Goal: Task Accomplishment & Management: Manage account settings

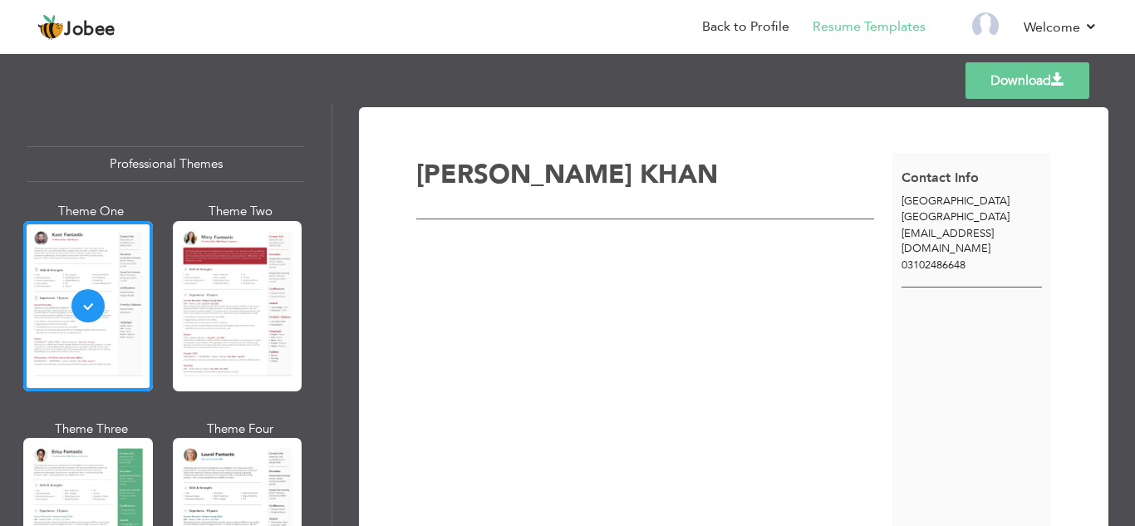
scroll to position [612, 0]
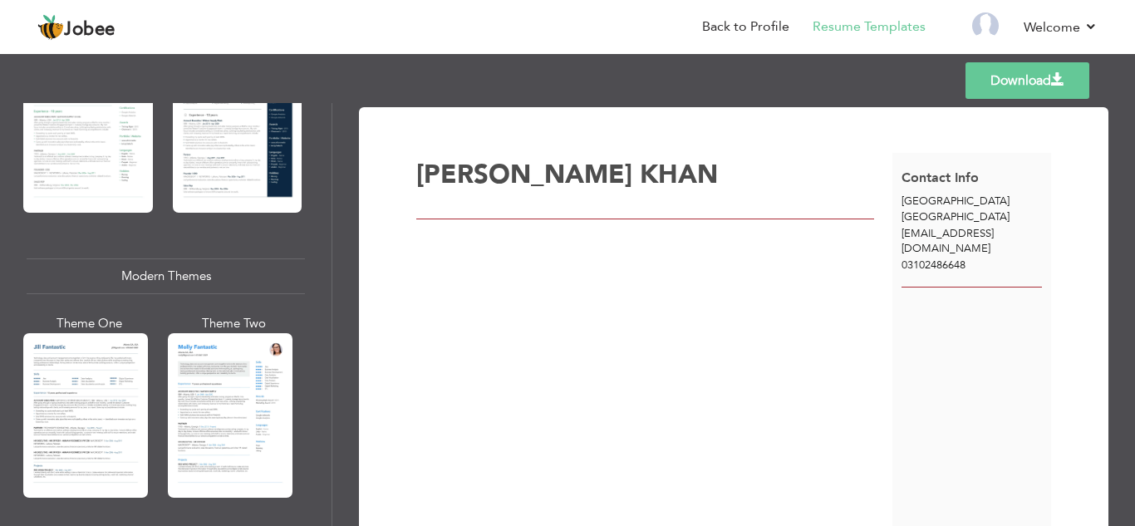
click at [640, 160] on span "KHAN" at bounding box center [679, 174] width 78 height 35
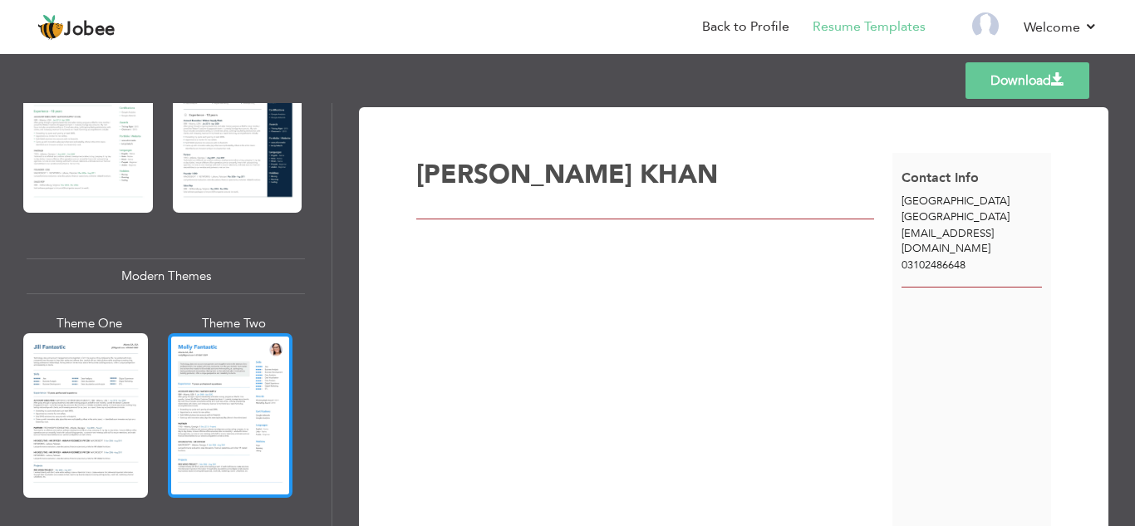
click at [184, 400] on div at bounding box center [230, 415] width 125 height 165
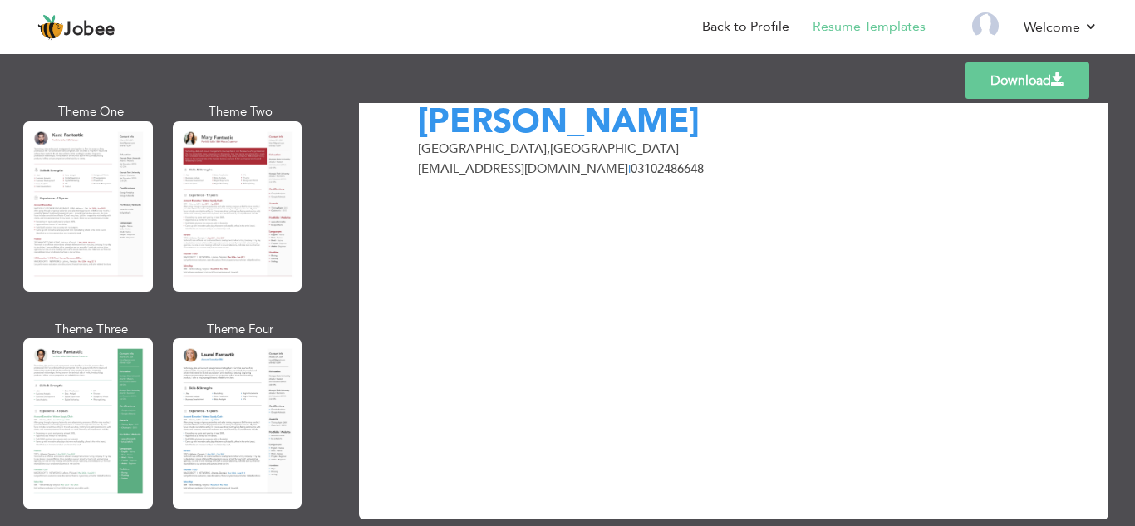
scroll to position [0, 0]
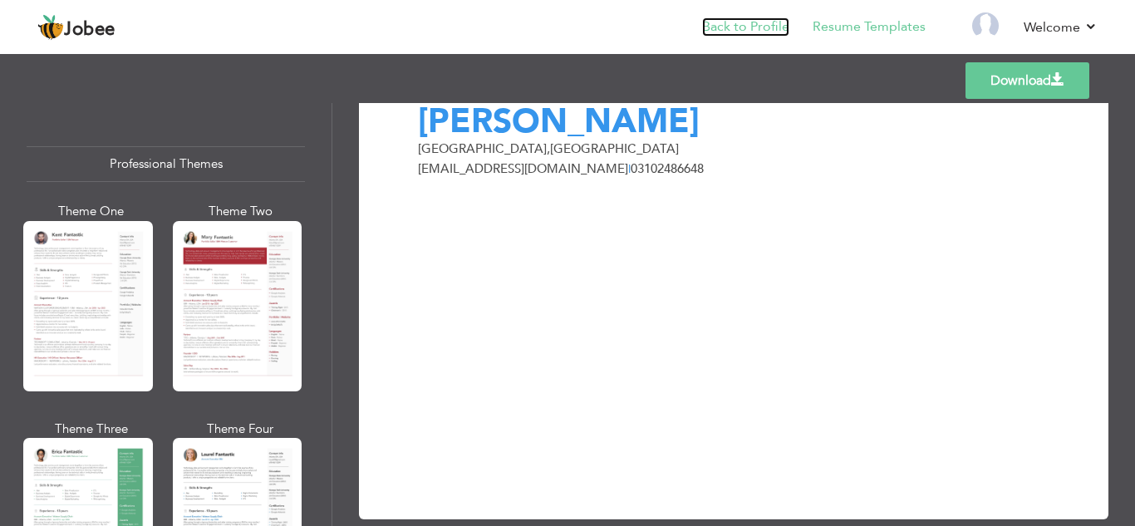
click at [729, 29] on link "Back to Profile" at bounding box center [745, 26] width 87 height 19
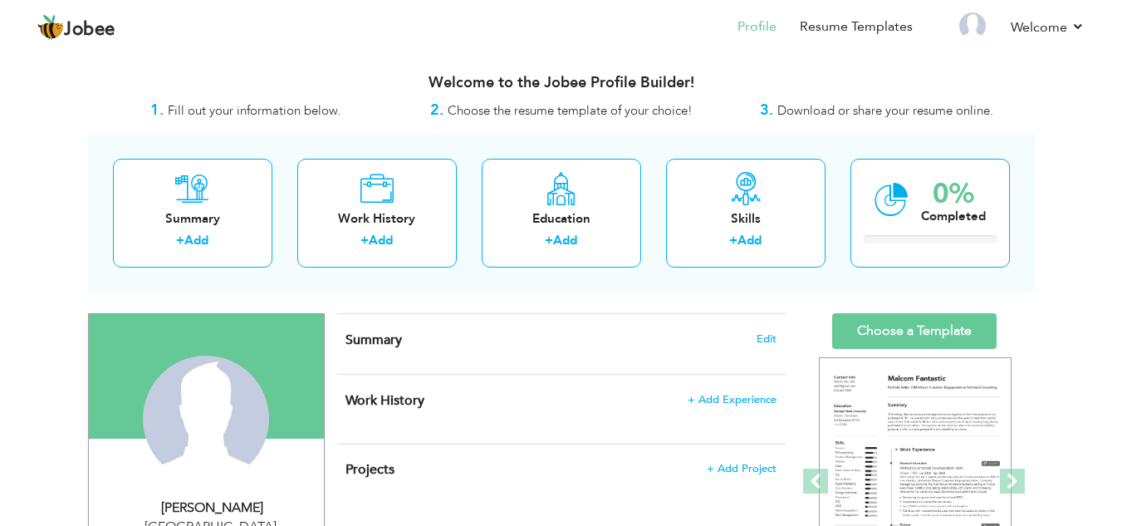
click at [854, 109] on span "Download or share your resume online." at bounding box center [886, 110] width 216 height 17
click at [495, 109] on span "Choose the resume template of your choice!" at bounding box center [570, 110] width 245 height 17
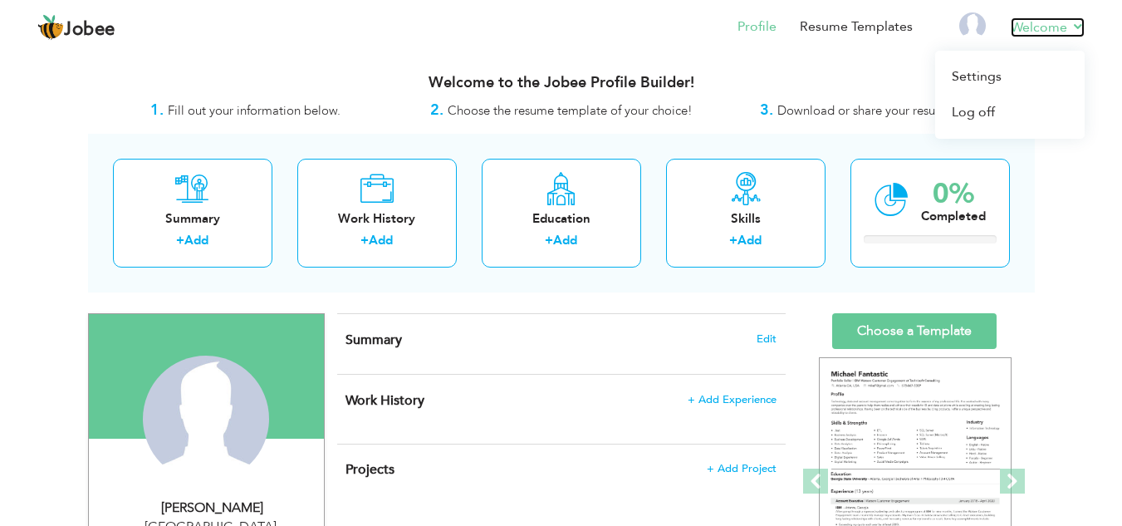
click at [1043, 29] on link "Welcome" at bounding box center [1048, 27] width 74 height 20
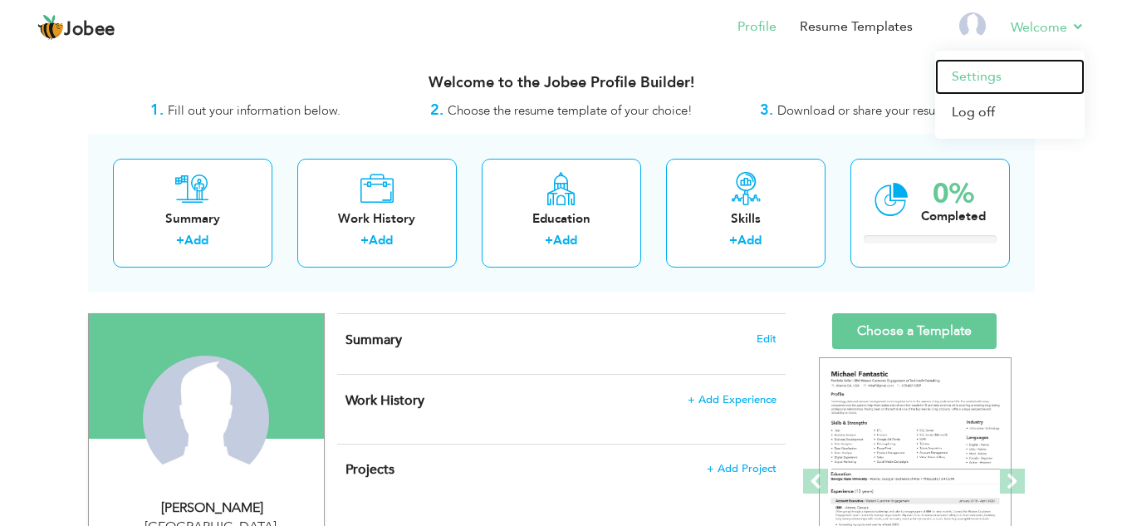
click at [990, 78] on link "Settings" at bounding box center [1011, 77] width 150 height 36
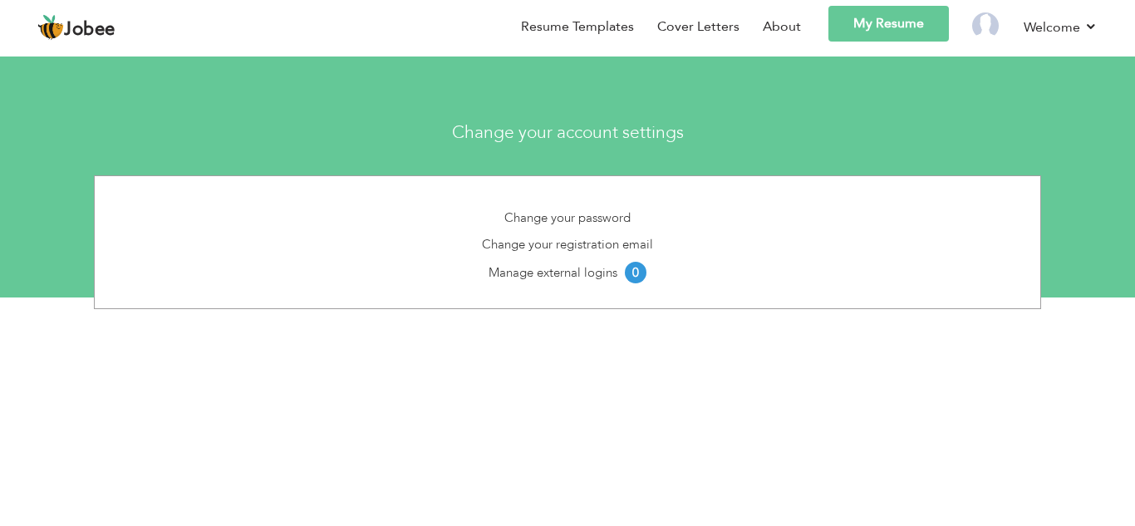
drag, startPoint x: 43, startPoint y: 376, endPoint x: 173, endPoint y: 366, distance: 130.0
click at [47, 376] on body "Jobee Back to Profile Resume Templates Resume Templates Cover Letters About My …" at bounding box center [567, 261] width 1135 height 523
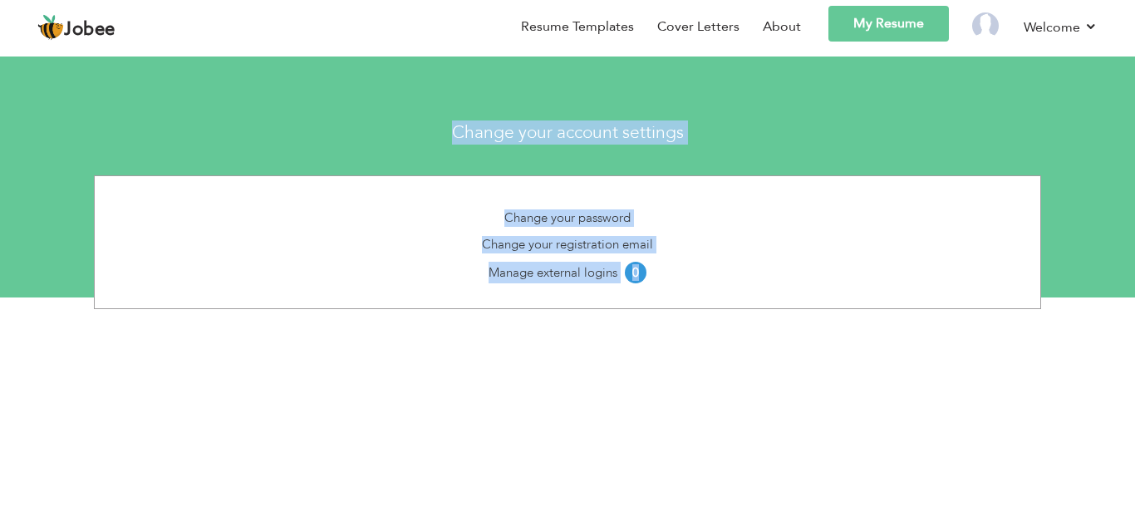
drag, startPoint x: 1134, startPoint y: 136, endPoint x: 1134, endPoint y: 259, distance: 123.0
click at [1134, 259] on section "Change your account settings Change your password Change your registration emai…" at bounding box center [567, 172] width 1135 height 249
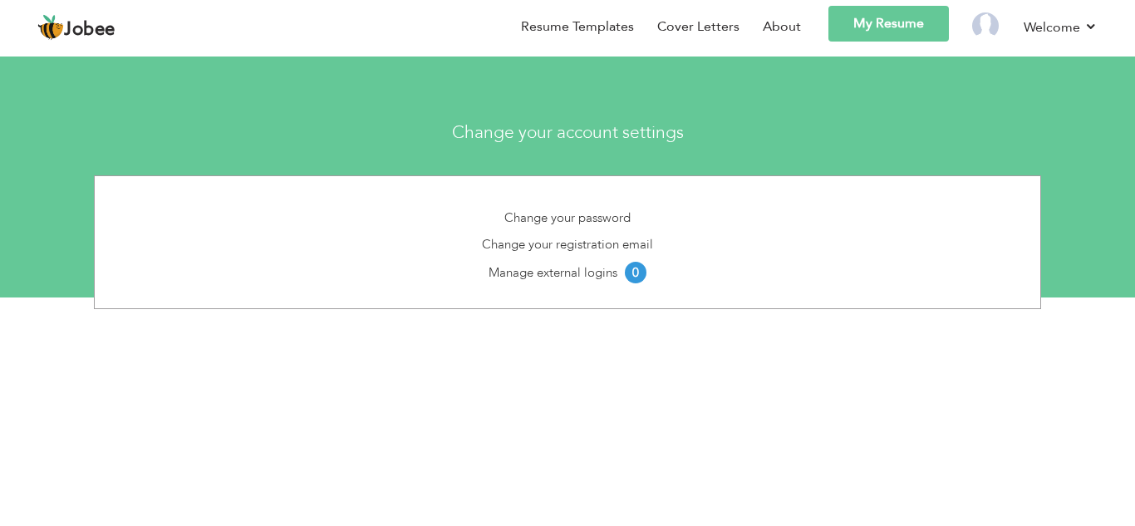
click at [898, 260] on div "Change your password Change your registration email Manage external logins 0" at bounding box center [567, 242] width 947 height 134
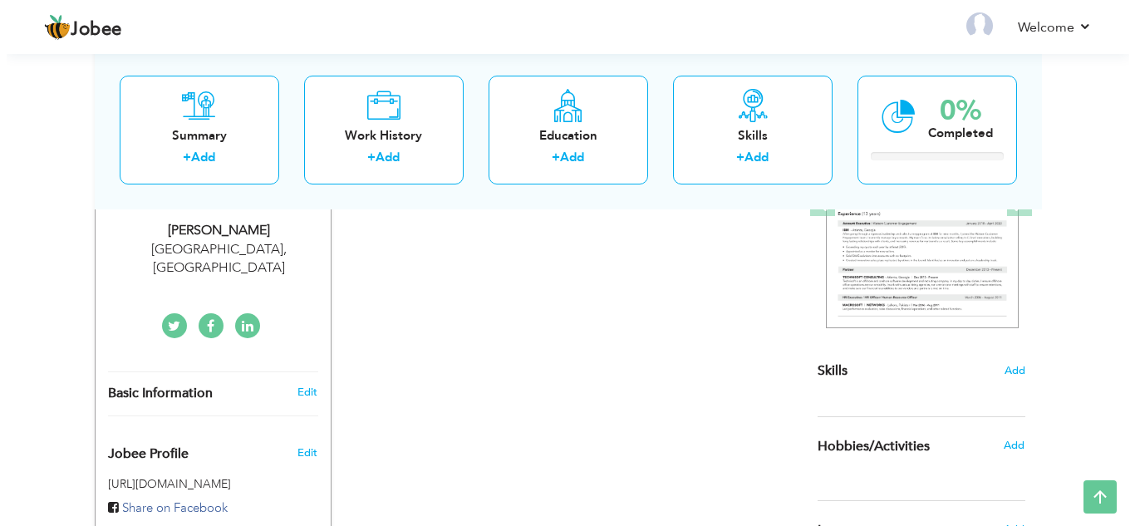
scroll to position [268, 0]
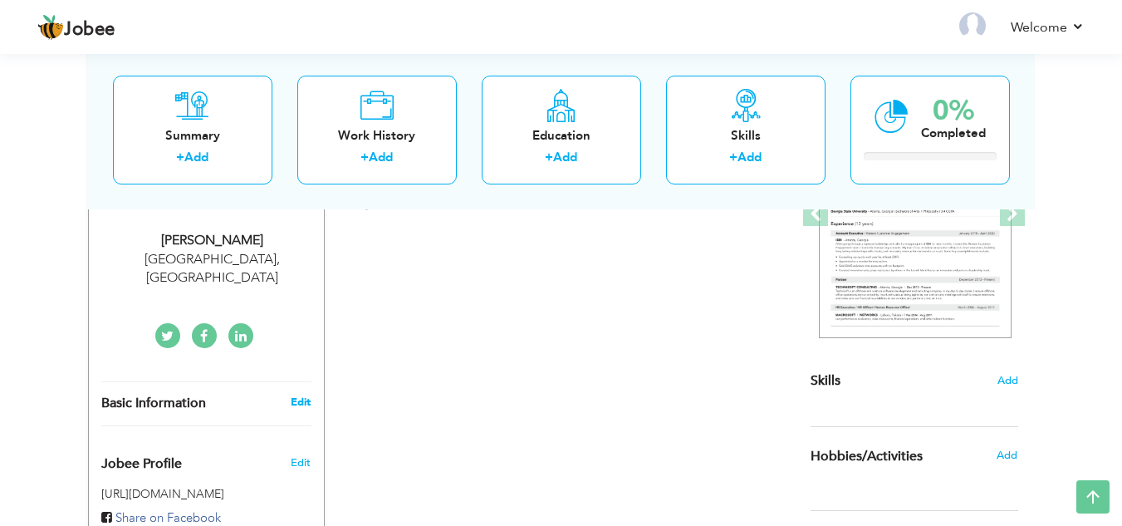
click at [302, 395] on link "Edit" at bounding box center [301, 402] width 20 height 15
type input "ABDULLAH"
type input "KHAN"
type input "03102486648"
select select "number:166"
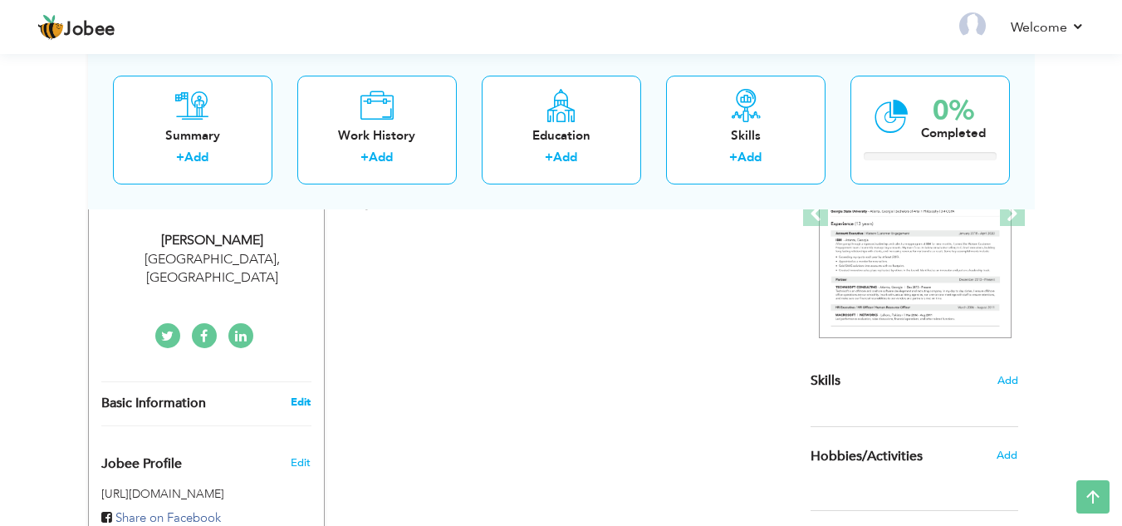
type input "[GEOGRAPHIC_DATA]"
select select "number:1"
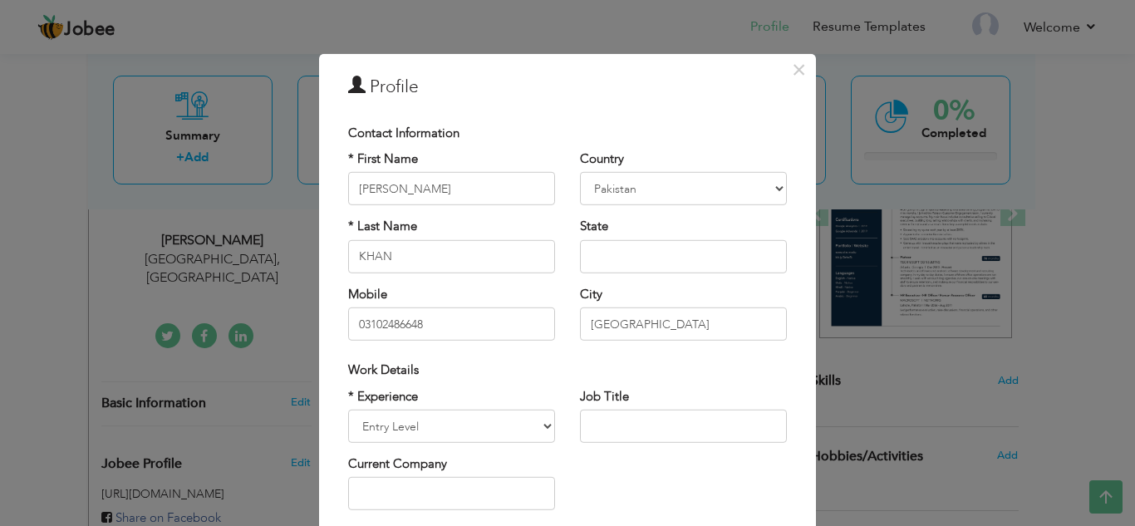
click at [436, 171] on div "* First Name ABDULLAH" at bounding box center [451, 177] width 207 height 55
click at [452, 188] on input "ABDULLAH" at bounding box center [451, 188] width 207 height 33
type input "[PERSON_NAME]"
click at [359, 328] on input "03102486648" at bounding box center [451, 323] width 207 height 33
click at [394, 327] on input "+92 3102486648" at bounding box center [451, 323] width 207 height 33
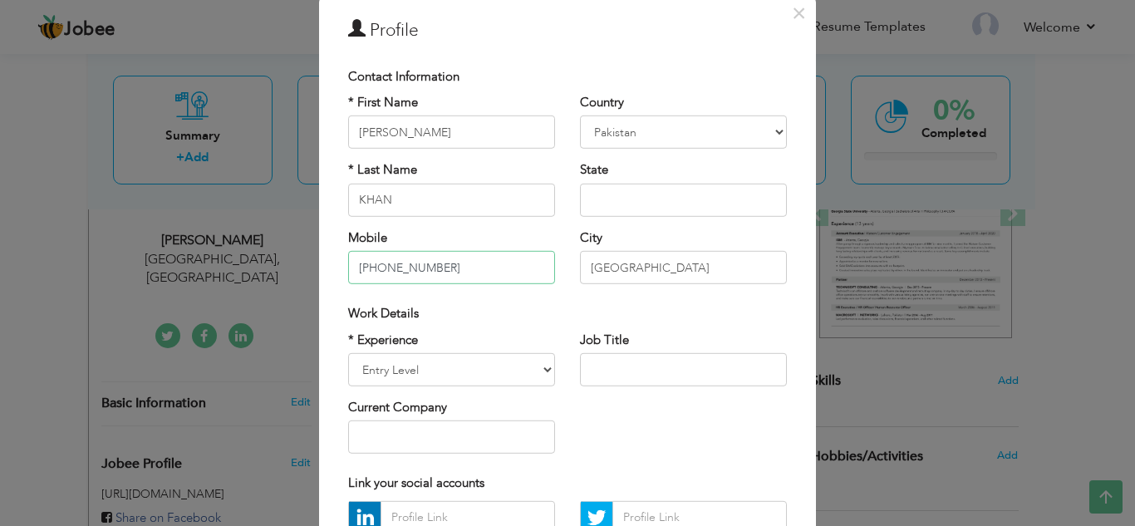
scroll to position [83, 0]
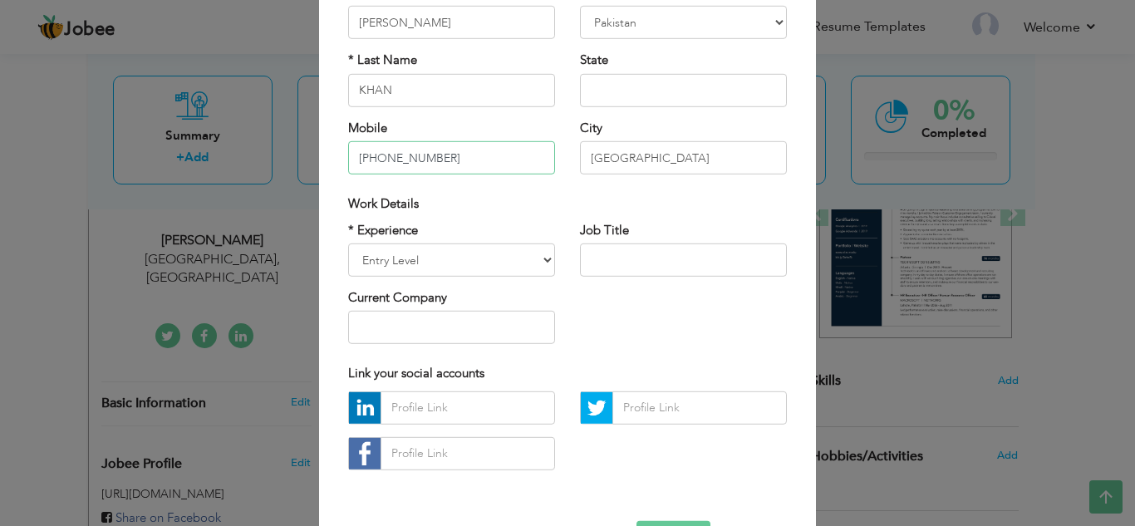
type input "+92 310 2486648"
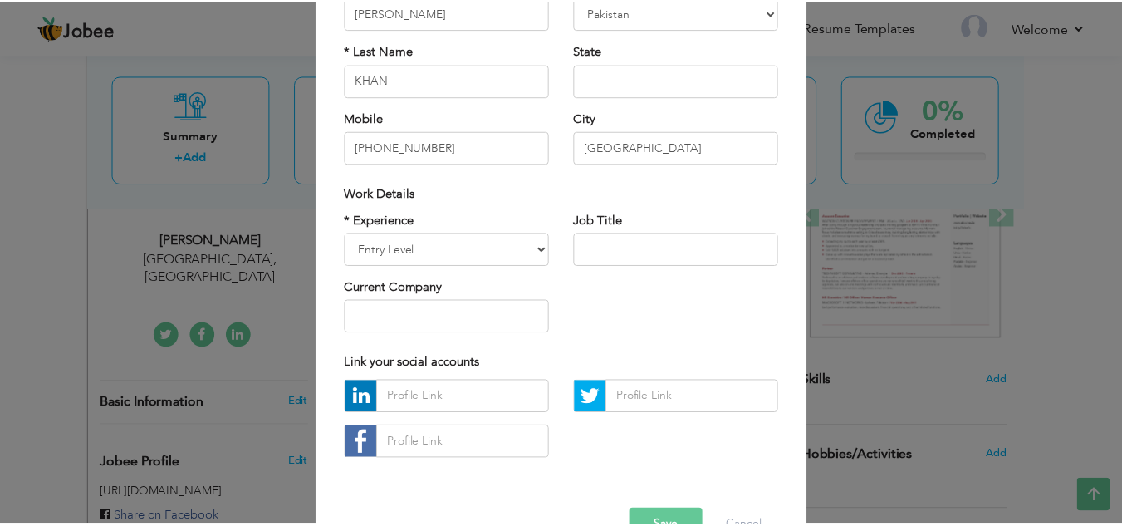
scroll to position [223, 0]
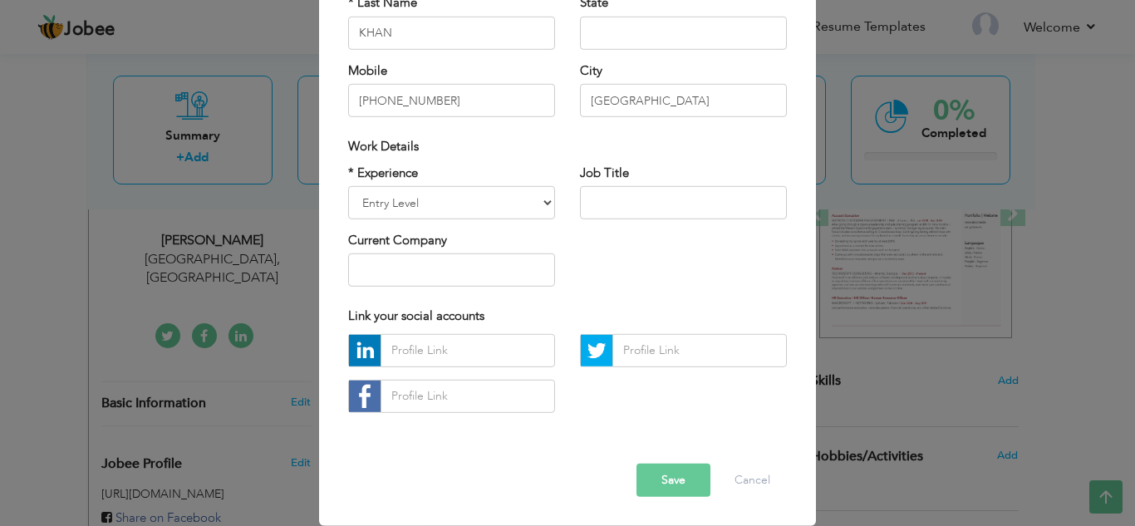
click at [674, 479] on button "Save" at bounding box center [673, 480] width 74 height 33
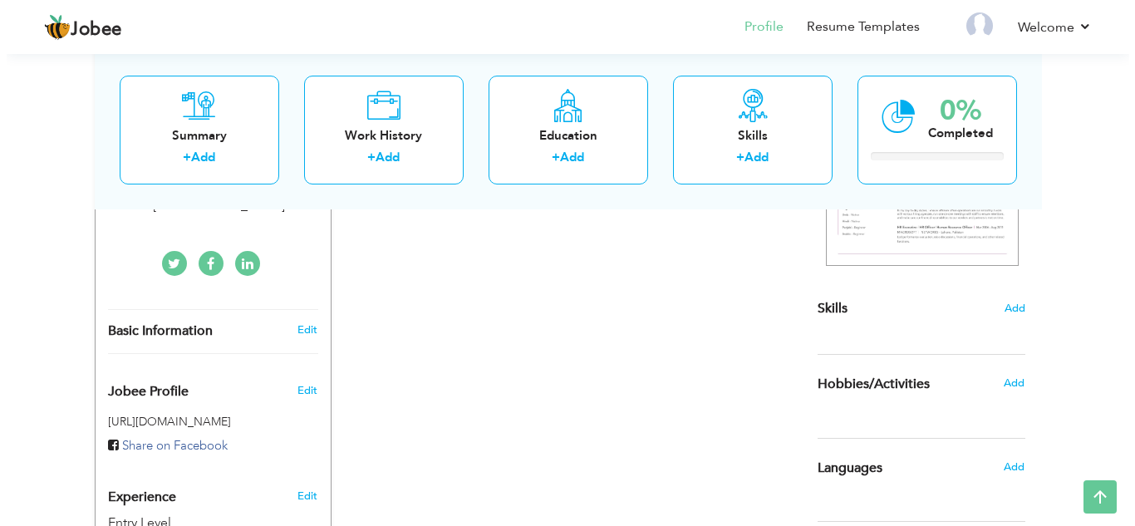
scroll to position [366, 0]
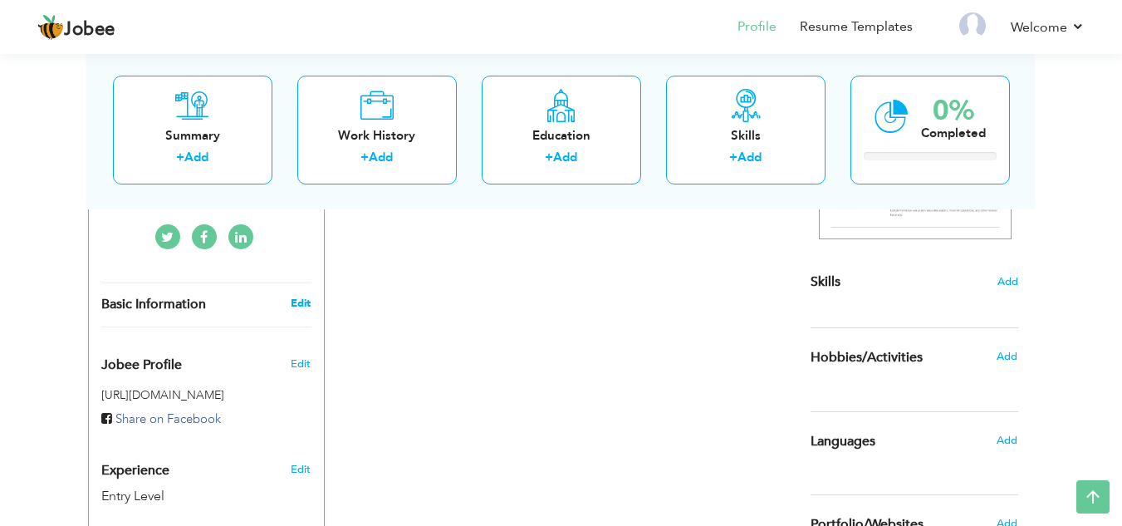
click at [300, 296] on link "Edit" at bounding box center [301, 303] width 20 height 15
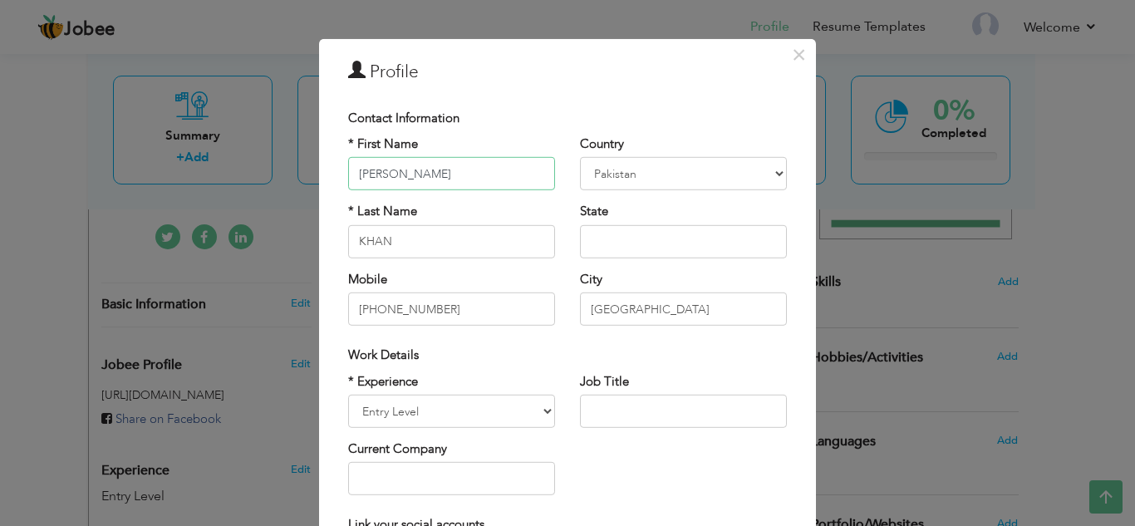
scroll to position [0, 0]
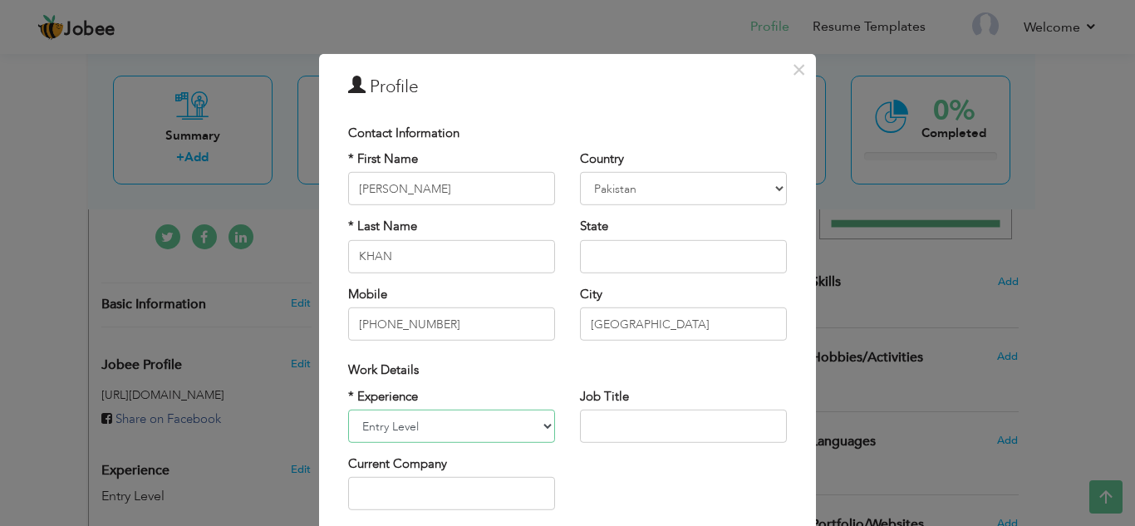
click at [546, 420] on select "Entry Level Less than 1 Year 1 Year 2 Years 3 Years 4 Years 5 Years 6 Years 7 Y…" at bounding box center [451, 426] width 207 height 33
click at [729, 104] on div "× Profile" at bounding box center [568, 88] width 464 height 37
drag, startPoint x: 647, startPoint y: 386, endPoint x: 645, endPoint y: 402, distance: 16.8
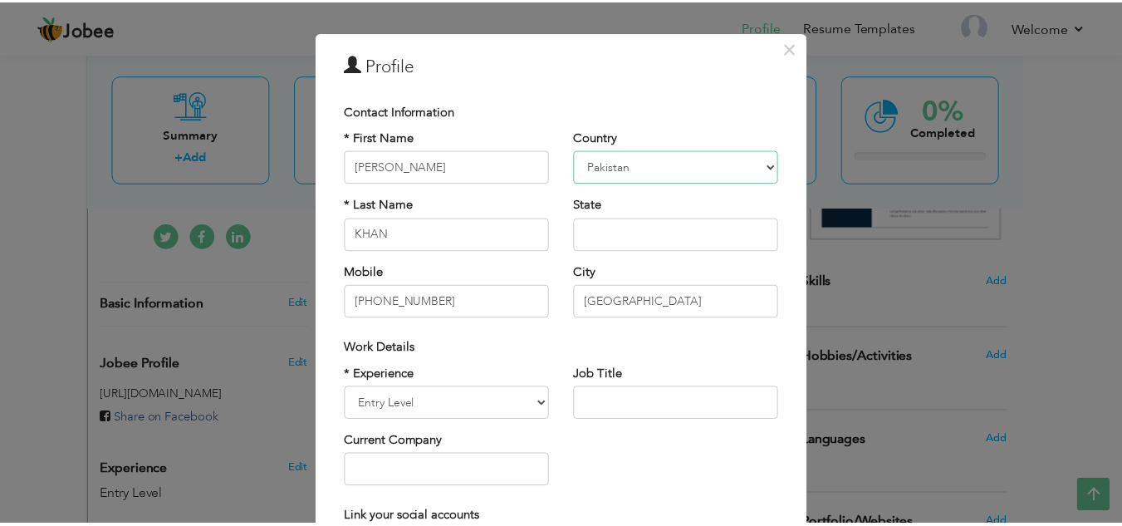
scroll to position [20, 0]
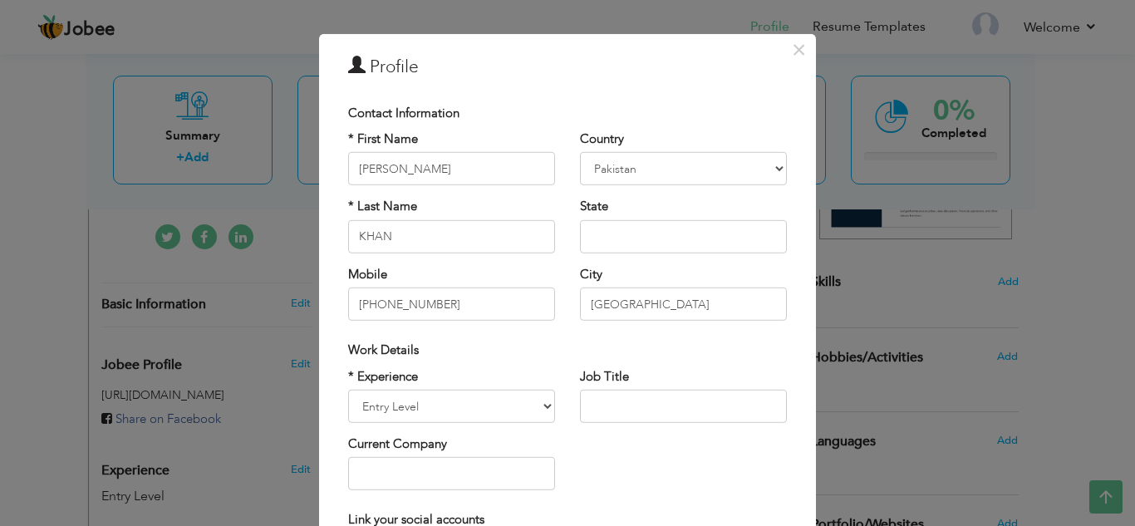
click at [807, 52] on div "× Profile Contact Information * First Name ABDULLAH AHMAD * Last Name KHAN Chad" at bounding box center [567, 380] width 497 height 695
click at [795, 52] on span "×" at bounding box center [799, 49] width 14 height 30
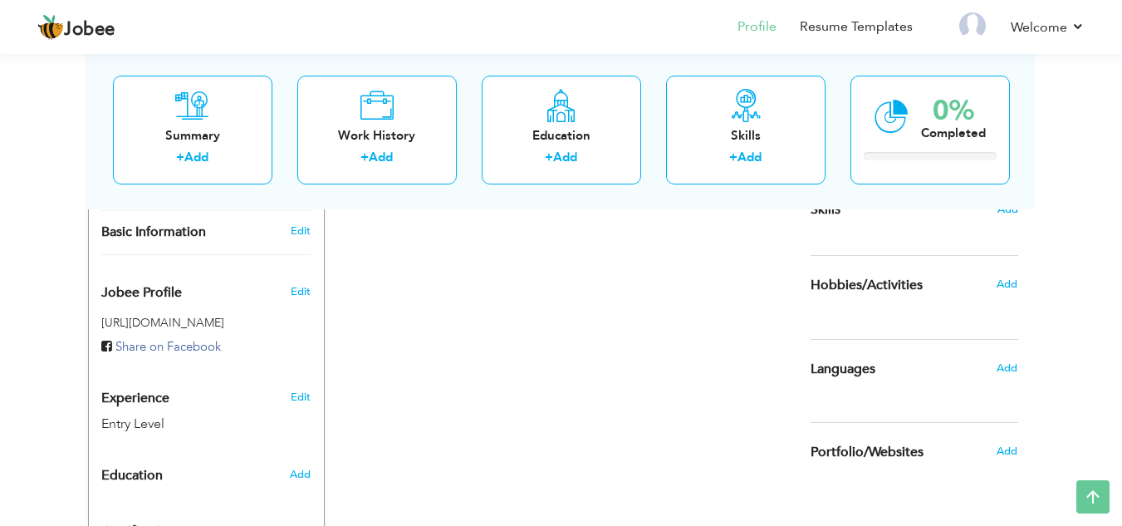
scroll to position [473, 0]
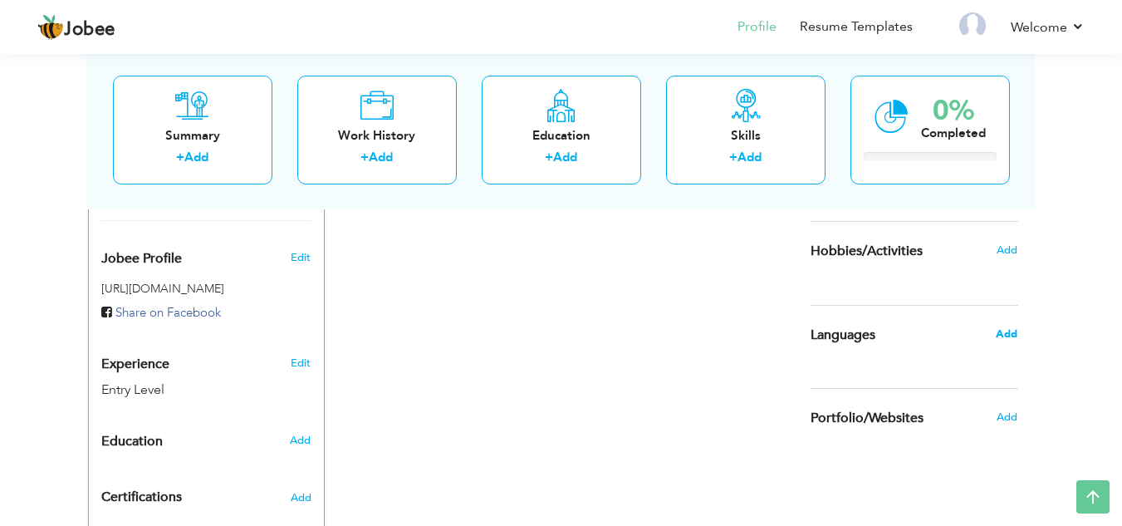
click at [1000, 336] on span "Add" at bounding box center [1007, 334] width 22 height 15
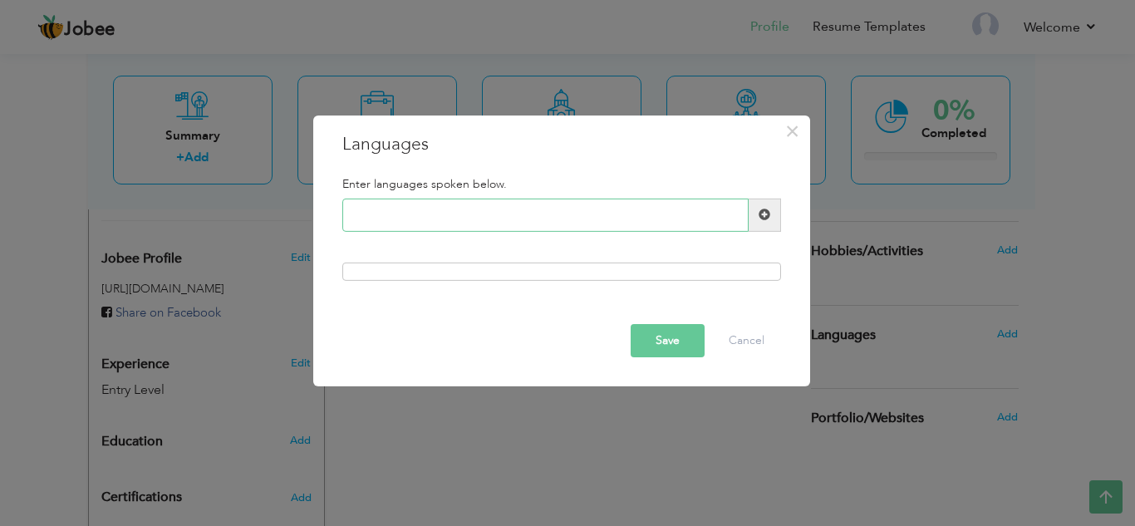
click at [430, 214] on input "text" at bounding box center [545, 215] width 406 height 33
click at [759, 216] on span at bounding box center [765, 215] width 12 height 12
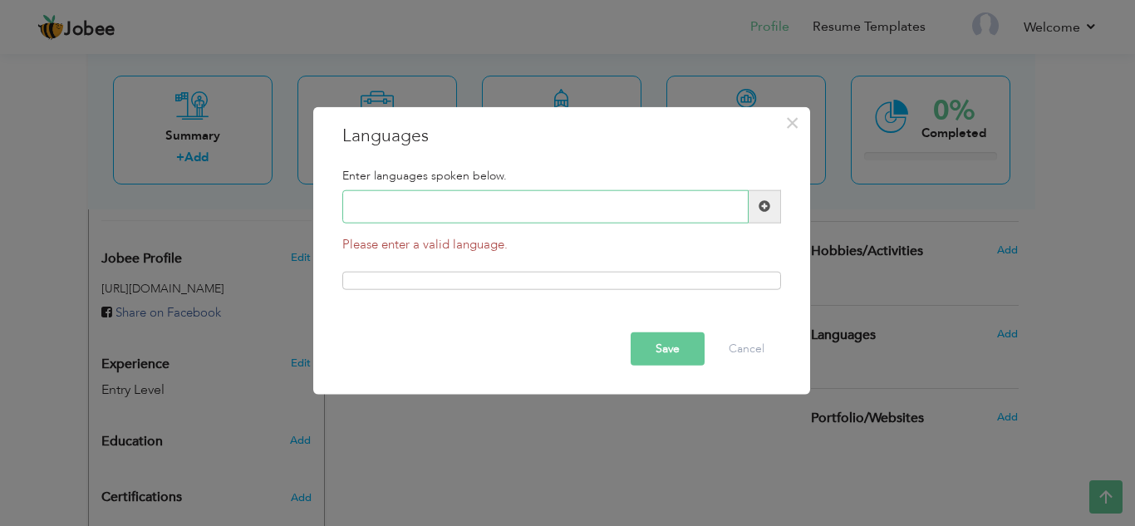
click at [572, 203] on input "text" at bounding box center [545, 206] width 406 height 33
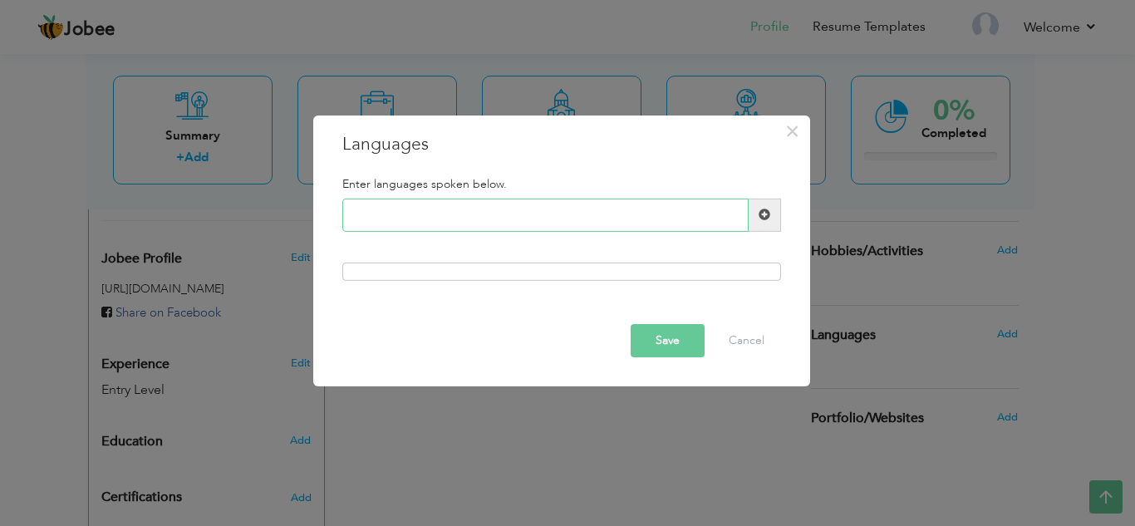
type input "u"
type input "U"
type input "R"
drag, startPoint x: 541, startPoint y: 276, endPoint x: 541, endPoint y: 294, distance: 18.3
click at [541, 294] on div "× Languages Enter languages spoken below. URDU Save Cancel" at bounding box center [561, 250] width 497 height 271
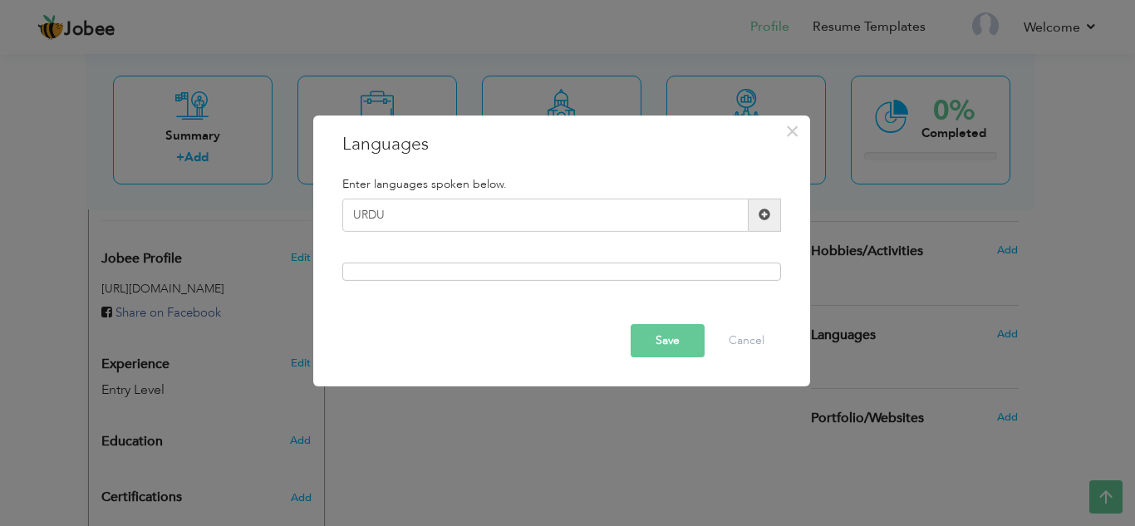
click at [549, 271] on div at bounding box center [561, 272] width 439 height 18
click at [561, 208] on input "URDU" at bounding box center [545, 215] width 406 height 33
type input "URDU ENGLISH FRENCH"
click at [648, 356] on button "Save" at bounding box center [668, 340] width 74 height 33
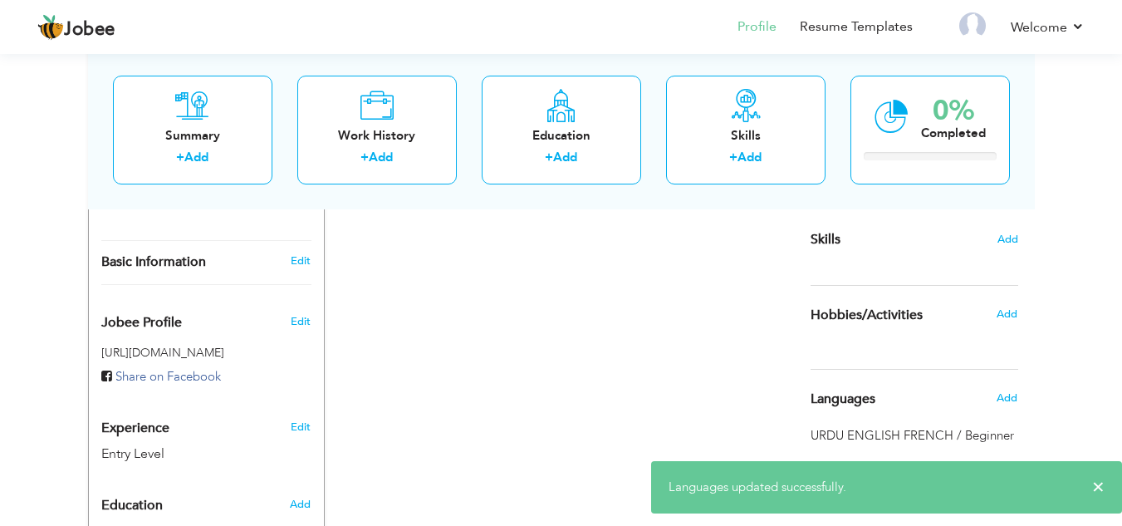
drag, startPoint x: 605, startPoint y: 355, endPoint x: 609, endPoint y: 385, distance: 30.2
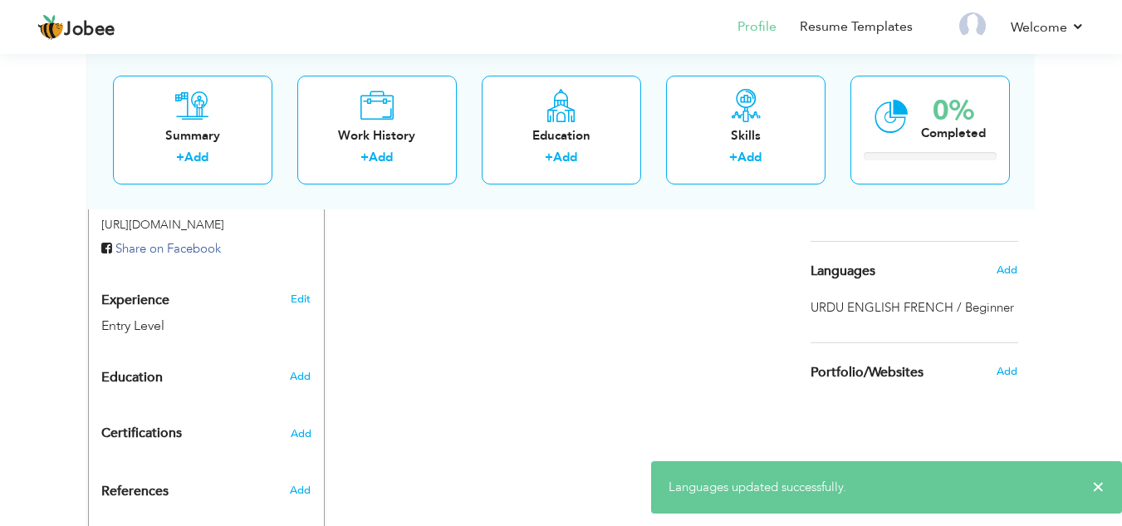
scroll to position [562, 0]
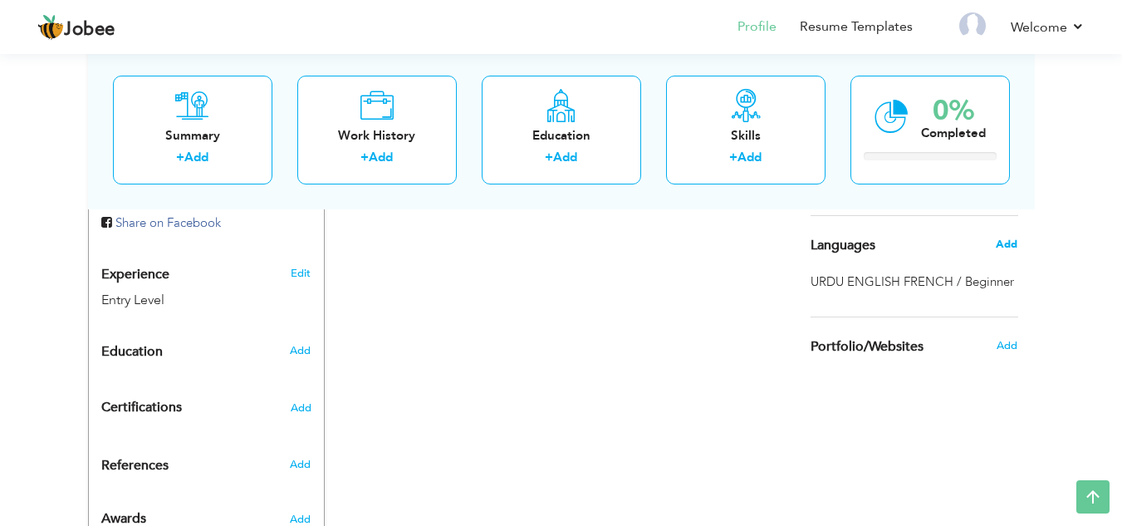
click at [1009, 248] on span "Add" at bounding box center [1007, 244] width 22 height 15
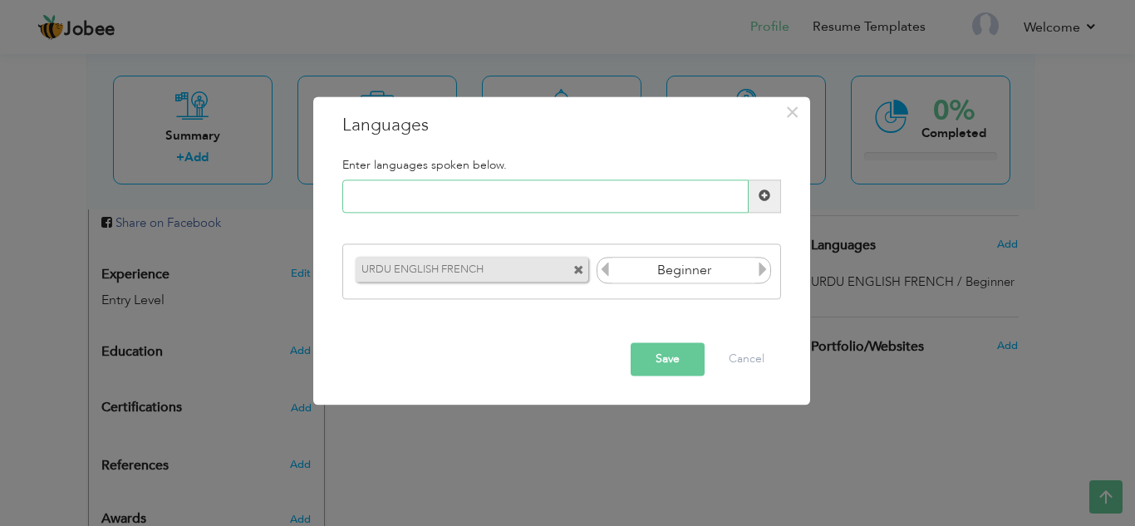
click at [558, 193] on input "text" at bounding box center [545, 195] width 406 height 33
click at [577, 266] on span at bounding box center [578, 271] width 11 height 11
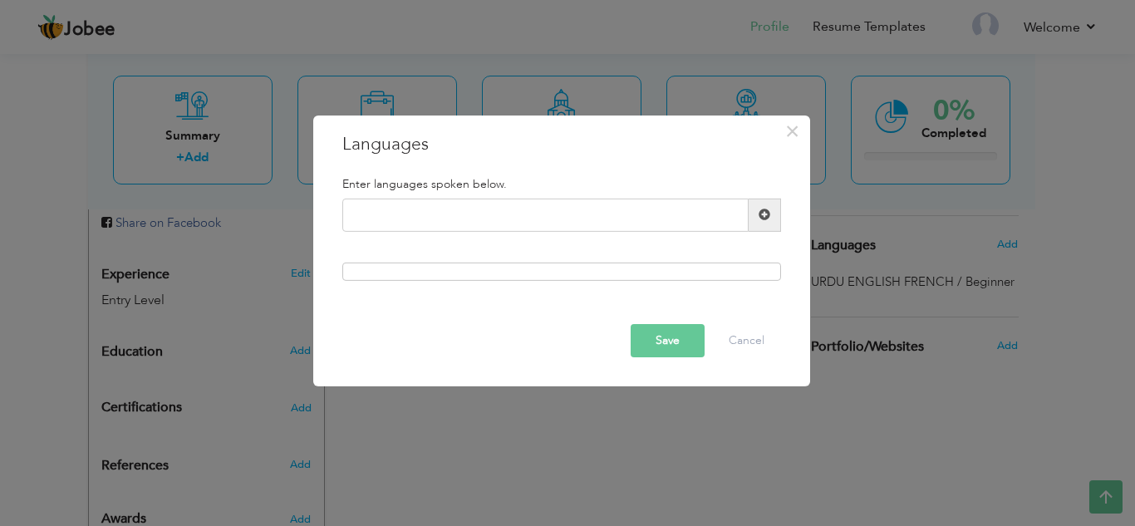
click at [664, 343] on button "Save" at bounding box center [668, 340] width 74 height 33
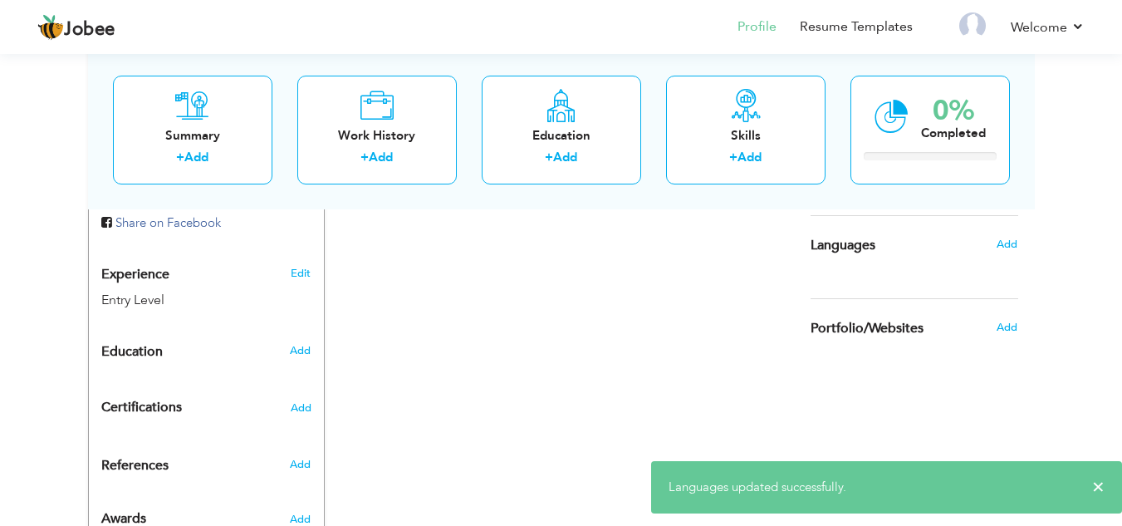
click at [1018, 246] on h6 "Add" at bounding box center [1007, 244] width 21 height 15
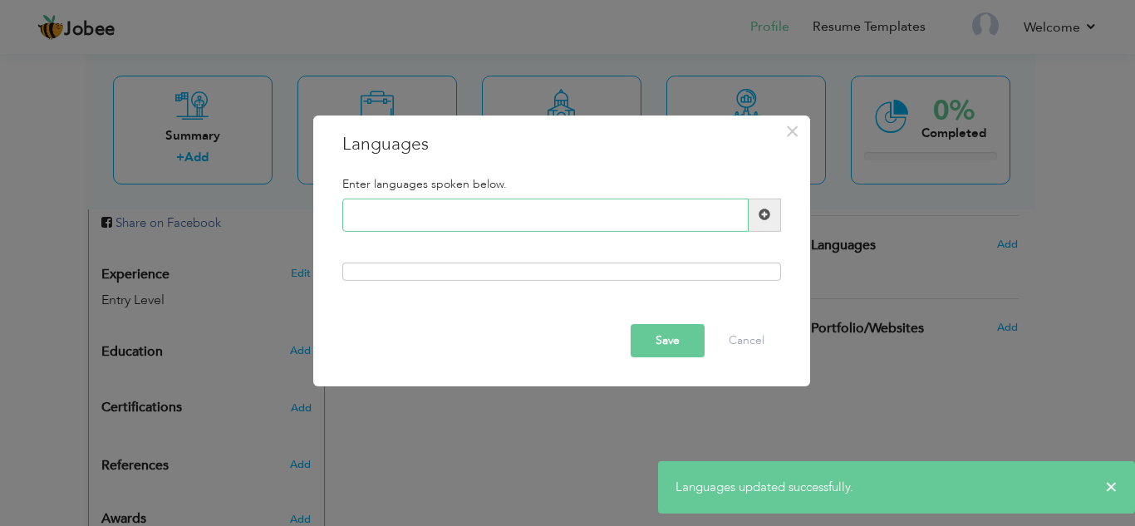
type input "u"
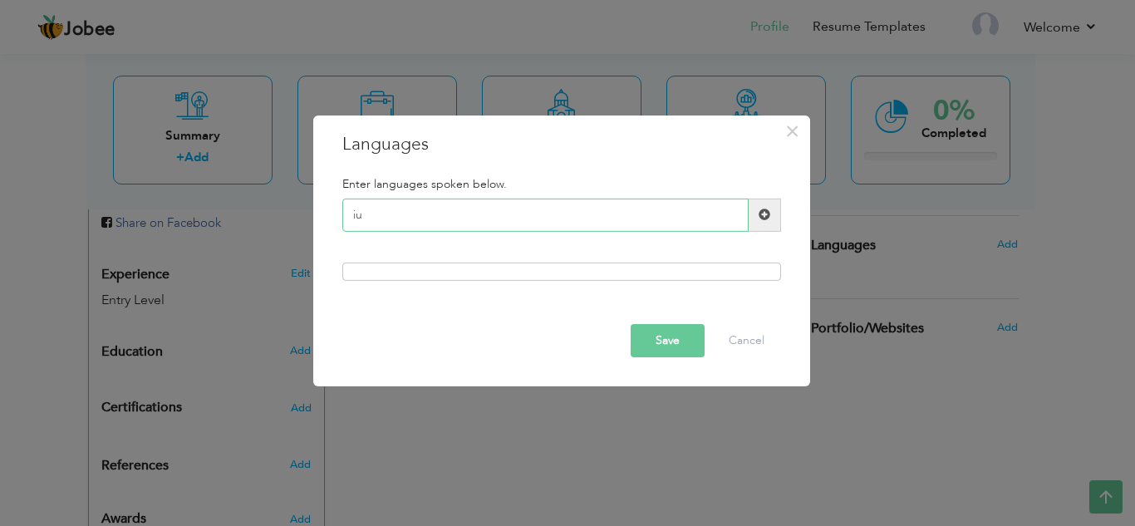
type input "i"
type input "URDU"
click at [561, 266] on div at bounding box center [561, 272] width 439 height 18
click at [565, 272] on div at bounding box center [561, 272] width 439 height 18
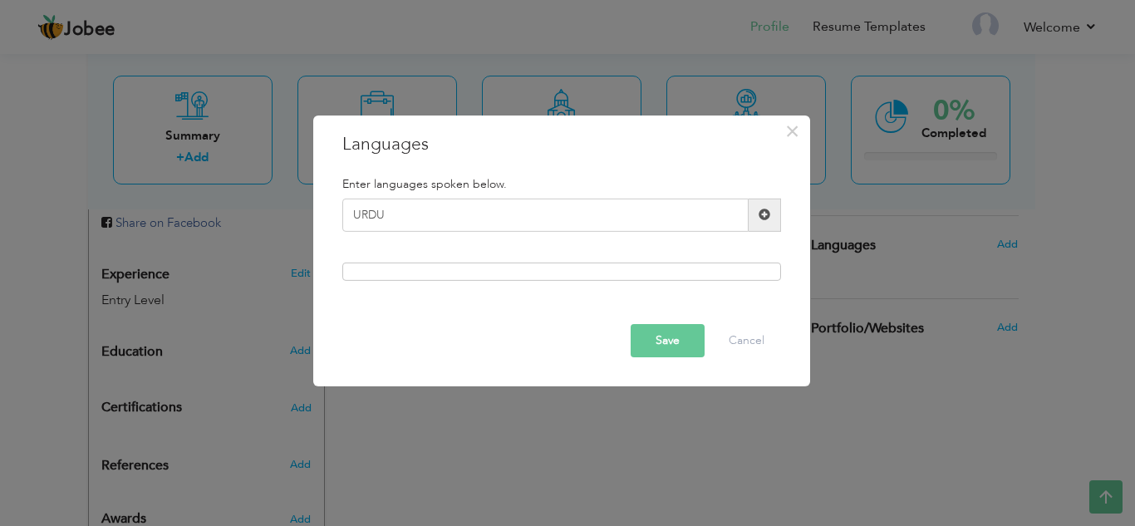
click at [768, 222] on span at bounding box center [765, 215] width 32 height 33
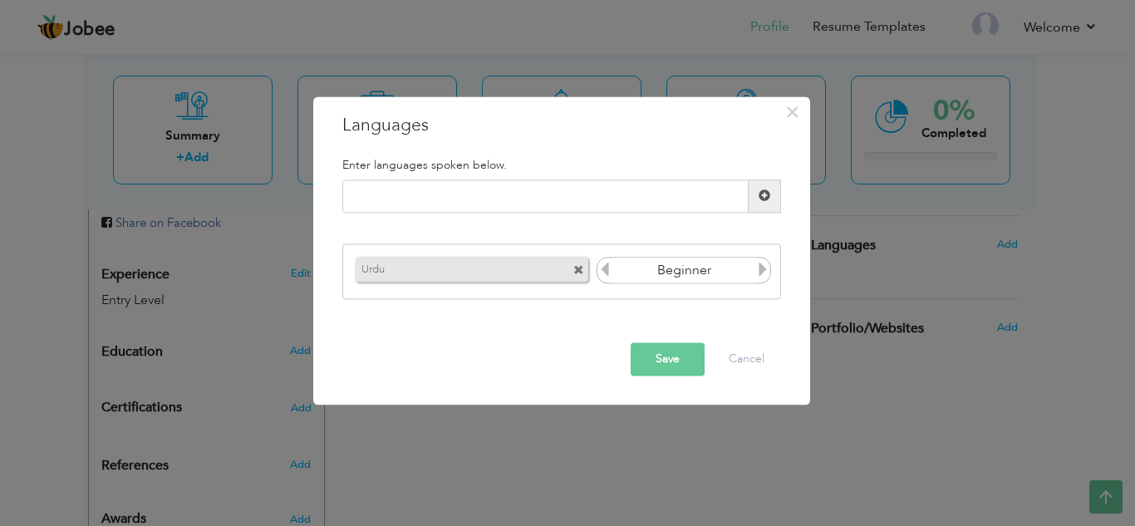
click at [767, 268] on icon at bounding box center [762, 270] width 15 height 15
click at [533, 208] on input "text" at bounding box center [545, 195] width 406 height 33
type input "e"
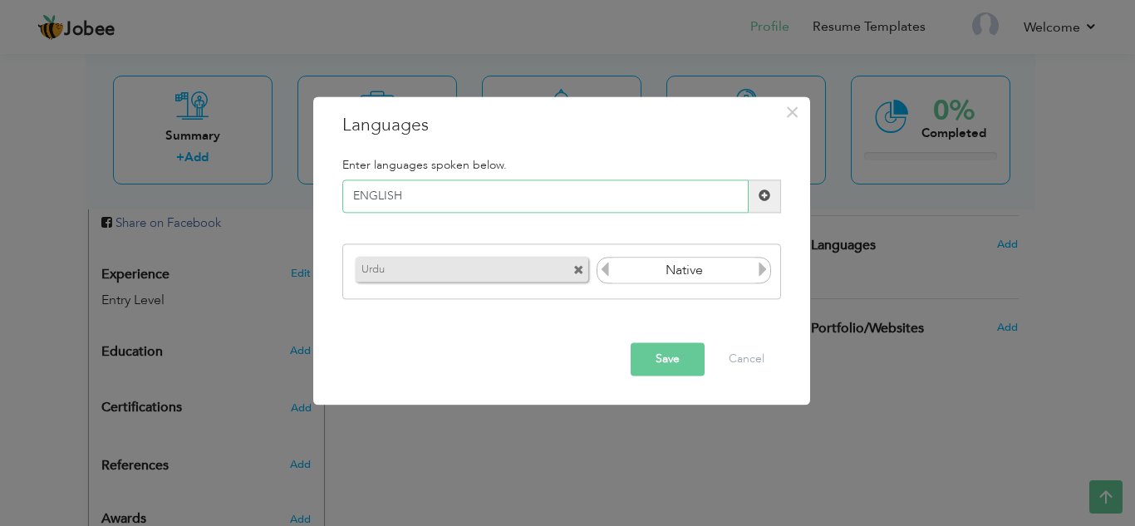
type input "ENGLISH"
click at [768, 193] on span at bounding box center [765, 196] width 12 height 12
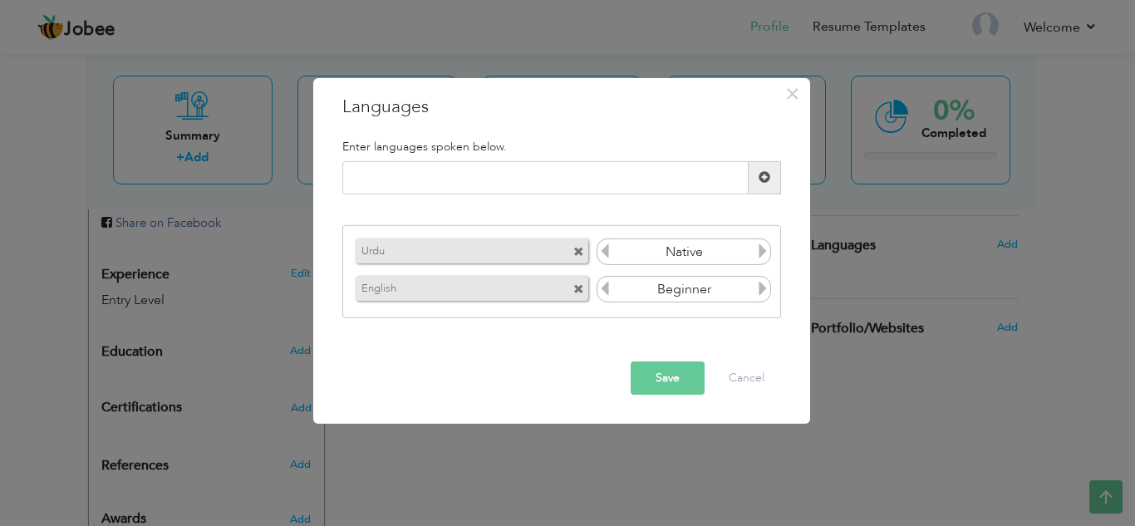
click at [764, 292] on icon at bounding box center [762, 288] width 15 height 15
click at [605, 286] on icon at bounding box center [604, 288] width 15 height 15
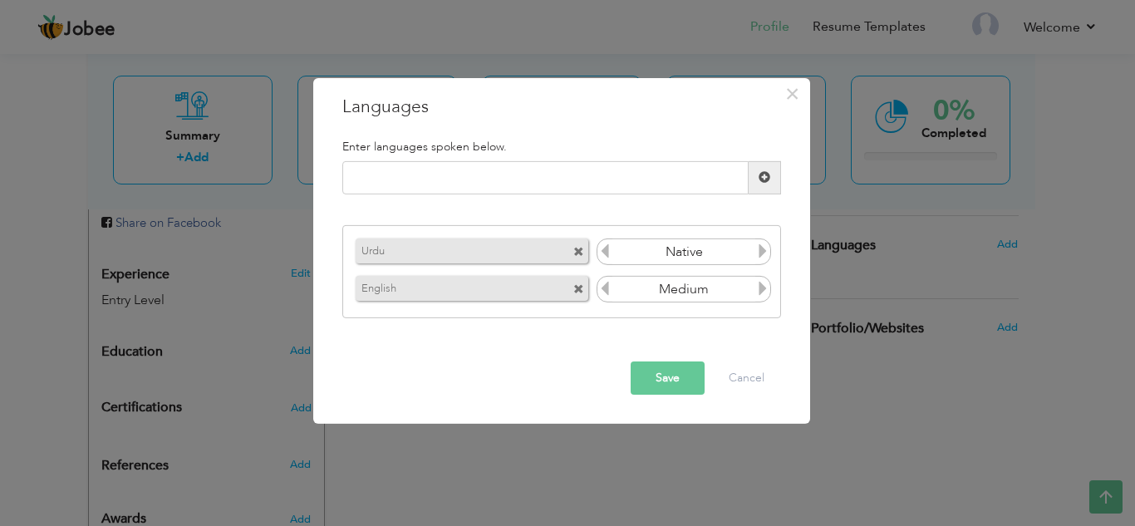
click at [602, 293] on icon at bounding box center [604, 288] width 15 height 15
click at [603, 293] on icon at bounding box center [604, 288] width 15 height 15
click at [764, 295] on icon at bounding box center [762, 288] width 15 height 15
click at [765, 294] on icon at bounding box center [762, 288] width 15 height 15
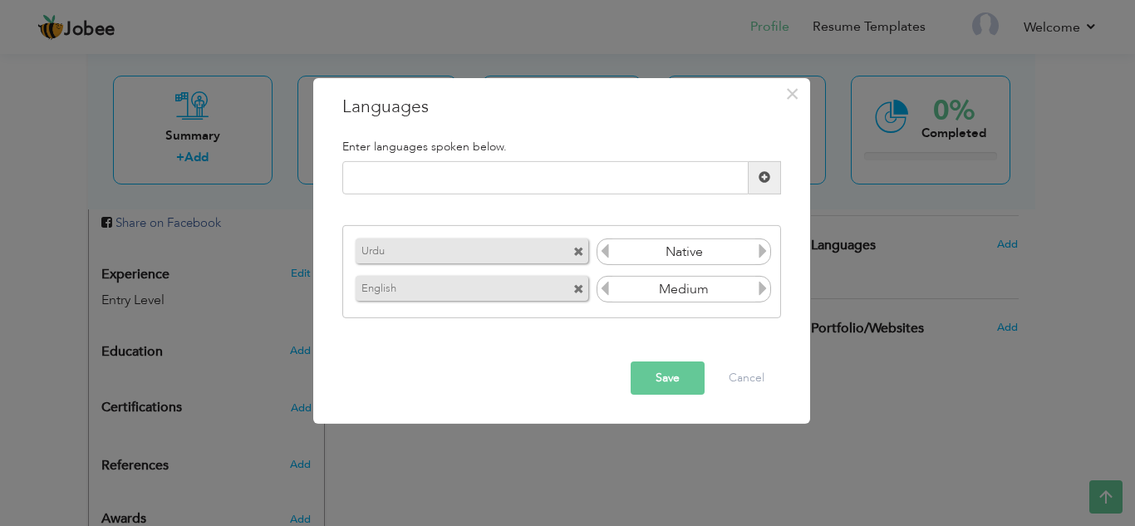
click at [765, 294] on icon at bounding box center [762, 288] width 15 height 15
click at [765, 295] on icon at bounding box center [762, 288] width 15 height 15
click at [605, 287] on icon at bounding box center [604, 288] width 15 height 15
click at [769, 165] on span at bounding box center [765, 177] width 32 height 33
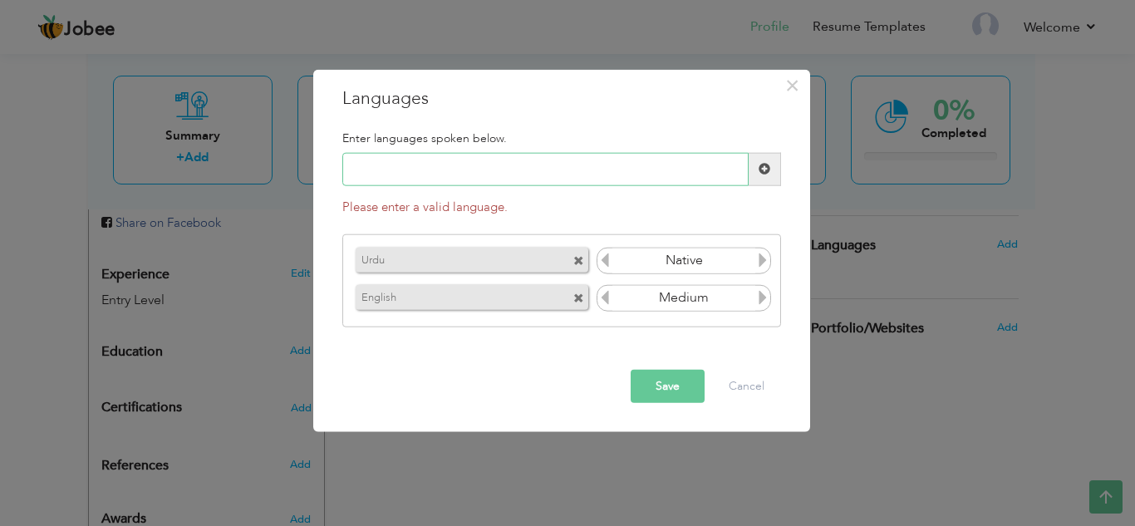
click at [649, 179] on input "text" at bounding box center [545, 169] width 406 height 33
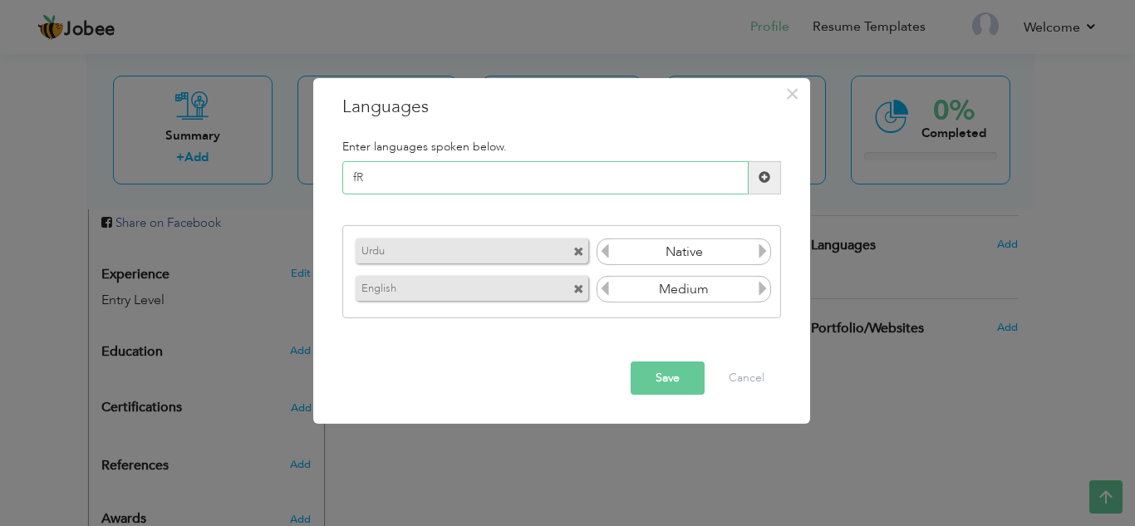
type input "f"
type input "FRENCH"
click at [758, 170] on span at bounding box center [765, 177] width 32 height 33
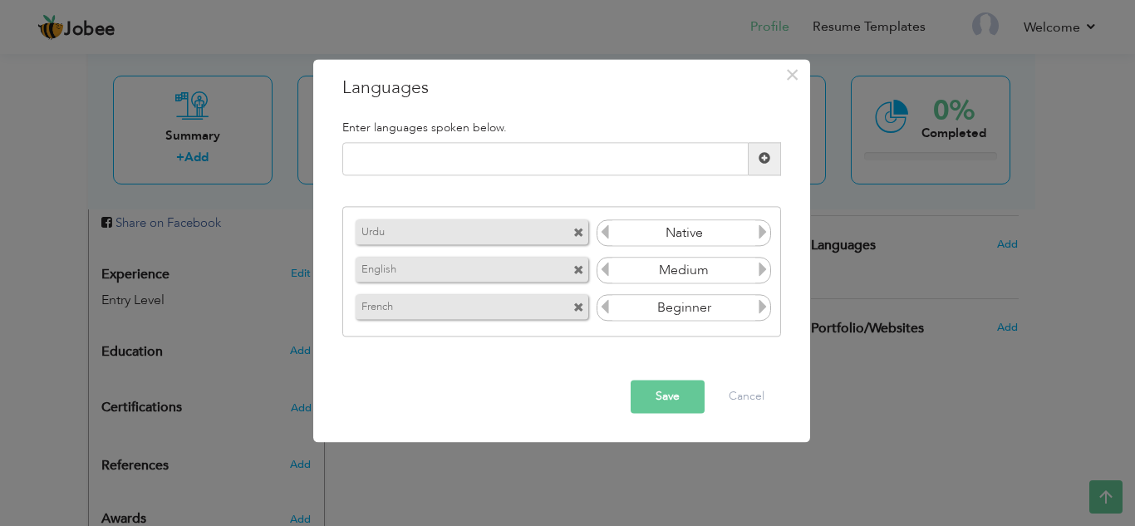
click at [661, 393] on button "Save" at bounding box center [668, 396] width 74 height 33
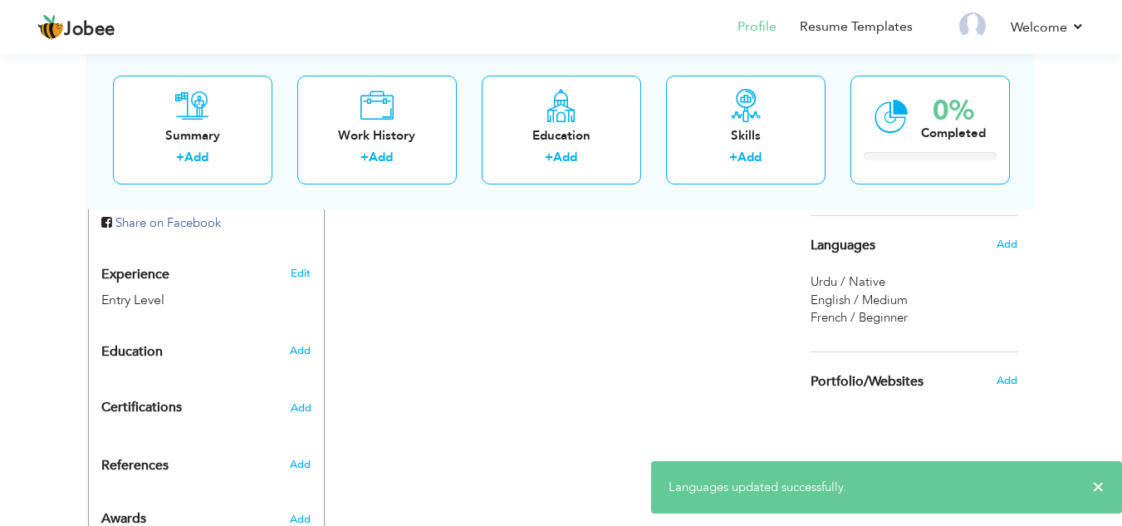
click at [895, 313] on span "French / Beginner" at bounding box center [859, 317] width 97 height 17
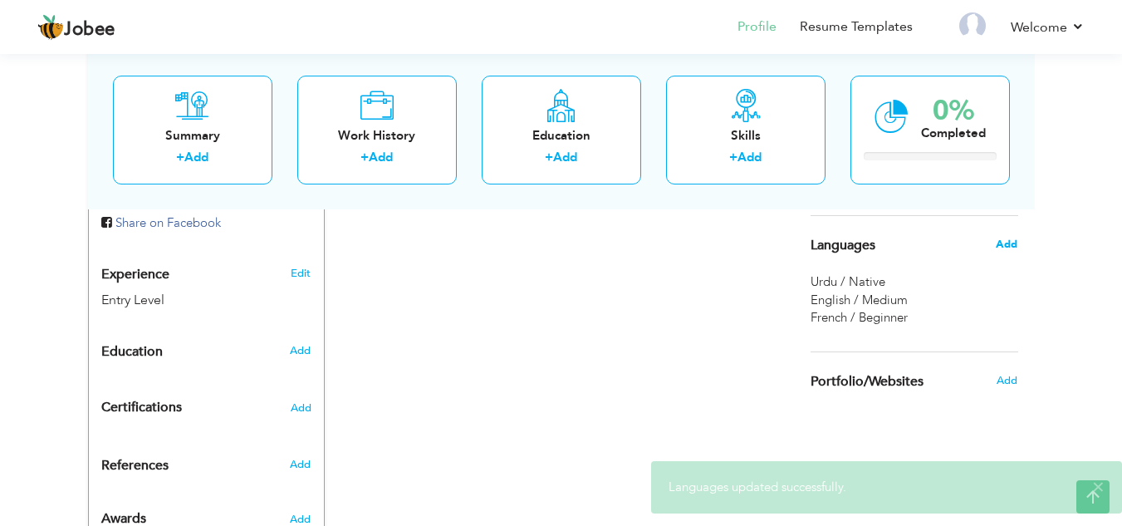
click at [1006, 242] on span "Add" at bounding box center [1007, 244] width 22 height 15
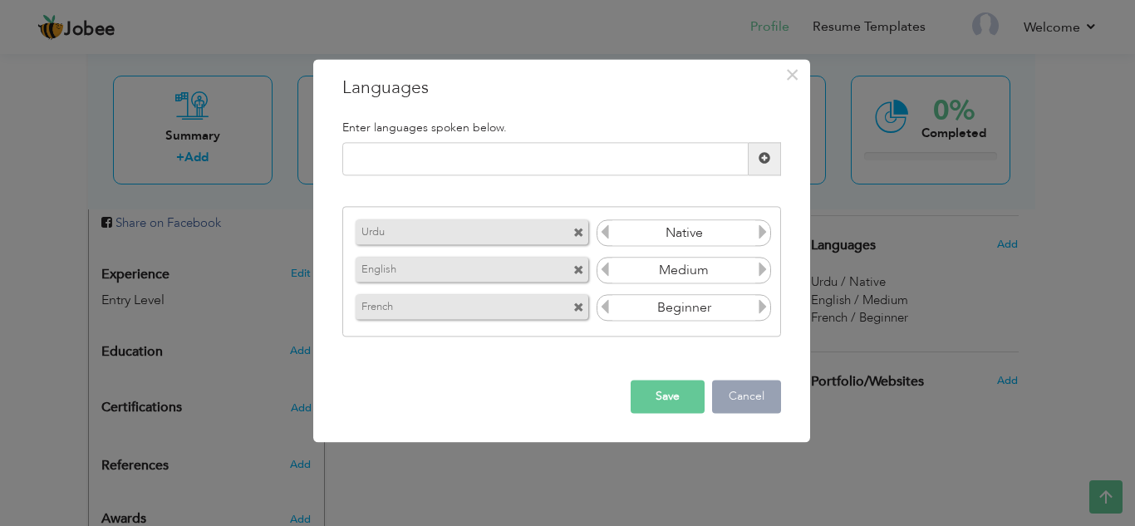
click at [772, 397] on button "Cancel" at bounding box center [746, 396] width 69 height 33
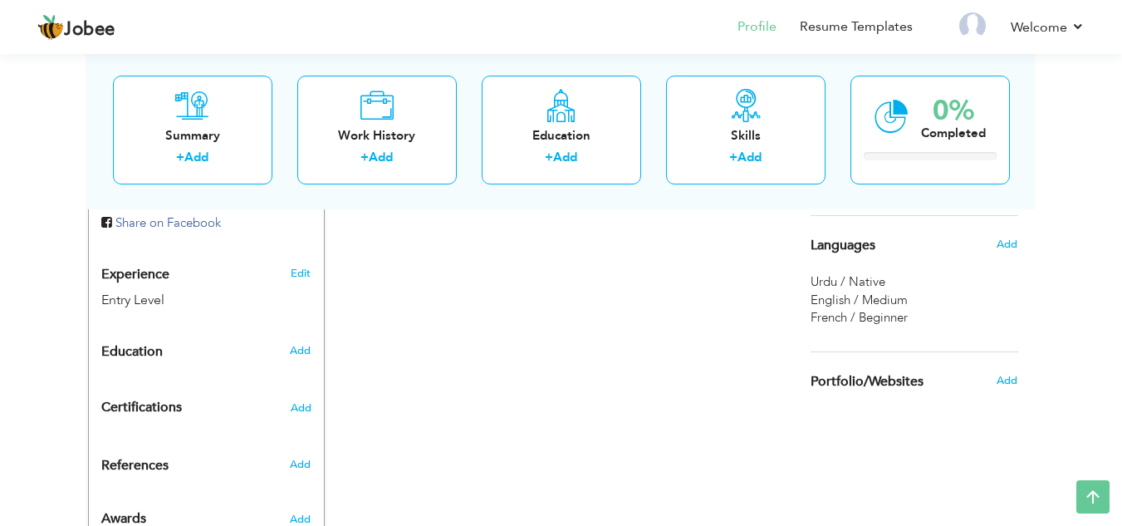
click at [910, 313] on div "French / Beginner" at bounding box center [915, 317] width 208 height 17
click at [899, 319] on span "French / Beginner" at bounding box center [859, 317] width 97 height 17
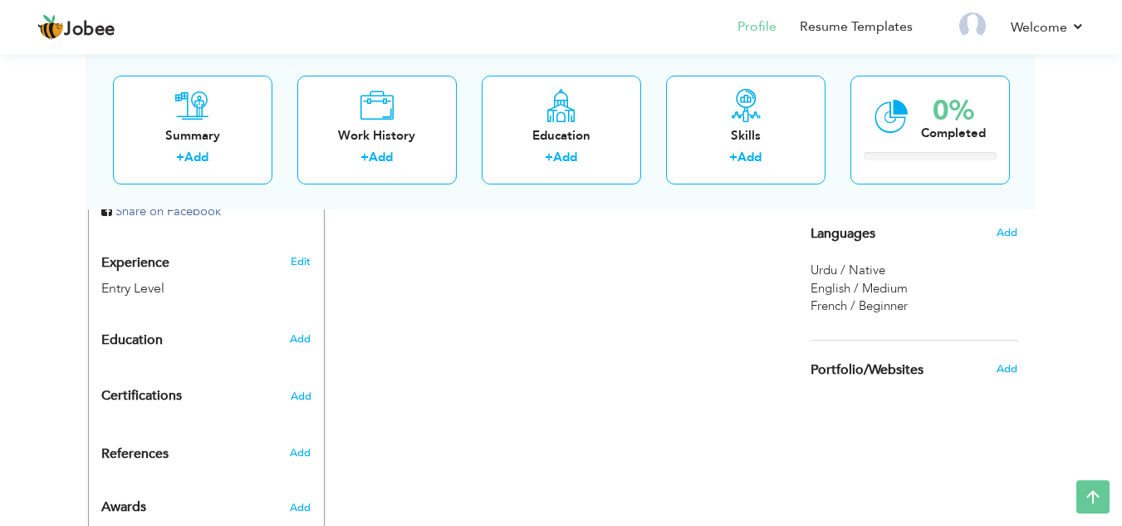
scroll to position [610, 0]
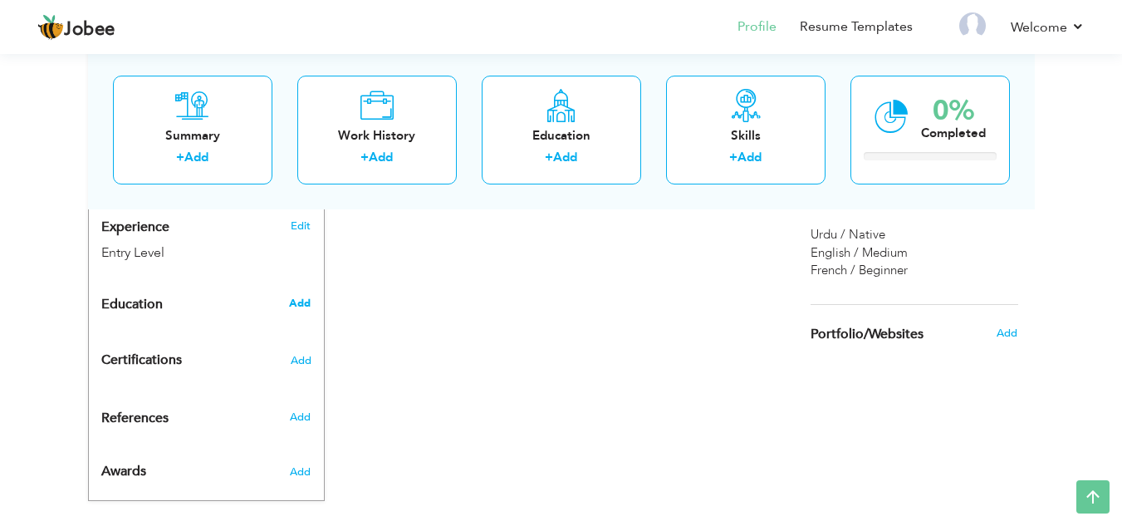
click at [296, 296] on span "Add" at bounding box center [300, 303] width 22 height 15
radio input "true"
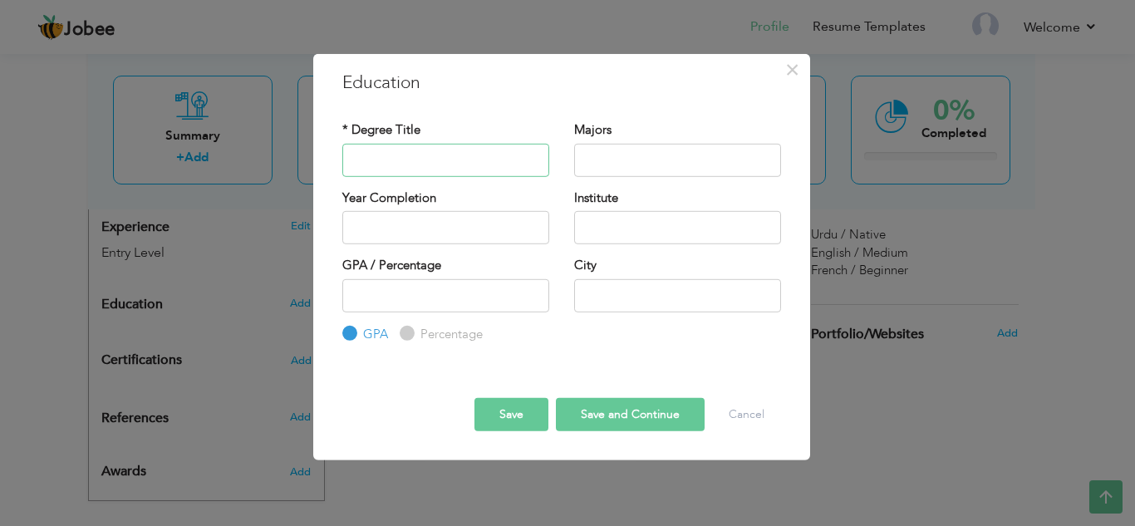
click at [479, 161] on input "text" at bounding box center [445, 159] width 207 height 33
type input "a"
type input "ADP"
click at [600, 153] on input "text" at bounding box center [677, 159] width 207 height 33
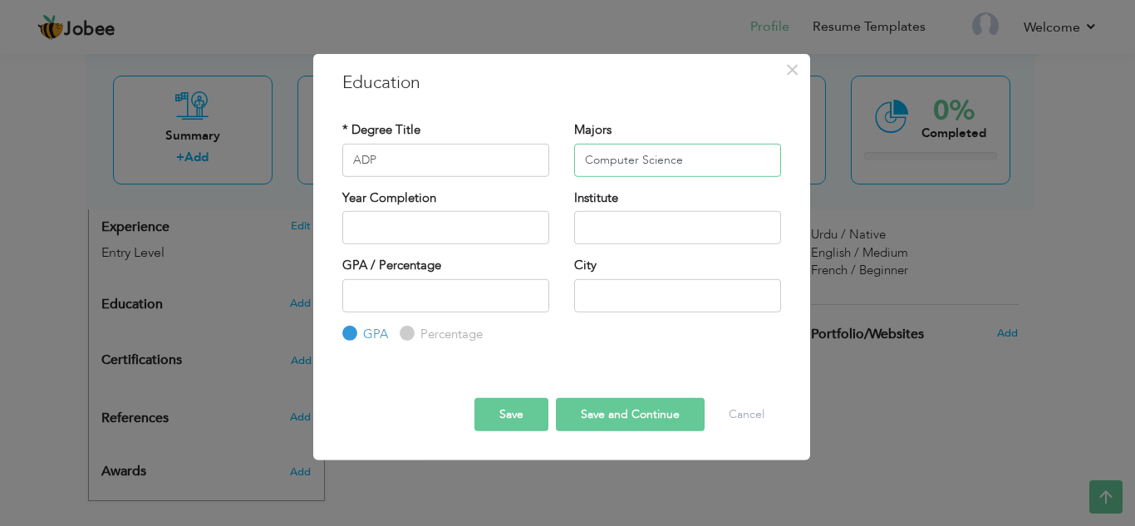
type input "Computer Science"
click at [489, 229] on input "2025" at bounding box center [445, 227] width 207 height 33
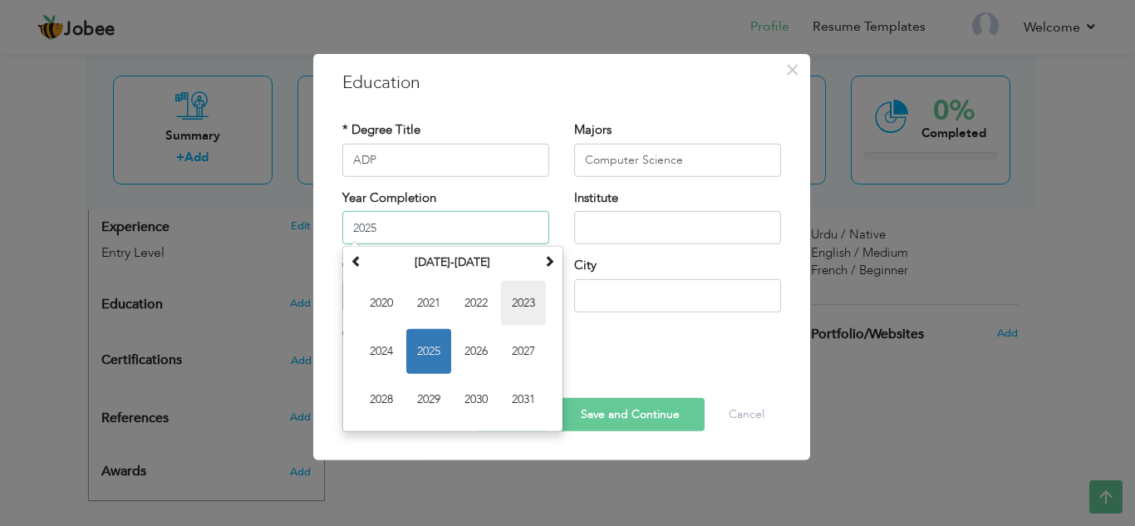
click at [539, 313] on span "2023" at bounding box center [523, 303] width 45 height 45
click at [457, 231] on input "2023" at bounding box center [445, 227] width 207 height 33
click at [516, 354] on span "2025" at bounding box center [523, 351] width 45 height 45
type input "2025"
click at [450, 228] on input "2025" at bounding box center [445, 227] width 207 height 33
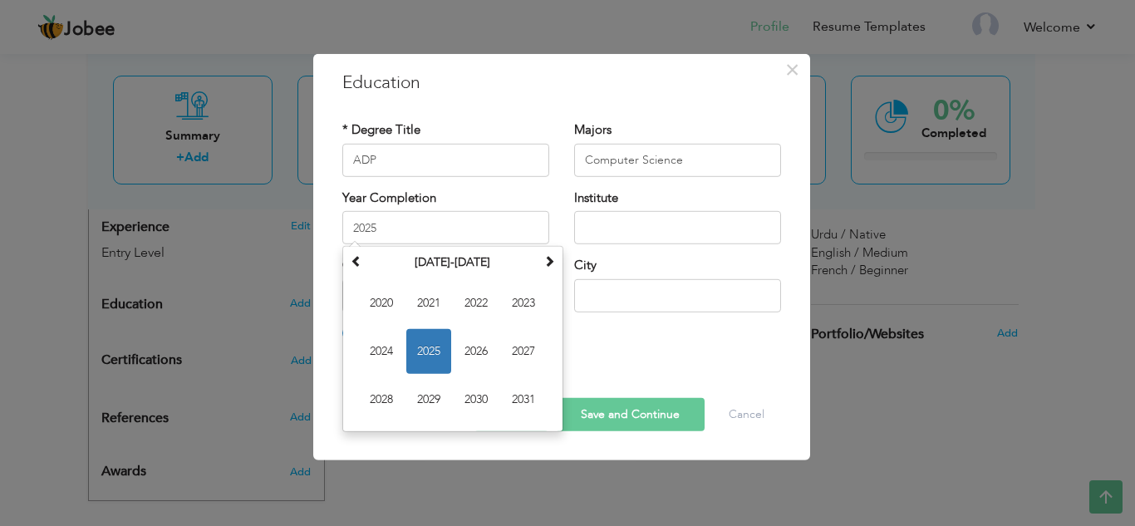
click at [559, 172] on div "* Degree Title ADP" at bounding box center [446, 154] width 232 height 67
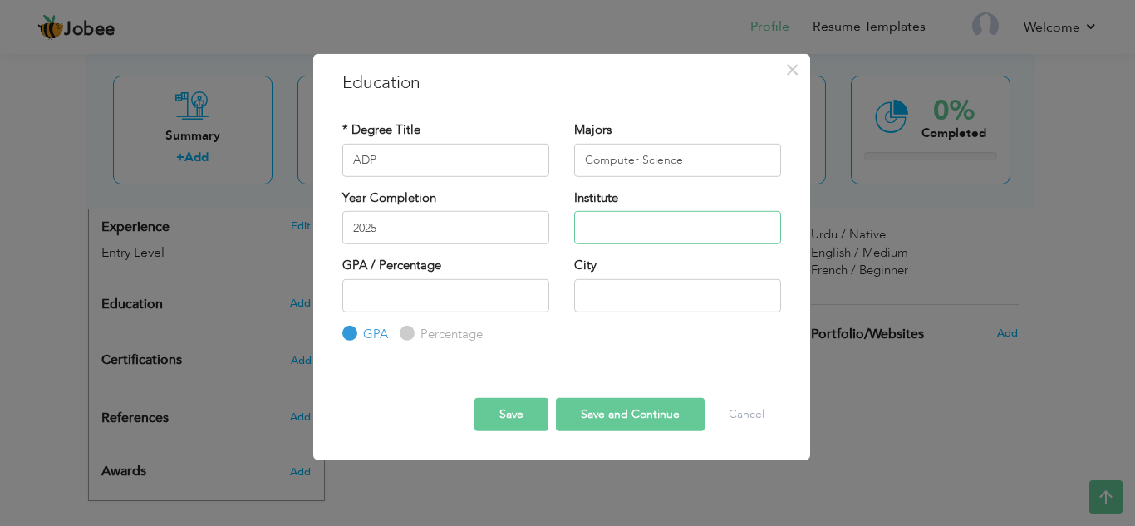
click at [637, 230] on input "text" at bounding box center [677, 227] width 207 height 33
click at [709, 227] on input "text" at bounding box center [677, 227] width 207 height 33
type input "Virtual [GEOGRAPHIC_DATA]"
click at [661, 291] on input "text" at bounding box center [677, 294] width 207 height 33
type input "LAHORE"
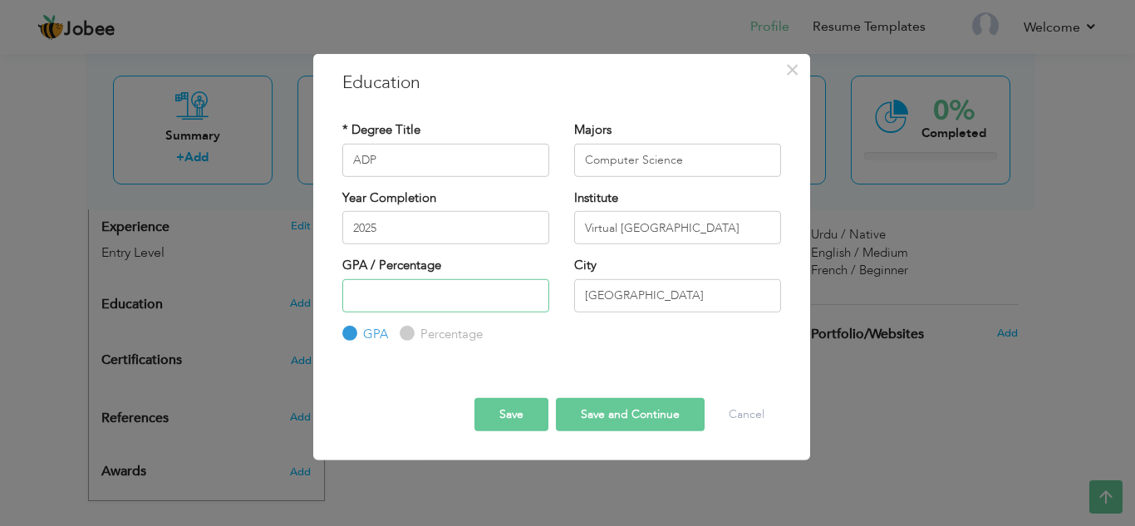
click at [492, 309] on input "number" at bounding box center [445, 294] width 207 height 33
click at [372, 376] on div at bounding box center [562, 383] width 464 height 29
click at [628, 418] on button "Save and Continue" at bounding box center [630, 414] width 149 height 33
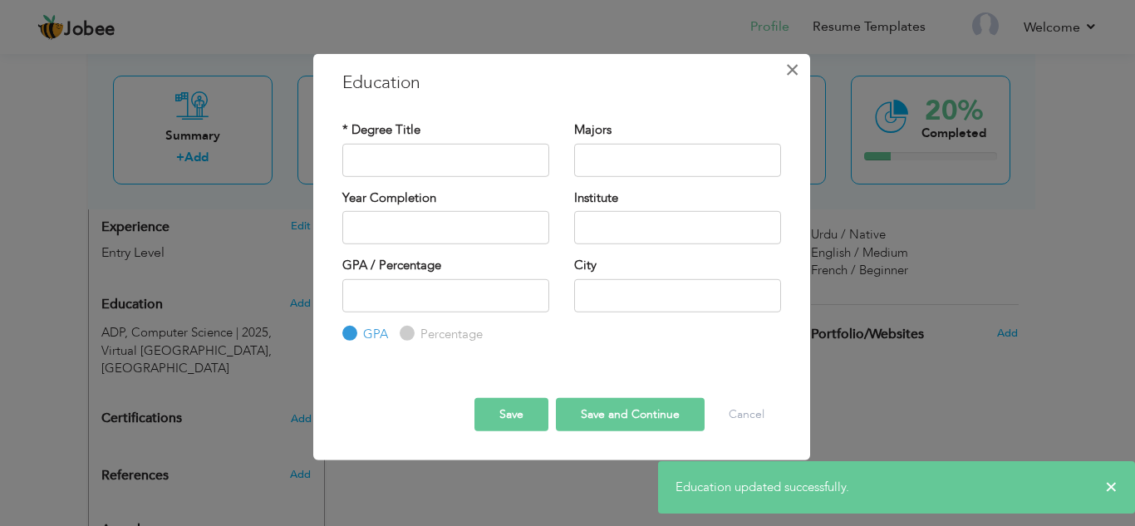
click at [785, 81] on span "×" at bounding box center [792, 69] width 14 height 30
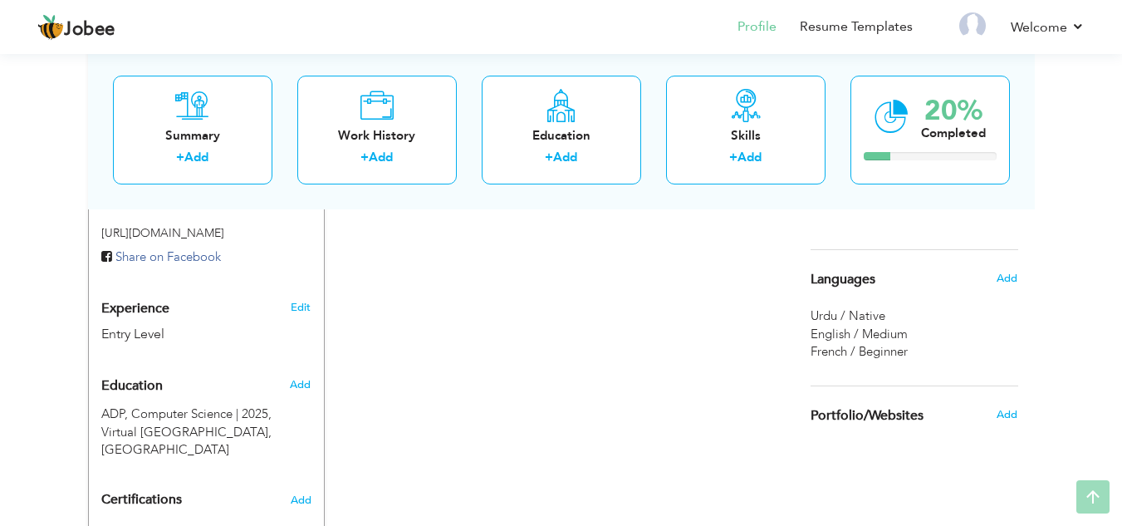
scroll to position [668, 0]
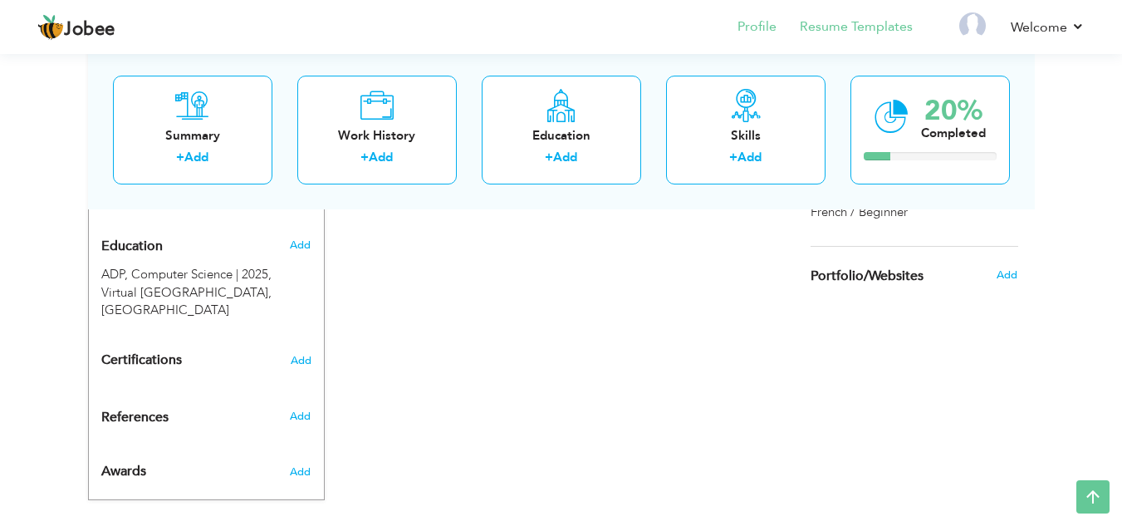
click at [857, 15] on li "Resume Templates" at bounding box center [845, 28] width 136 height 45
click at [860, 24] on link "Resume Templates" at bounding box center [856, 26] width 113 height 19
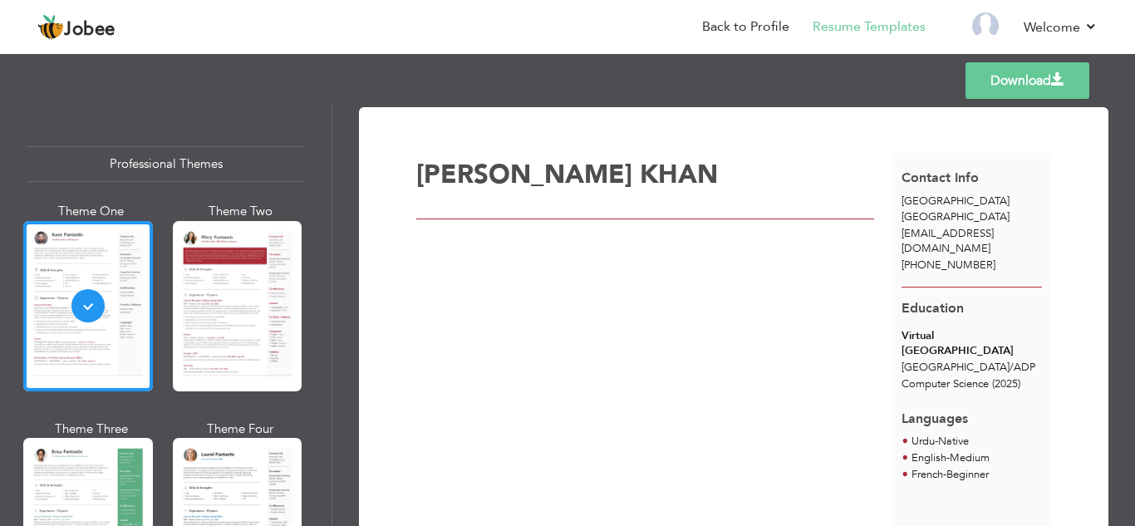
click at [839, 375] on div "[PERSON_NAME]" at bounding box center [654, 350] width 476 height 395
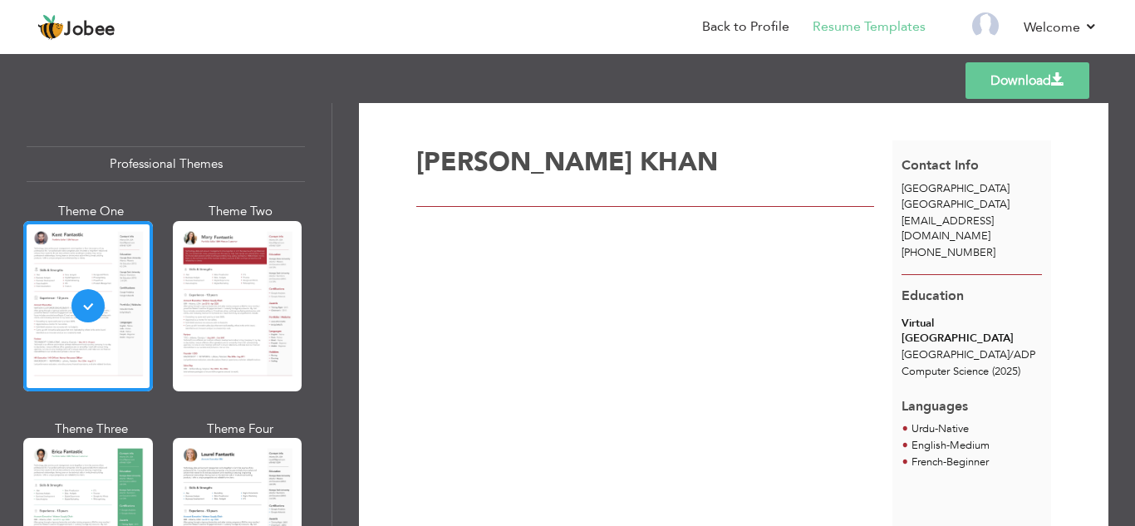
click at [940, 215] on span "[EMAIL_ADDRESS][DOMAIN_NAME]" at bounding box center [947, 229] width 92 height 31
click at [225, 479] on div at bounding box center [238, 523] width 130 height 170
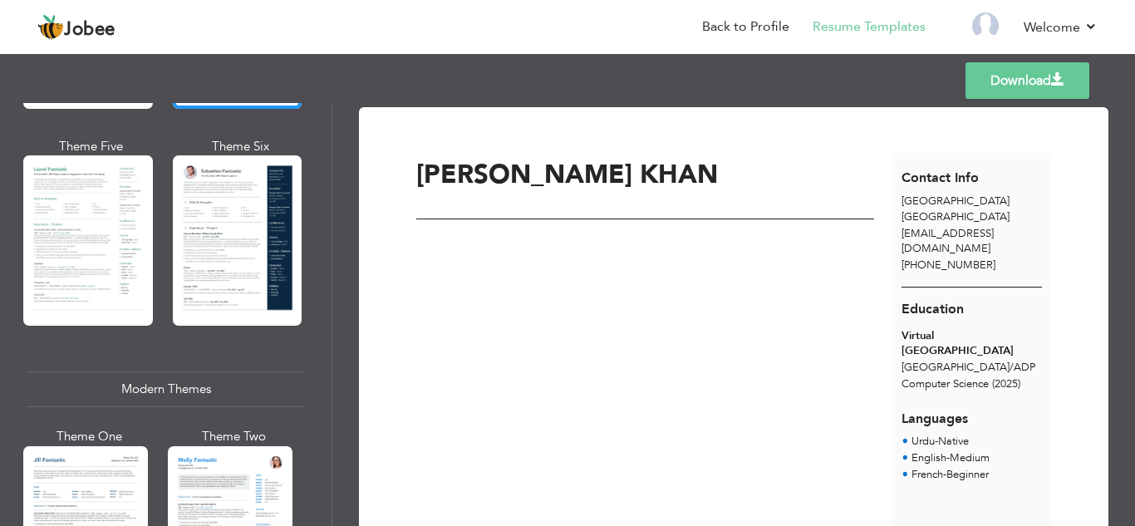
click at [960, 376] on span "Computer Science" at bounding box center [944, 383] width 87 height 15
drag, startPoint x: 998, startPoint y: 444, endPoint x: 930, endPoint y: 431, distance: 69.4
click at [930, 431] on div "Languages Urdu - Native English - Medium French - Beginner" at bounding box center [971, 440] width 159 height 86
click at [846, 448] on div "ABDULLAH AHMAD KHAN" at bounding box center [654, 350] width 476 height 395
click at [764, 28] on link "Back to Profile" at bounding box center [745, 26] width 87 height 19
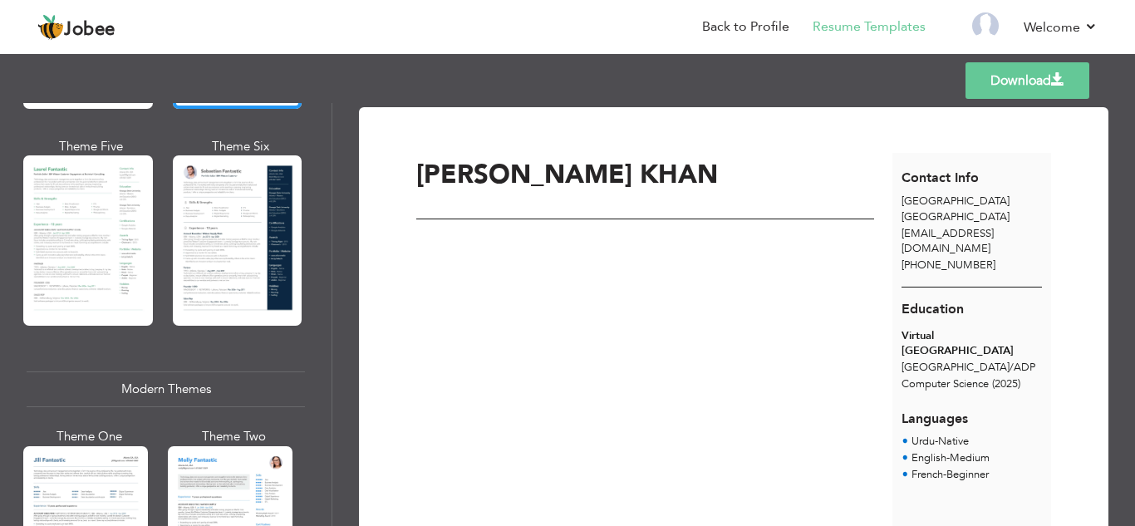
click at [1104, 24] on div "Jobee Back to Profile Resume Templates Resume Templates Cover Letters About My …" at bounding box center [567, 28] width 1085 height 45
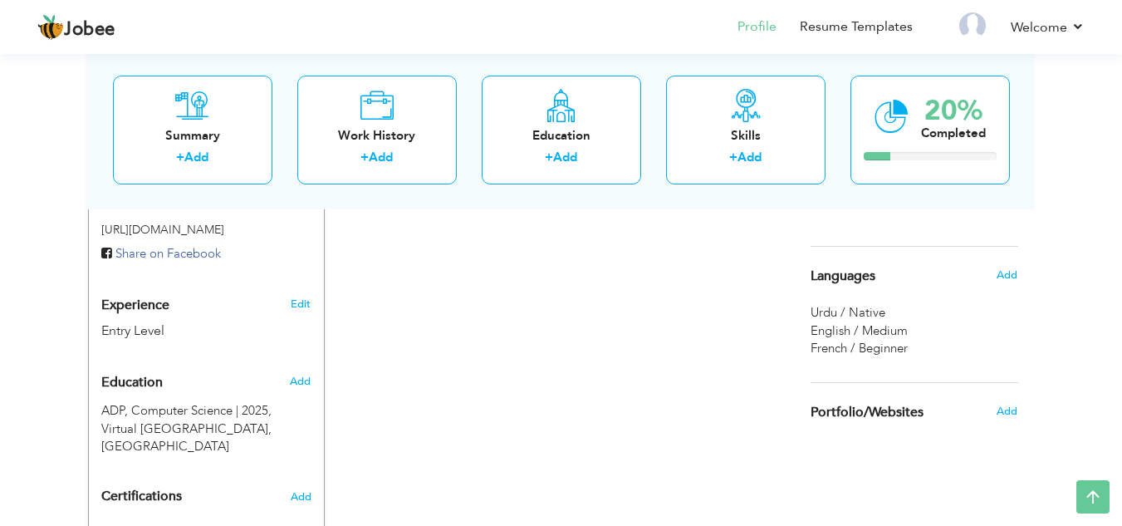
scroll to position [528, 0]
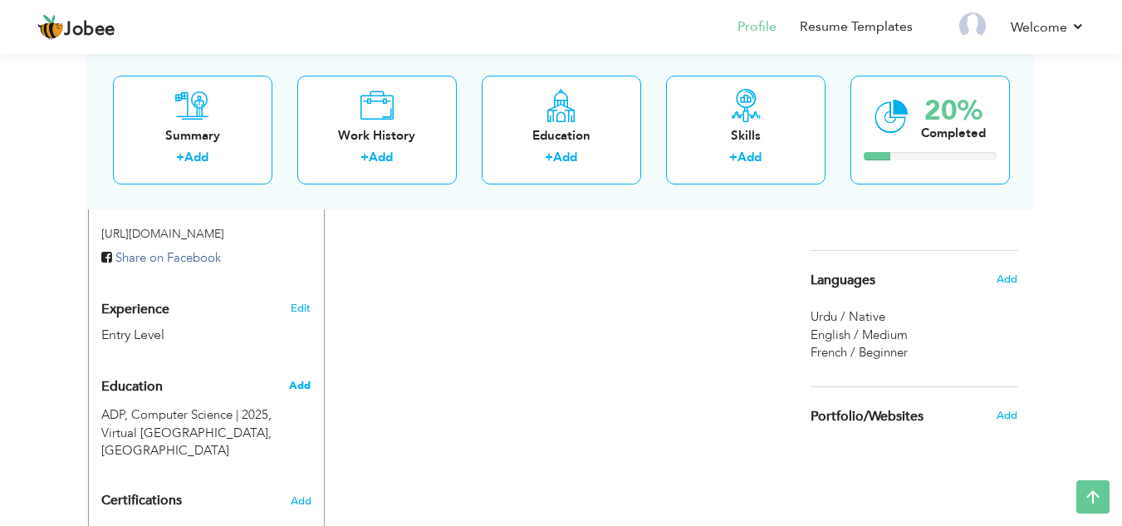
click at [302, 378] on span "Add" at bounding box center [300, 385] width 22 height 15
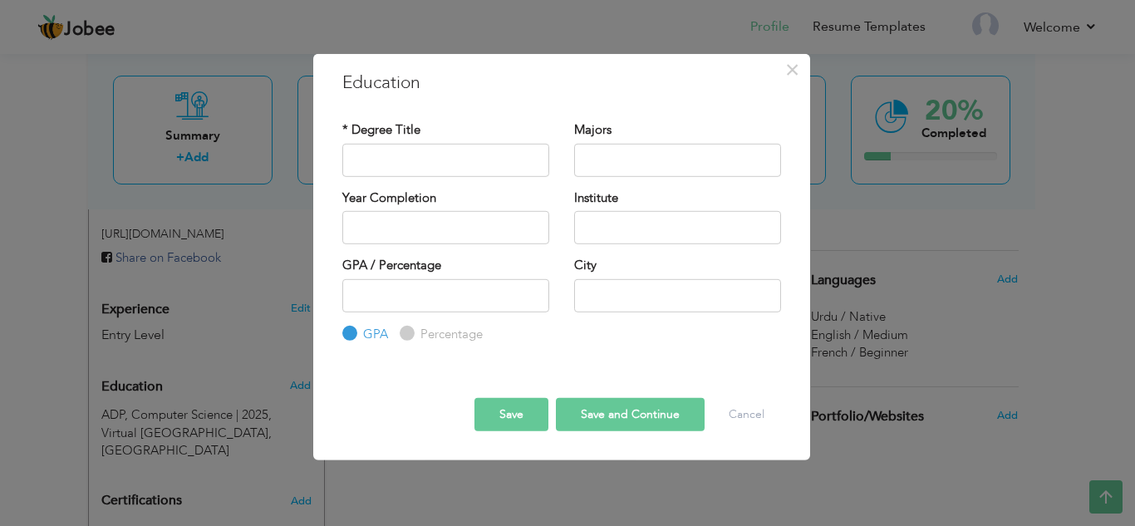
click at [650, 461] on div "× Education * Degree Title Majors Year Completion GPA" at bounding box center [561, 262] width 499 height 420
click at [758, 417] on button "Cancel" at bounding box center [746, 414] width 69 height 33
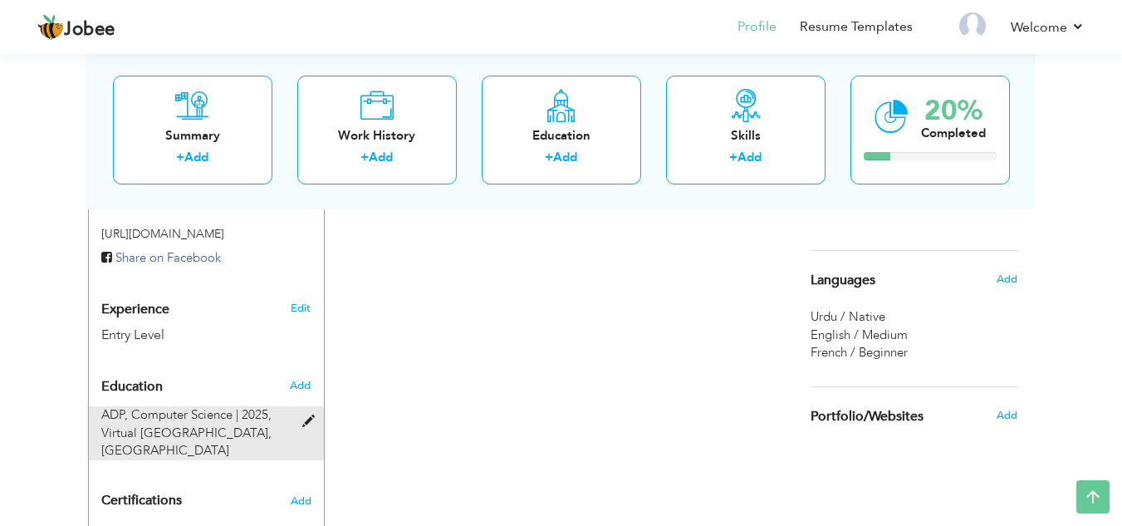
click at [314, 415] on span at bounding box center [312, 421] width 21 height 12
type input "ADP"
type input "Computer Science"
type input "2025"
type input "Virtual University of Pakistan"
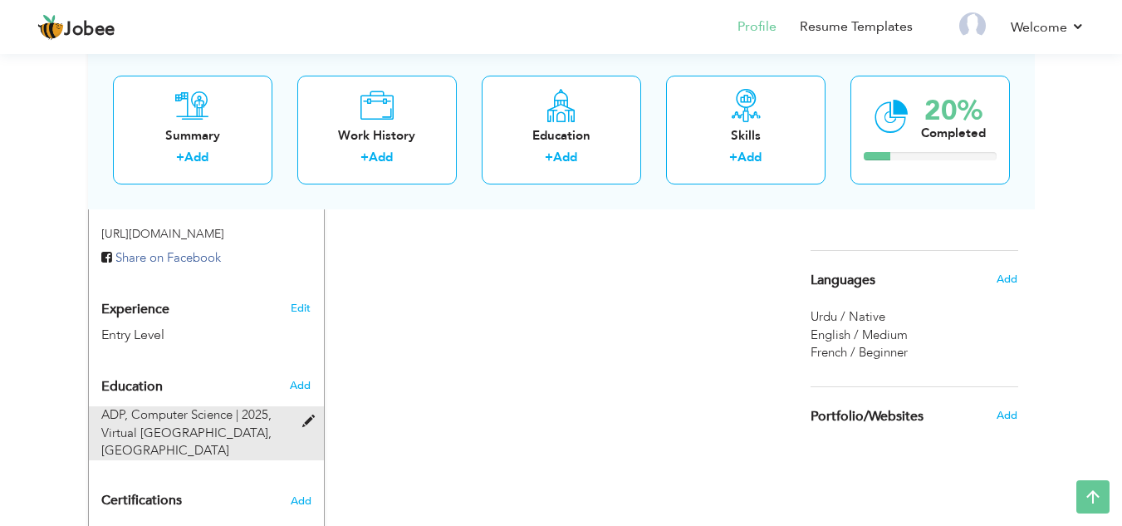
type input "LAHORE"
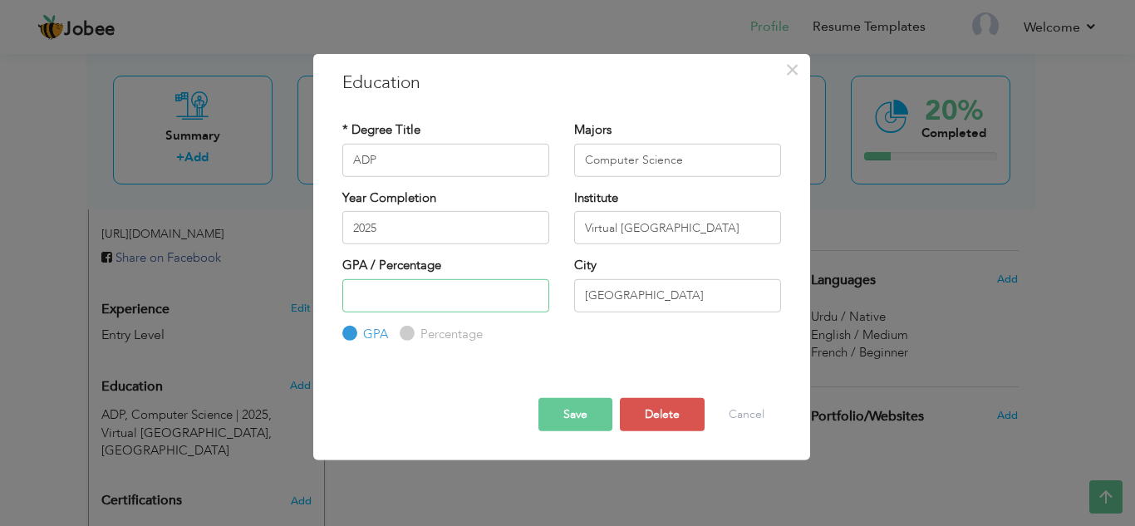
click at [443, 302] on input "number" at bounding box center [445, 294] width 207 height 33
click at [530, 298] on input "-1" at bounding box center [445, 294] width 207 height 33
click at [538, 289] on input "0" at bounding box center [445, 294] width 207 height 33
click at [533, 288] on input "1" at bounding box center [445, 294] width 207 height 33
click at [533, 288] on input "2" at bounding box center [445, 294] width 207 height 33
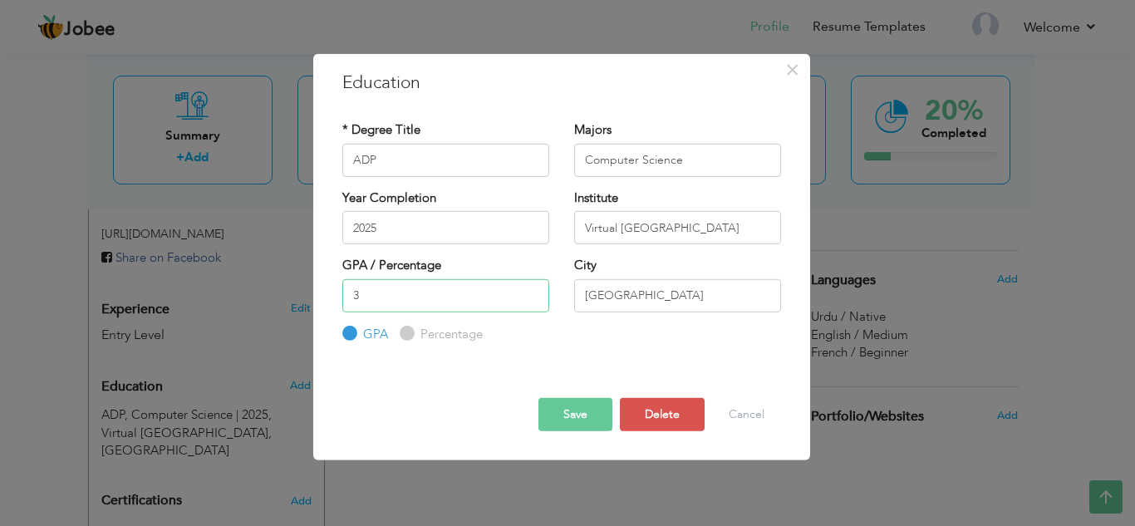
click at [533, 288] on input "3" at bounding box center [445, 294] width 207 height 33
click at [533, 288] on input "4" at bounding box center [445, 294] width 207 height 33
click at [533, 288] on input "5" at bounding box center [445, 294] width 207 height 33
click at [533, 288] on input "6" at bounding box center [445, 294] width 207 height 33
type input "7"
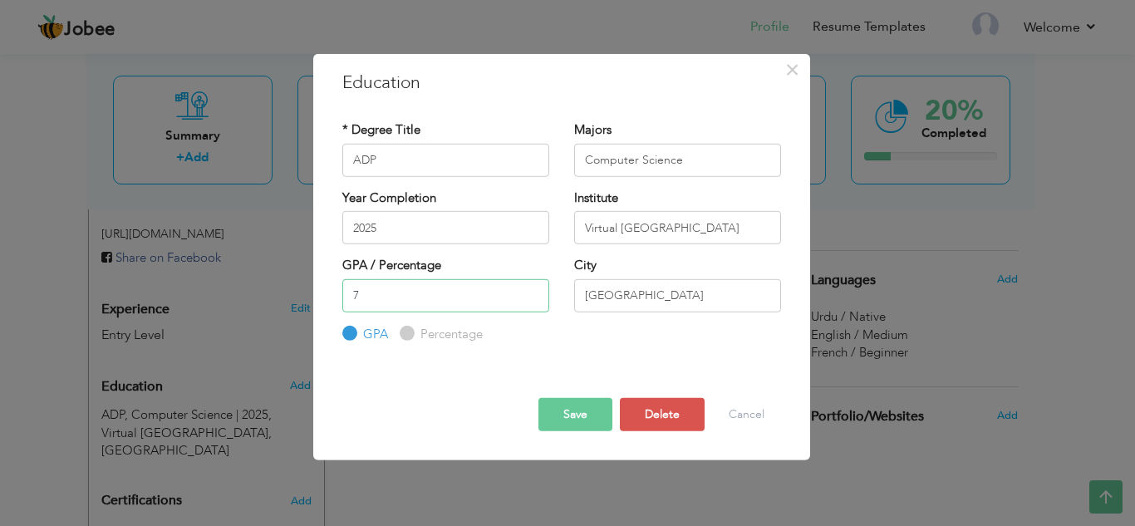
click at [533, 288] on input "7" at bounding box center [445, 294] width 207 height 33
click at [484, 295] on input "7" at bounding box center [445, 294] width 207 height 33
click at [503, 305] on input "7" at bounding box center [445, 294] width 207 height 33
type input "0"
click at [749, 413] on button "Cancel" at bounding box center [746, 414] width 69 height 33
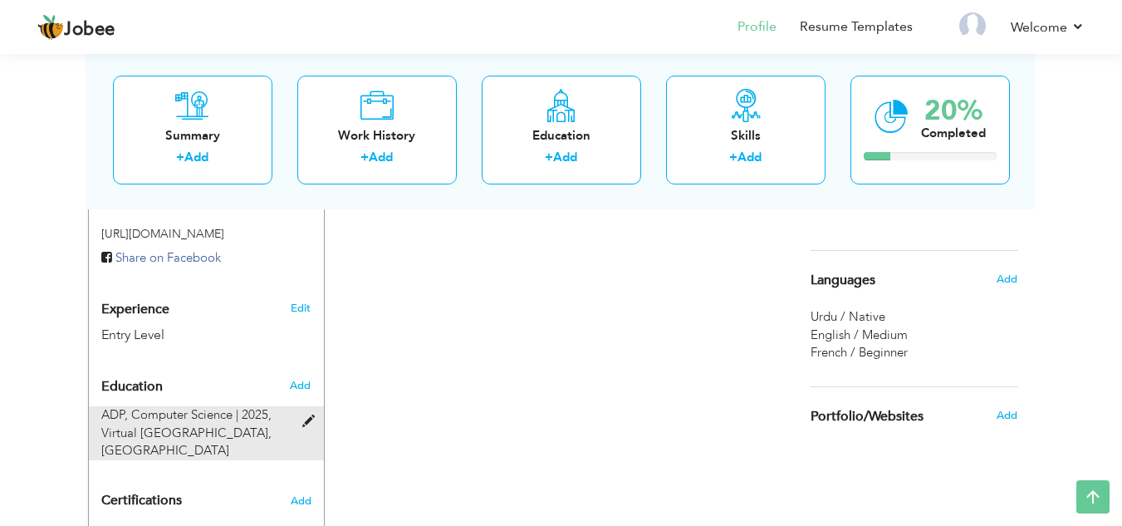
click at [306, 415] on span at bounding box center [312, 421] width 21 height 12
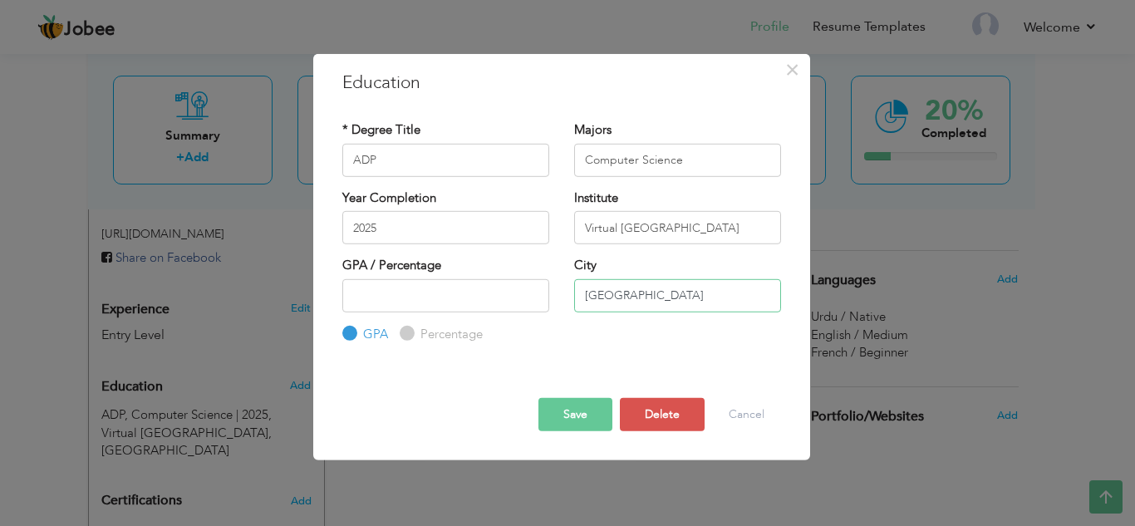
click at [655, 291] on input "LAHORE" at bounding box center [677, 294] width 207 height 33
type input "[GEOGRAPHIC_DATA]"
click at [576, 424] on button "Save" at bounding box center [575, 414] width 74 height 33
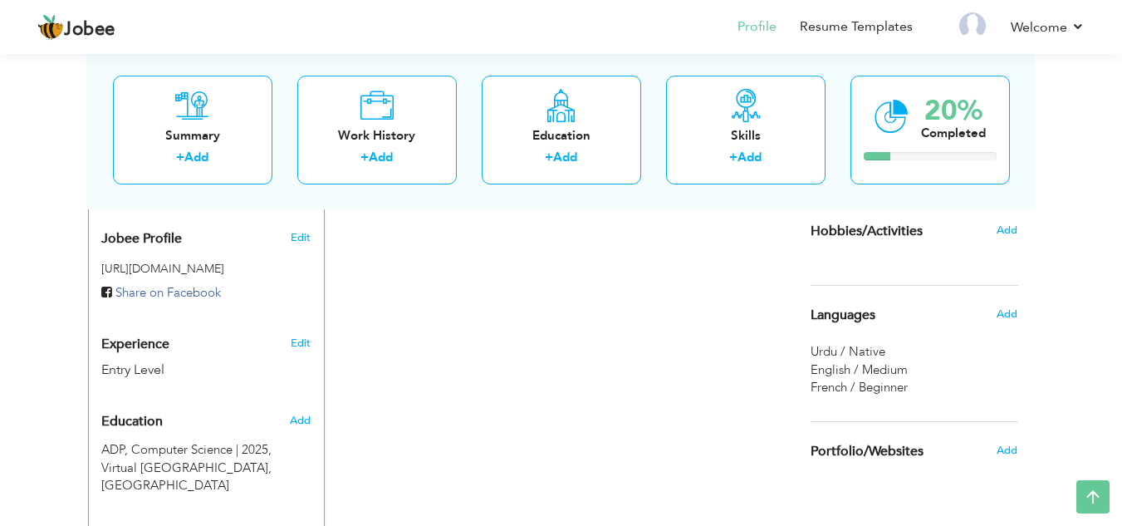
scroll to position [476, 0]
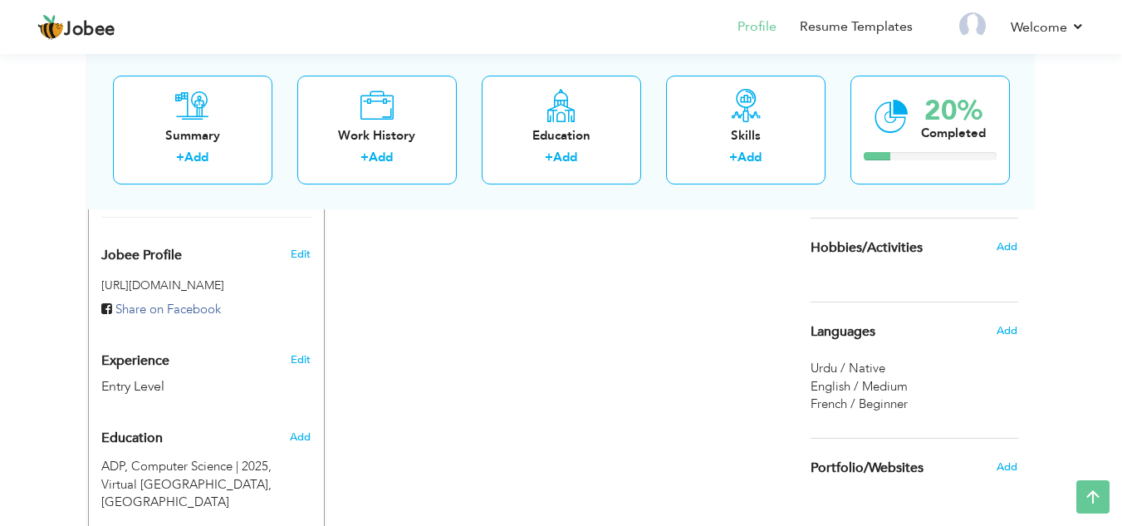
click at [195, 279] on h5 "[URL][DOMAIN_NAME]" at bounding box center [206, 285] width 210 height 12
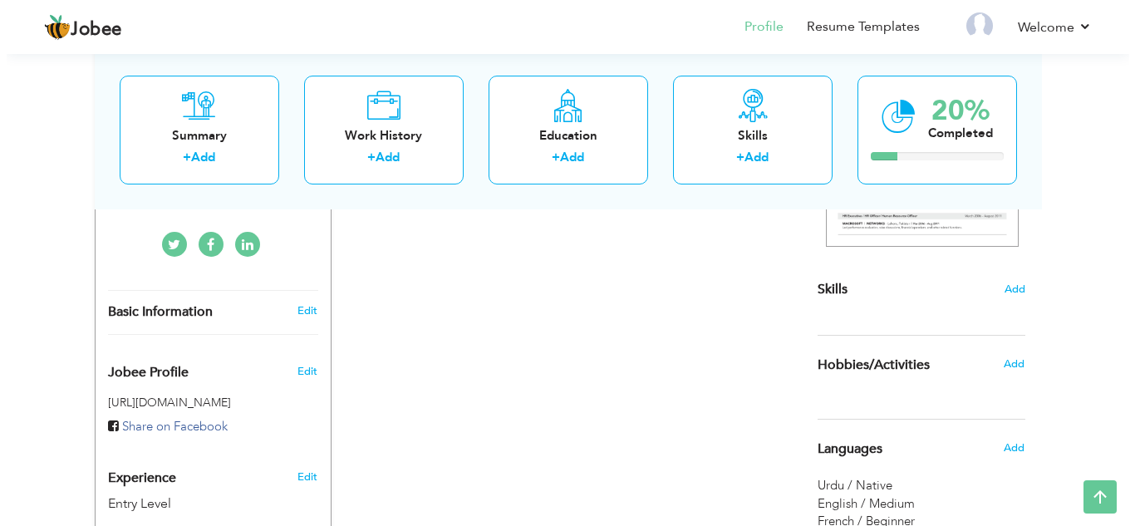
scroll to position [333, 0]
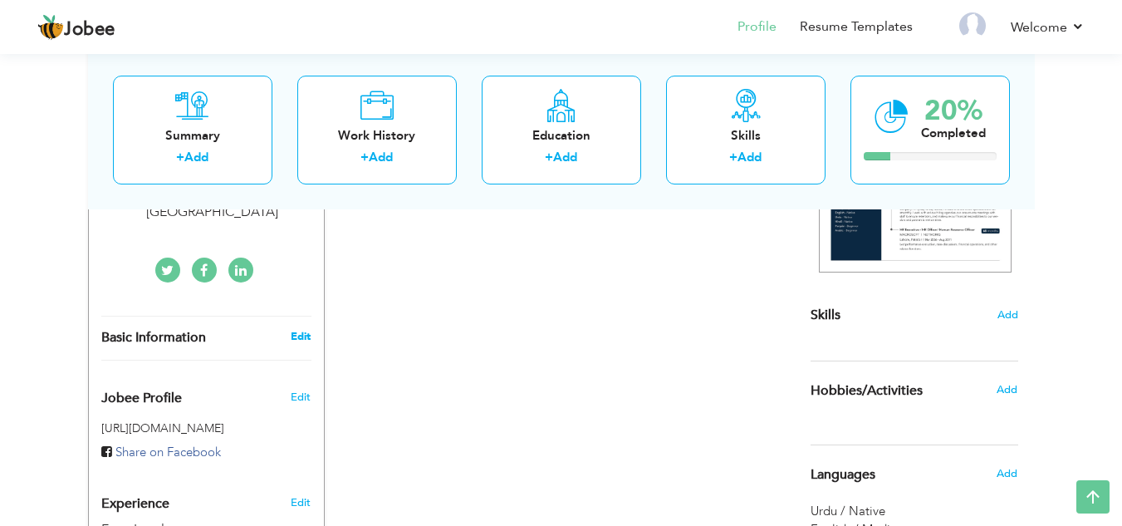
click at [308, 329] on link "Edit" at bounding box center [301, 336] width 20 height 15
type input "ABDULLAH AHMAD"
type input "KHAN"
type input "+92 310 2486648"
select select "number:166"
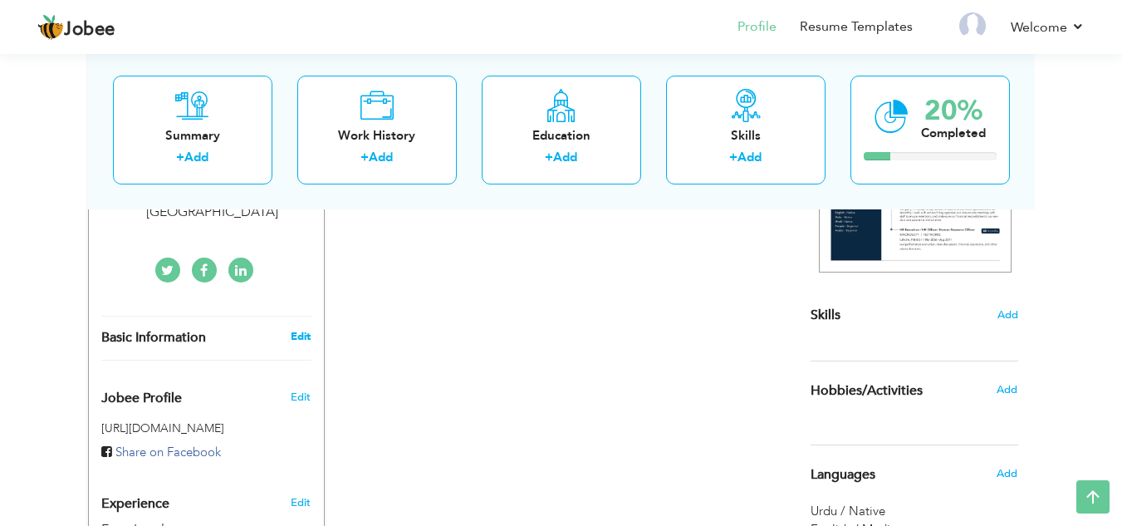
type input "[GEOGRAPHIC_DATA]"
select select "number:1"
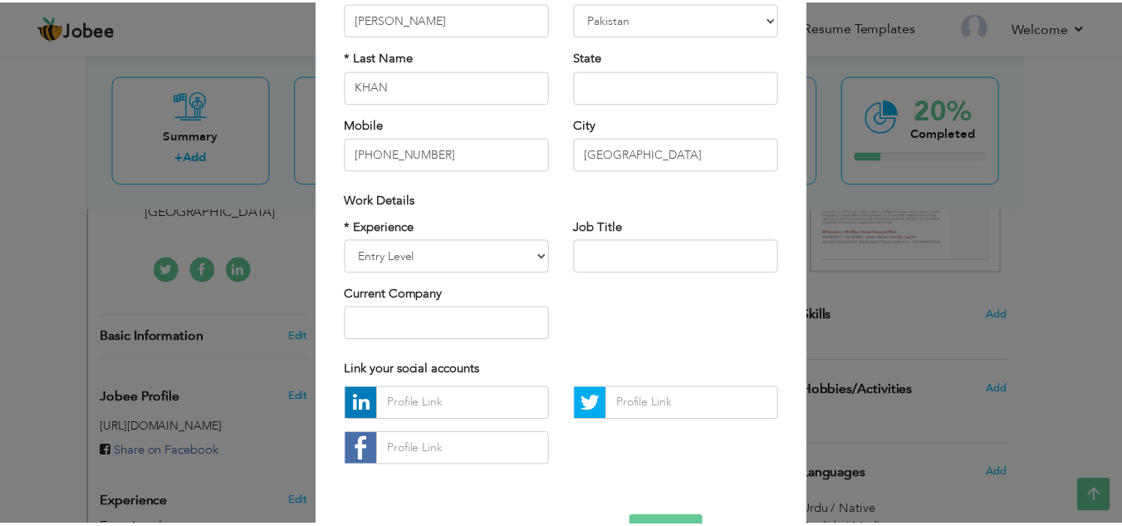
scroll to position [157, 0]
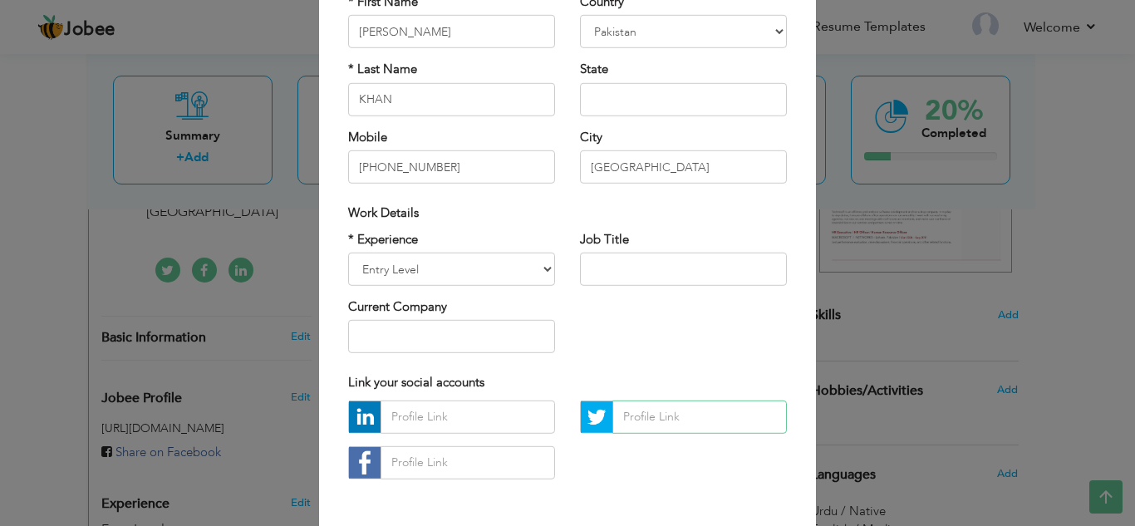
click at [658, 414] on input "text" at bounding box center [699, 416] width 174 height 33
click at [627, 329] on div "* Experience Entry Level Less than 1 Year 1 Year 2 Years 3 Years 4 Years 5 Year…" at bounding box center [568, 297] width 464 height 135
drag, startPoint x: 938, startPoint y: 268, endPoint x: 919, endPoint y: 261, distance: 20.5
click at [939, 263] on div "× Profile Contact Information * First Name ABDULLAH AHMAD * Last Name" at bounding box center [567, 263] width 1135 height 526
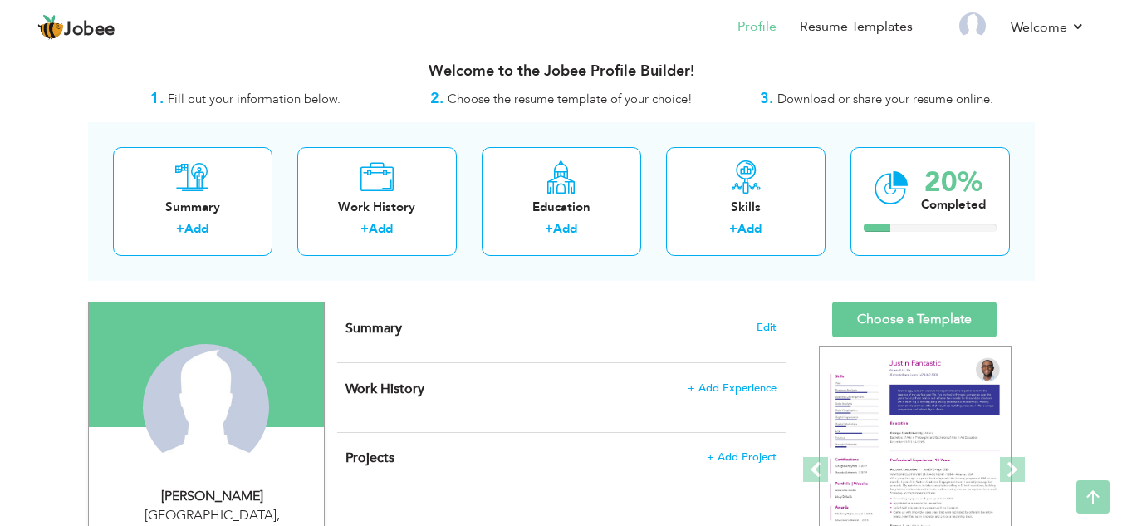
scroll to position [0, 0]
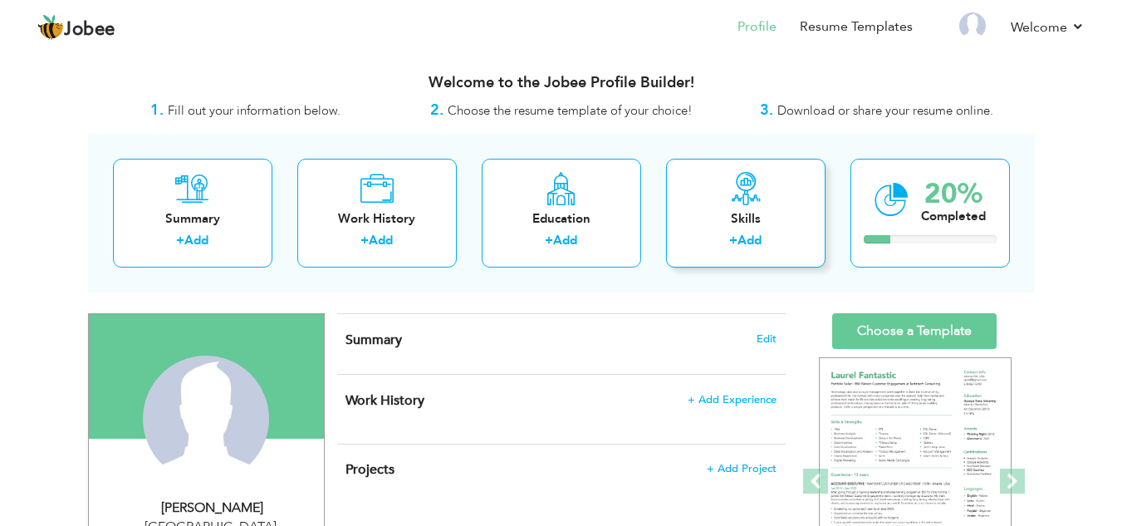
click at [714, 246] on div "+ Add" at bounding box center [746, 243] width 133 height 22
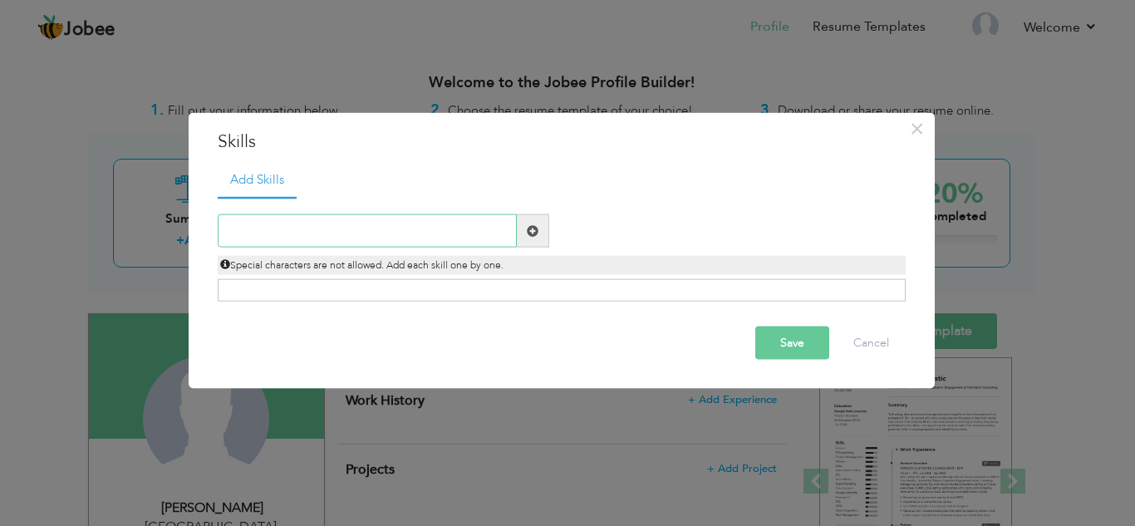
click at [321, 239] on input "text" at bounding box center [367, 230] width 299 height 33
click at [588, 288] on div "Click on , to mark skill as primary." at bounding box center [562, 290] width 688 height 22
click at [533, 231] on span at bounding box center [533, 230] width 12 height 12
click at [400, 230] on input "text" at bounding box center [367, 230] width 299 height 33
click at [0, 313] on div "× Skills Add Skills Duplicate entry Already Exist Save Cancel" at bounding box center [567, 263] width 1135 height 526
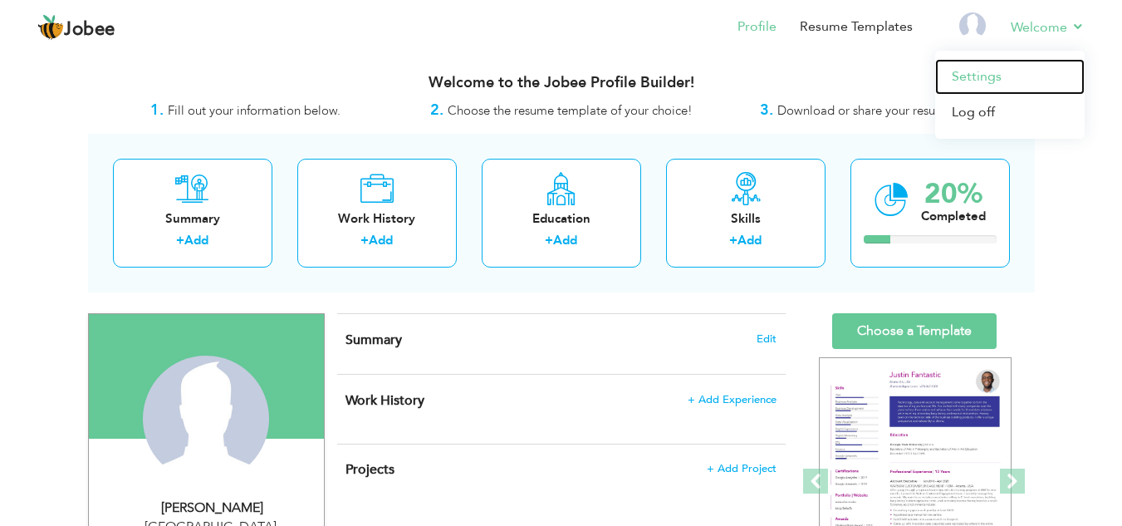
click at [989, 73] on link "Settings" at bounding box center [1011, 77] width 150 height 36
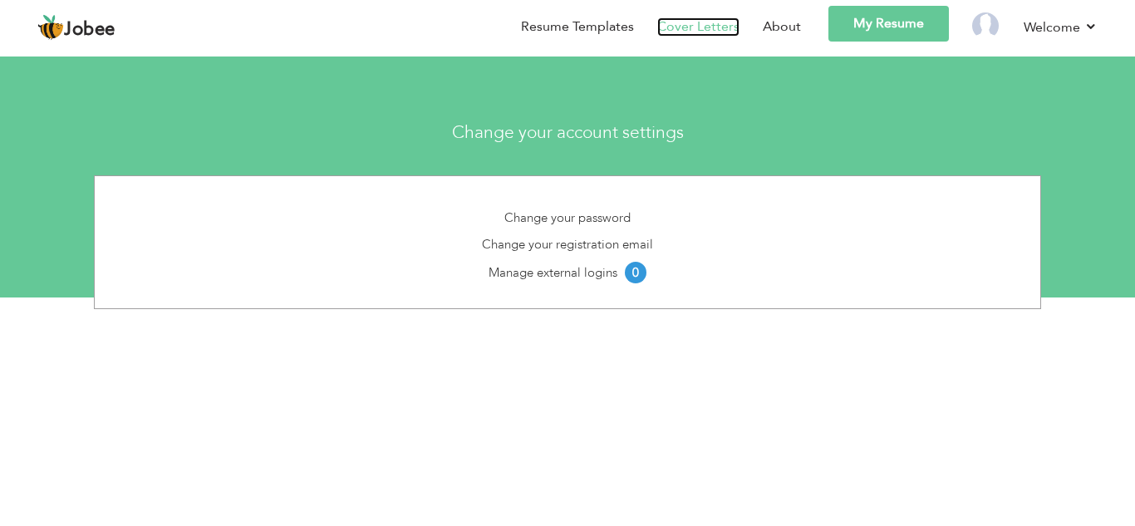
click at [720, 35] on link "Cover Letters" at bounding box center [698, 26] width 82 height 19
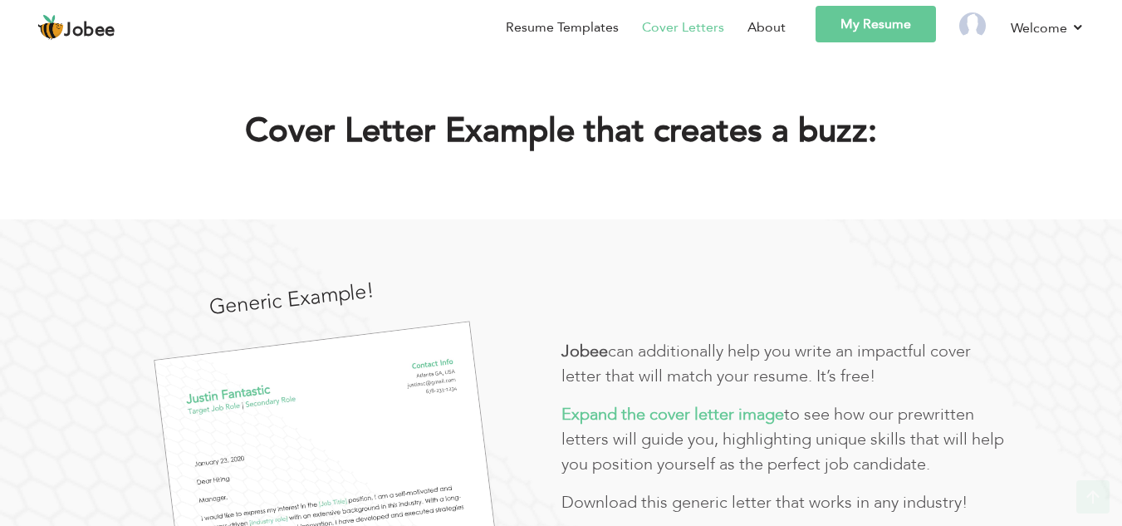
drag, startPoint x: 1134, startPoint y: 42, endPoint x: 1134, endPoint y: 32, distance: 10.8
click at [564, 37] on li "Resume Templates" at bounding box center [551, 30] width 136 height 48
click at [565, 32] on link "Resume Templates" at bounding box center [562, 27] width 113 height 20
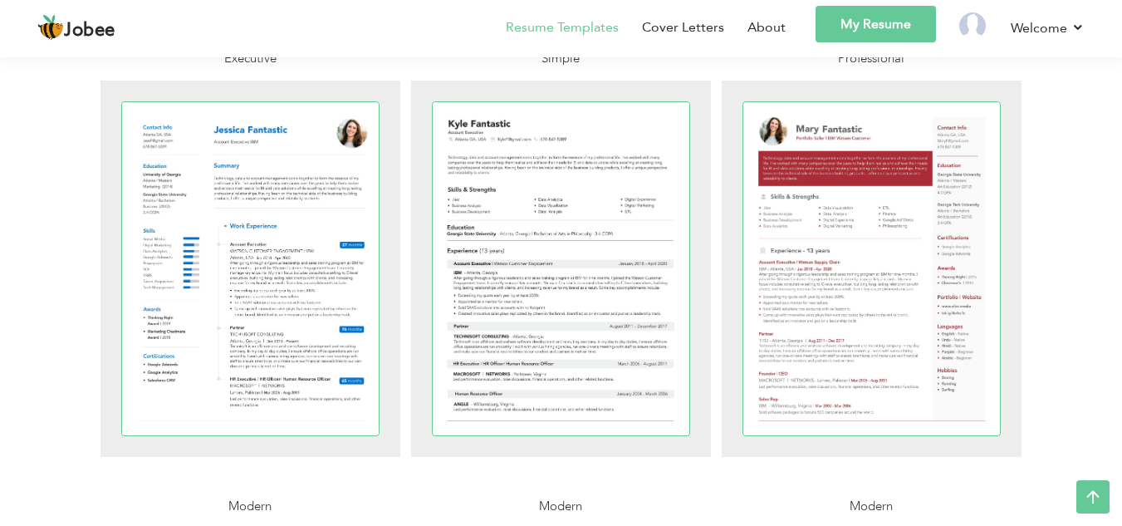
scroll to position [104, 0]
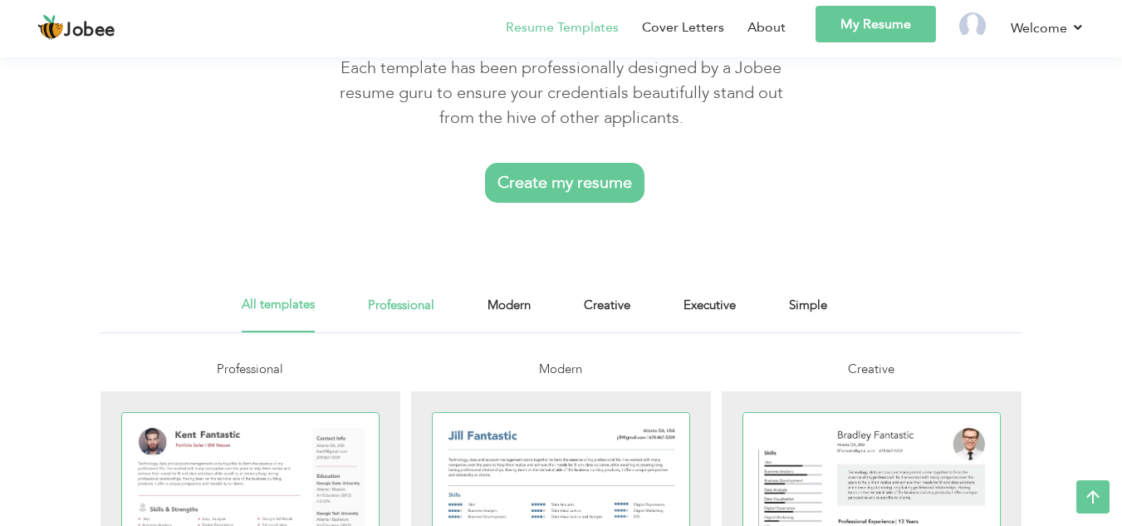
click at [389, 302] on link "Professional" at bounding box center [401, 313] width 66 height 37
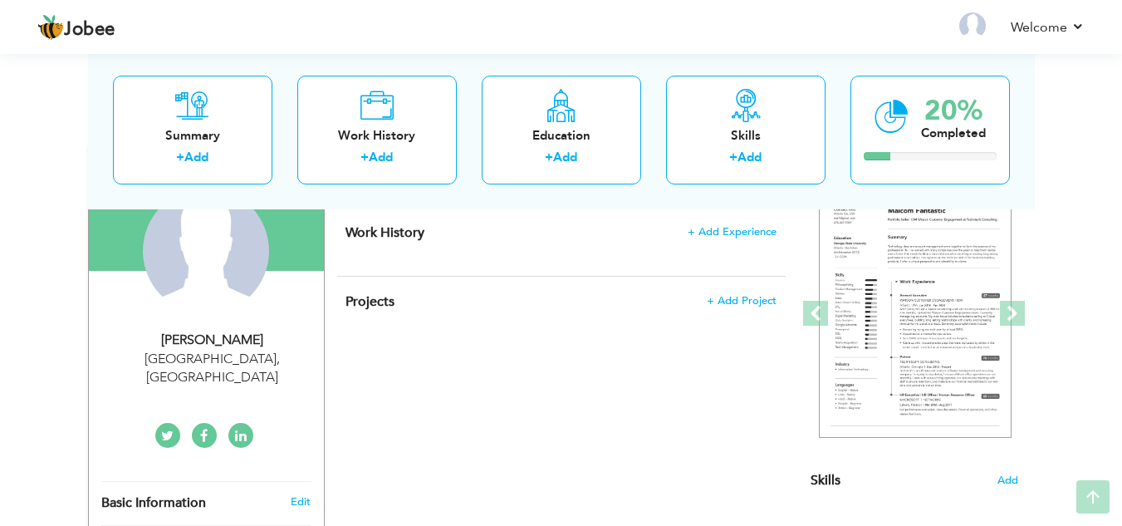
scroll to position [200, 0]
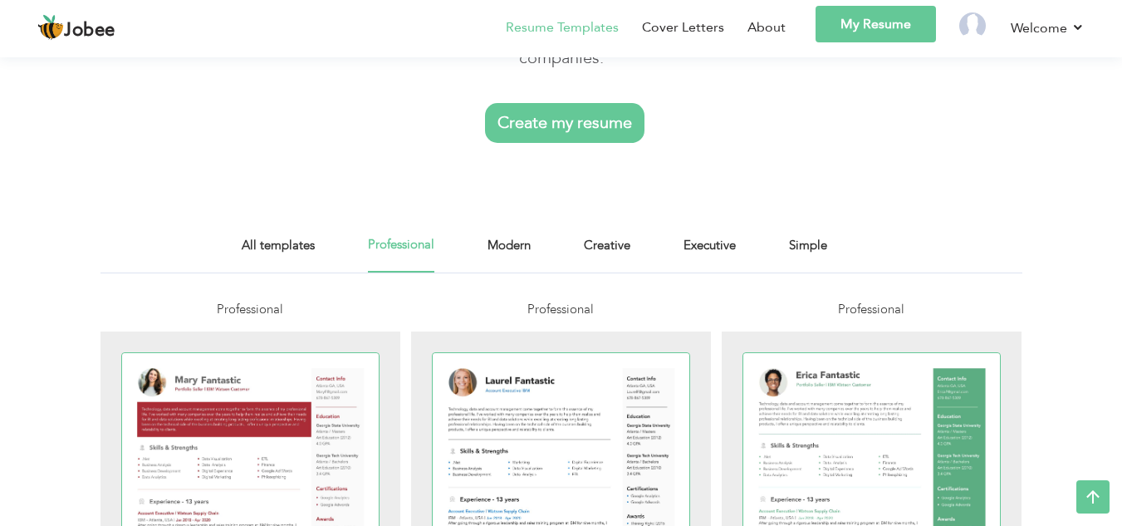
scroll to position [145, 0]
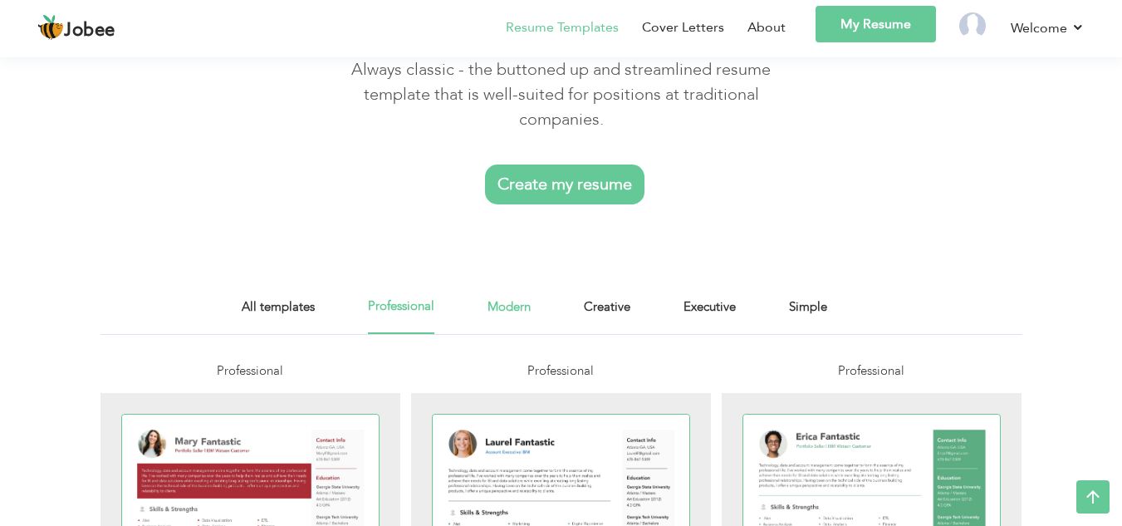
click at [520, 297] on link "Modern" at bounding box center [509, 315] width 43 height 37
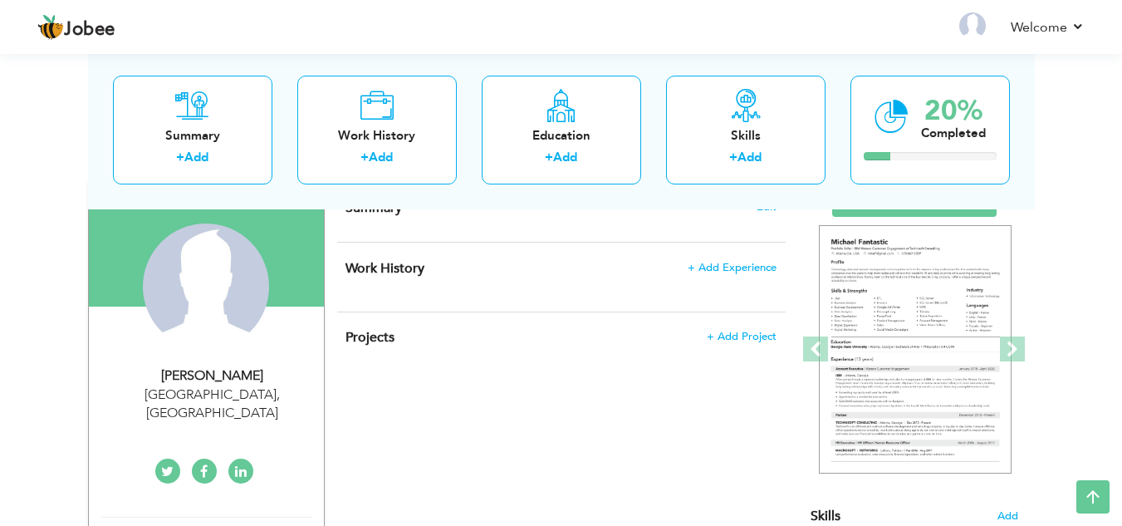
scroll to position [146, 0]
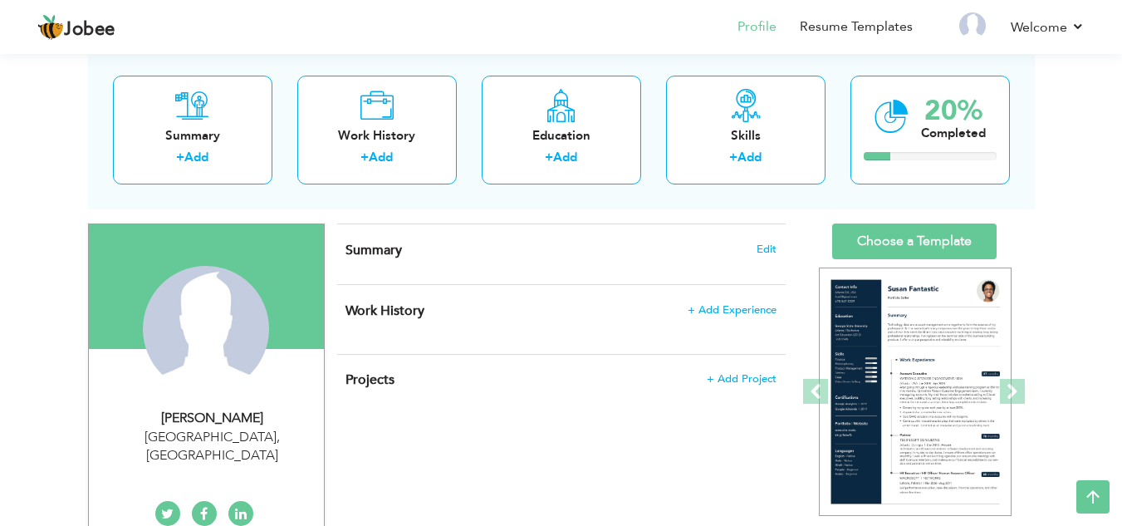
drag, startPoint x: 1134, startPoint y: 168, endPoint x: 376, endPoint y: 60, distance: 765.4
click at [1122, 200] on html "Jobee Profile Resume Templates Resume Templates Cover Letters About My Resume W…" at bounding box center [561, 173] width 1122 height 526
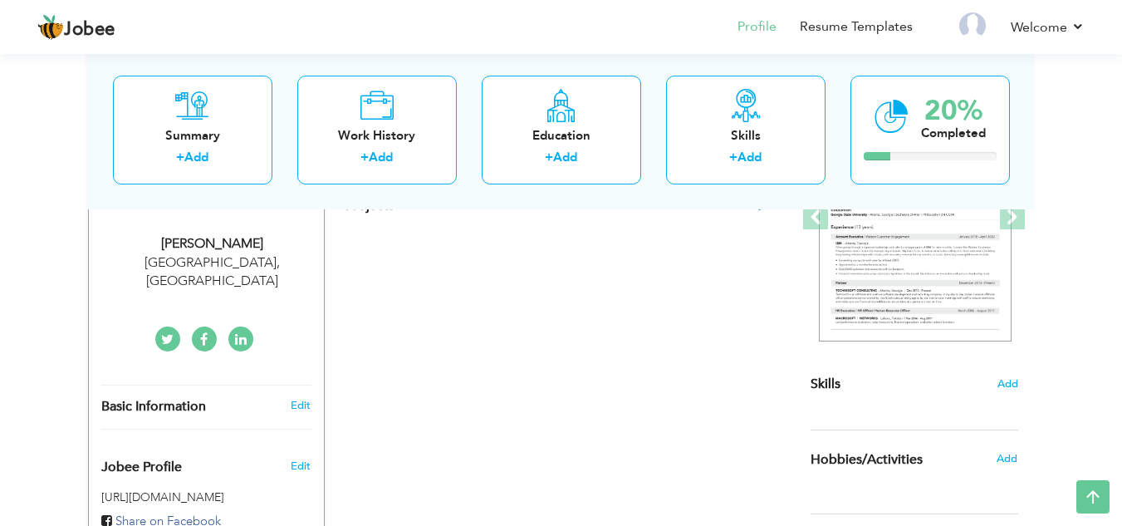
scroll to position [192, 0]
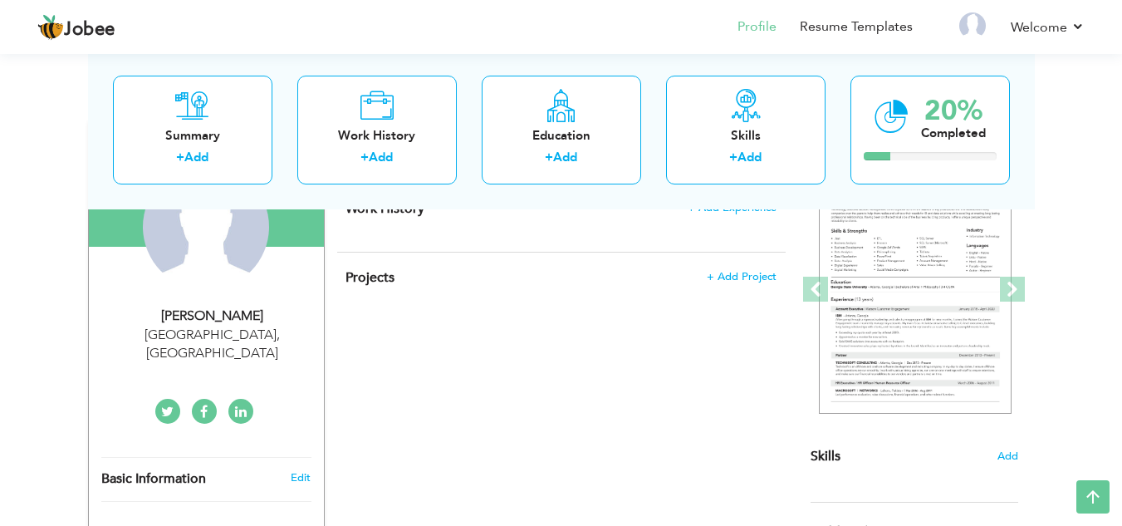
click at [312, 470] on div "Edit" at bounding box center [303, 477] width 39 height 15
type input "[PERSON_NAME]"
type input "KHAN"
type input "[PHONE_NUMBER]"
select select "number:166"
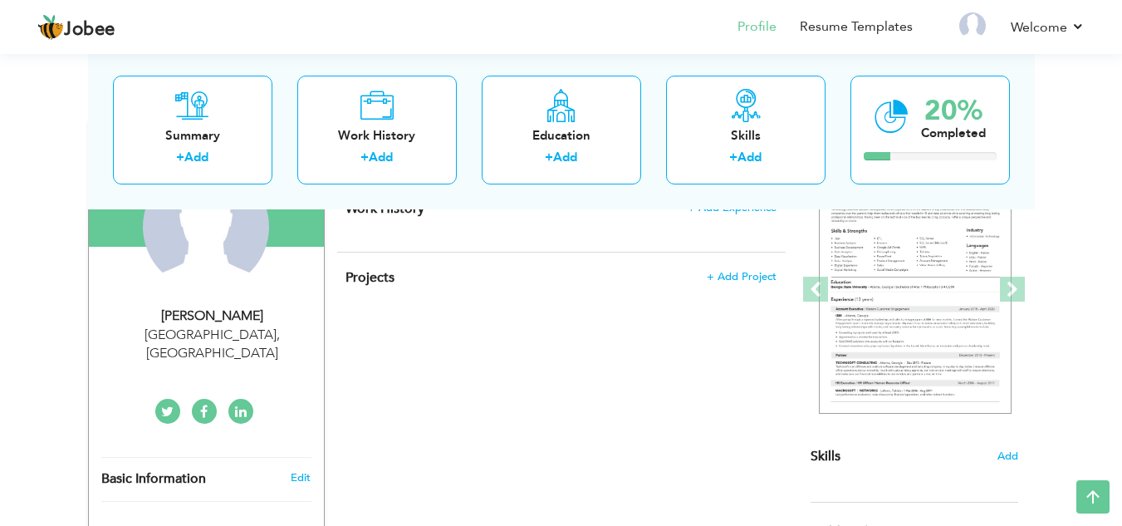
type input "[GEOGRAPHIC_DATA]"
select select "number:1"
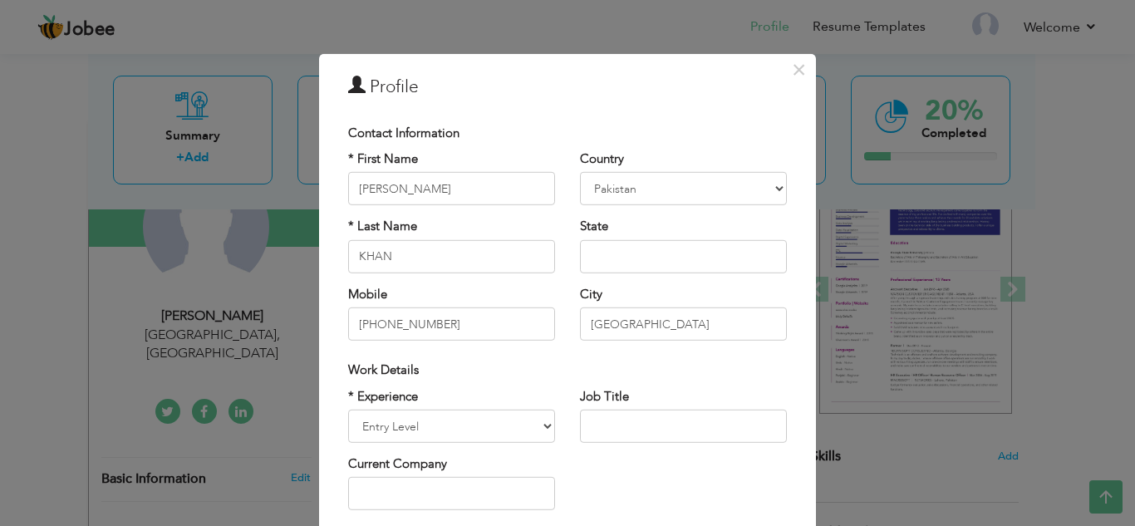
click at [0, 397] on div "× Profile Contact Information * First Name ABDULLAH AHMAD * Last Name" at bounding box center [567, 263] width 1135 height 526
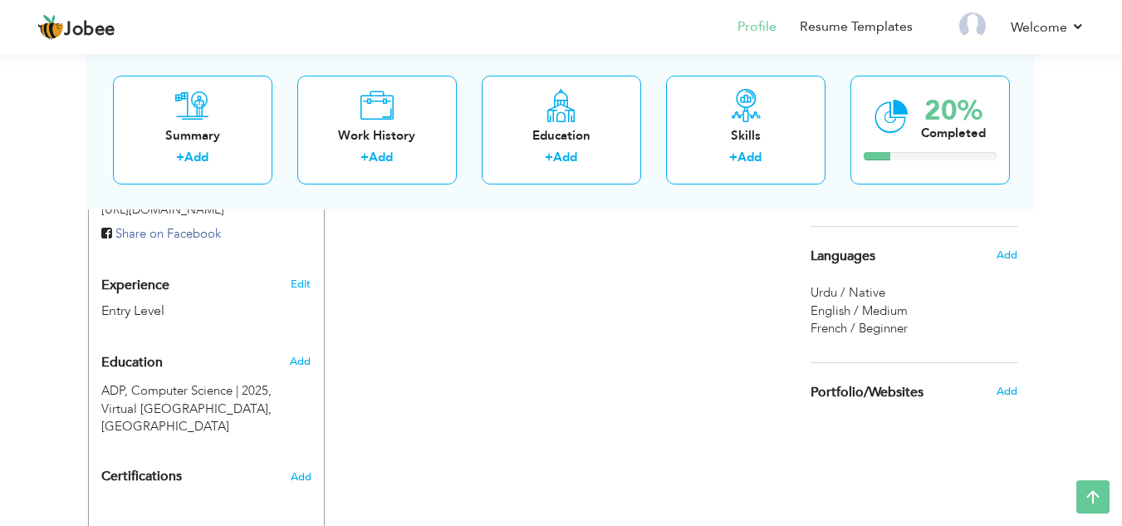
scroll to position [562, 0]
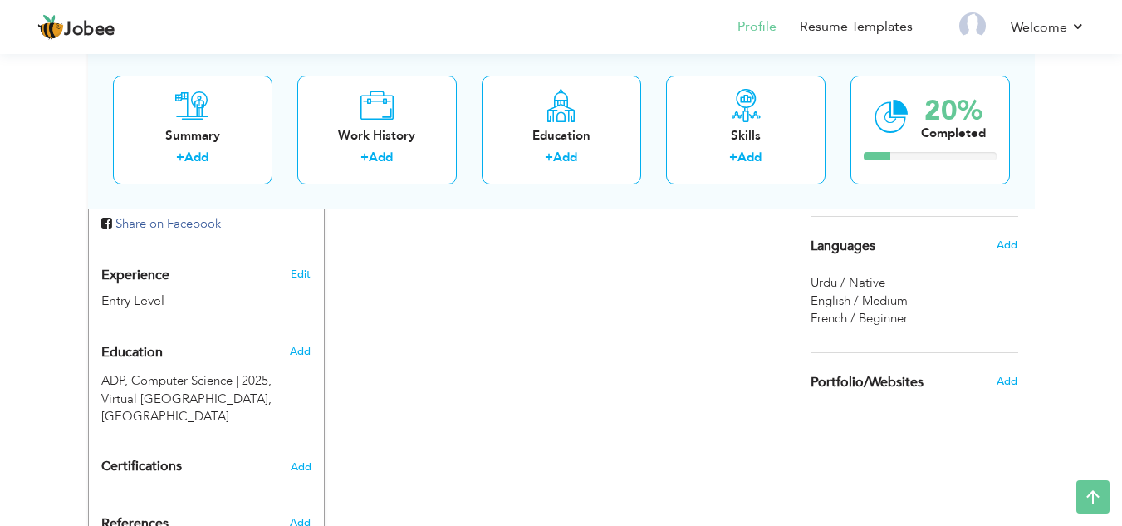
drag, startPoint x: 607, startPoint y: 360, endPoint x: 605, endPoint y: 380, distance: 20.1
click at [543, 342] on div "CV Import Profile Strength 0% Select an Item from right menu Work History * Job…" at bounding box center [562, 169] width 474 height 835
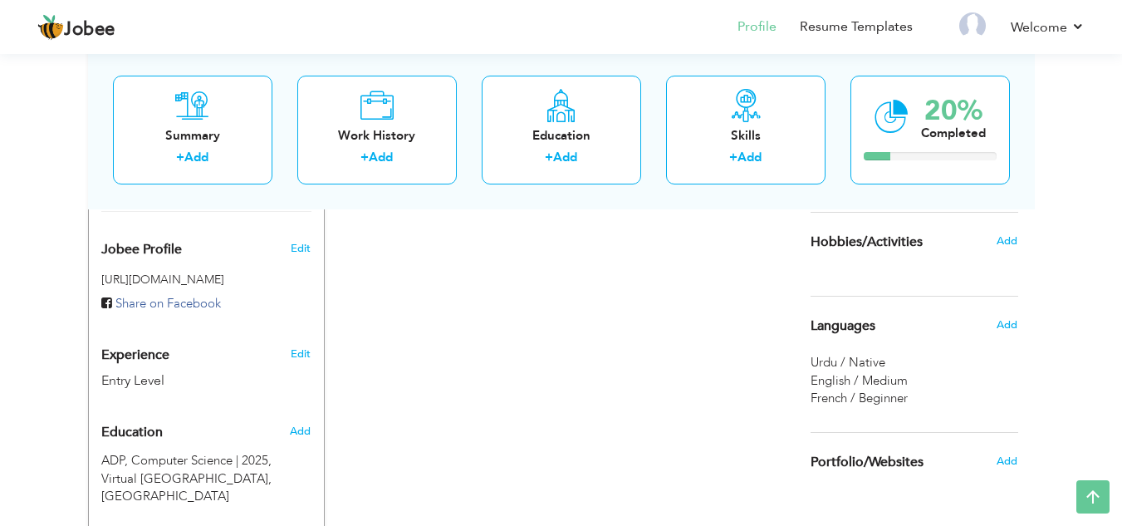
drag, startPoint x: 425, startPoint y: 344, endPoint x: 415, endPoint y: 351, distance: 12.5
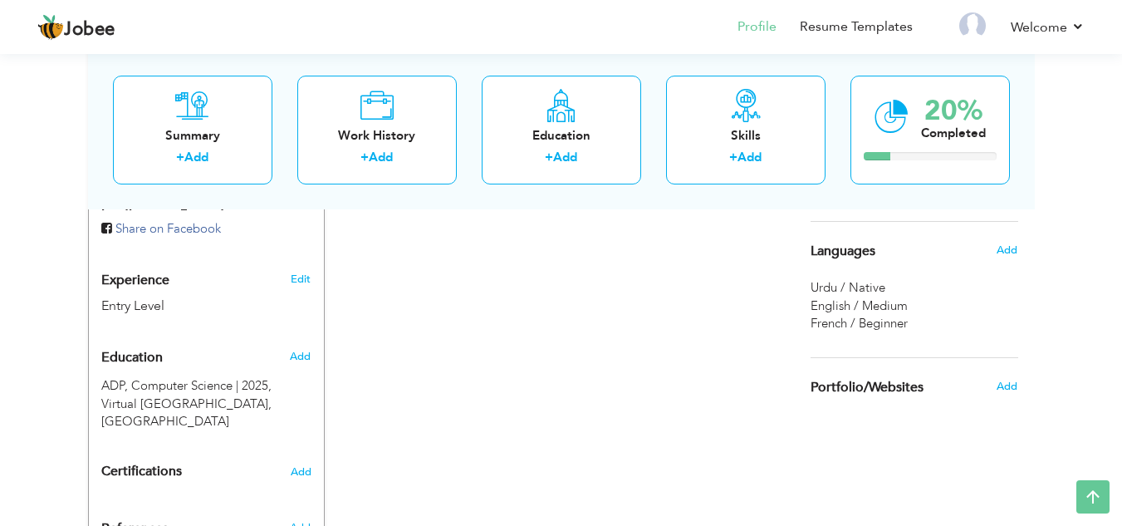
scroll to position [668, 0]
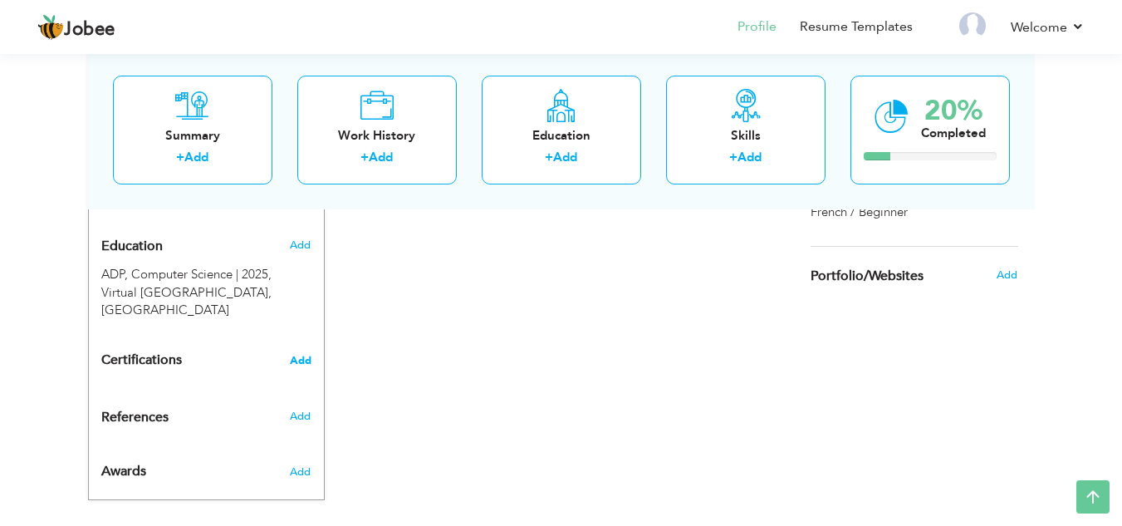
click at [311, 355] on span "Add" at bounding box center [301, 361] width 22 height 12
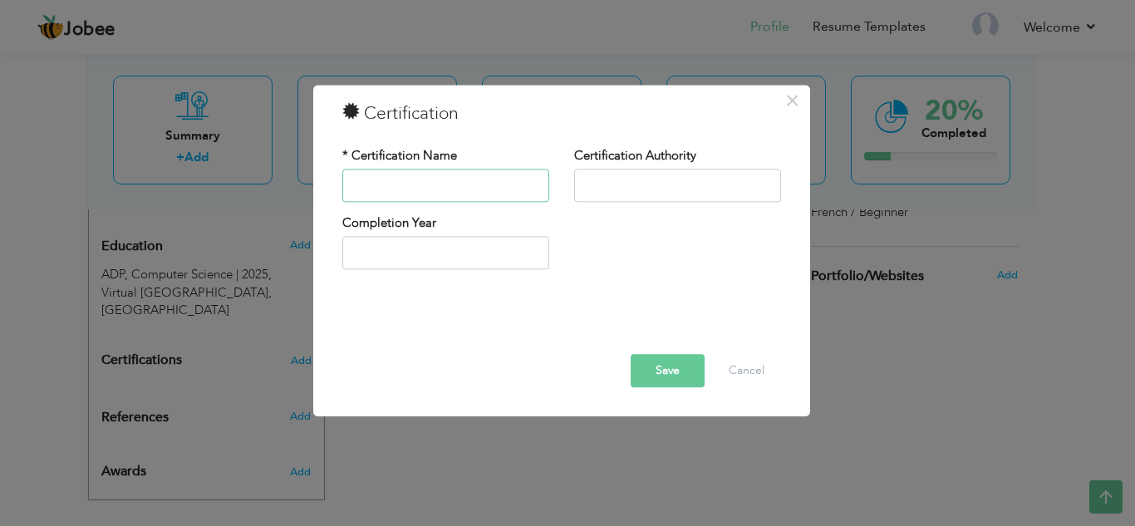
click at [458, 186] on input "text" at bounding box center [445, 185] width 207 height 33
click at [597, 181] on input "text" at bounding box center [677, 185] width 207 height 33
click at [465, 257] on input "text" at bounding box center [445, 253] width 207 height 33
type input "2025"
click at [486, 185] on input "text" at bounding box center [445, 185] width 207 height 33
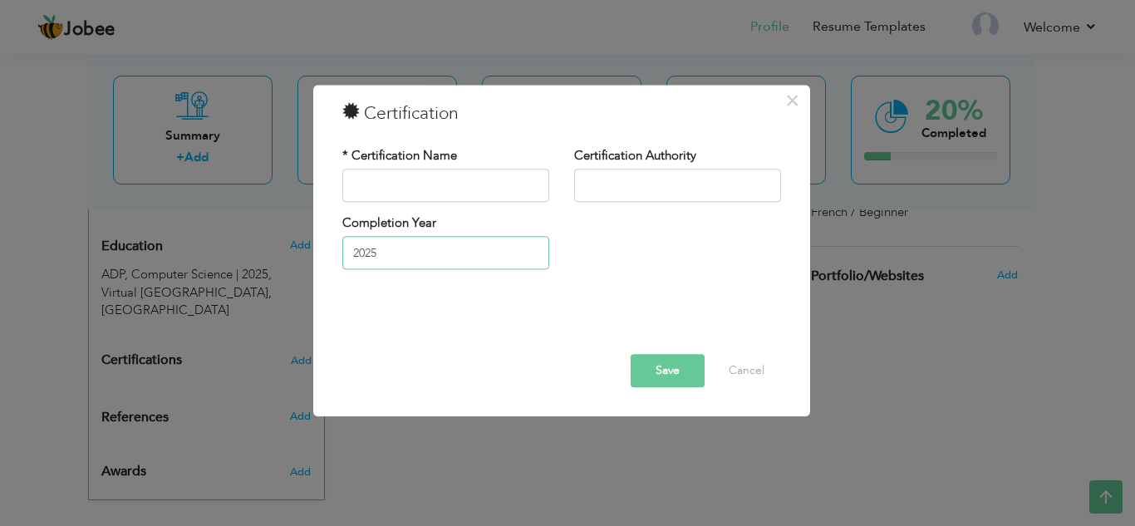
click at [493, 240] on input "2025" at bounding box center [445, 253] width 207 height 33
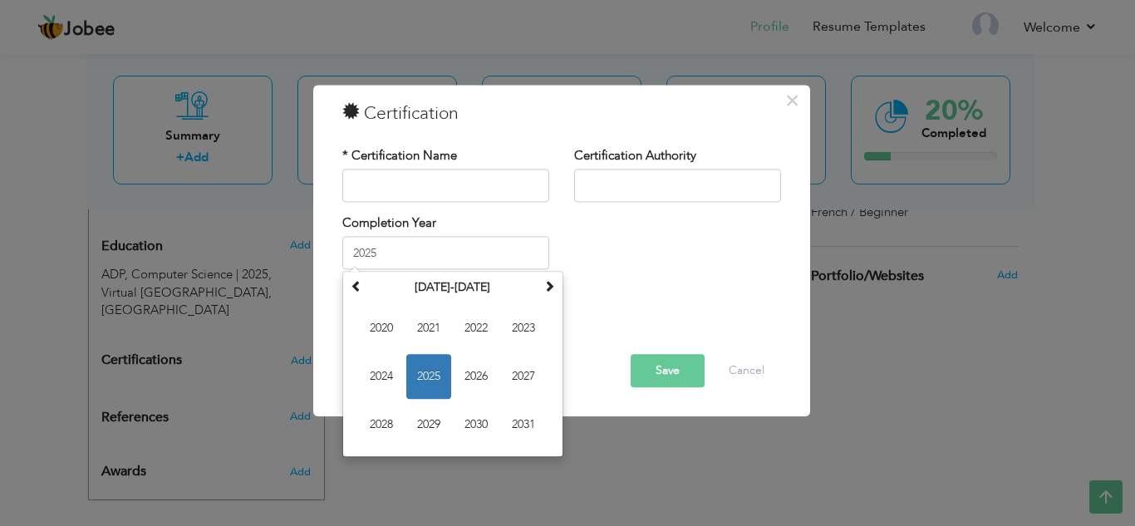
click at [746, 351] on div at bounding box center [562, 330] width 464 height 47
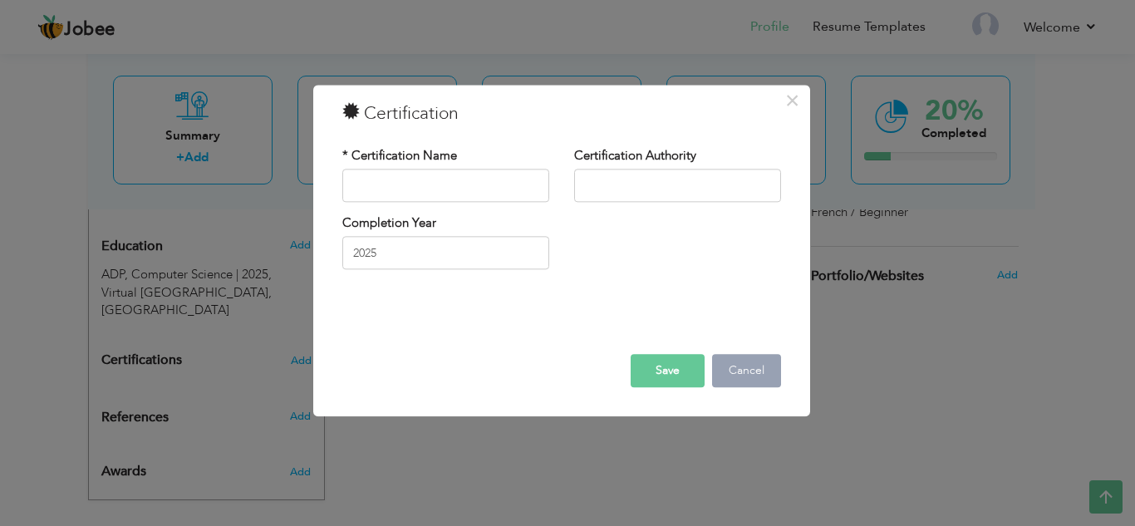
click at [730, 386] on button "Cancel" at bounding box center [746, 370] width 69 height 33
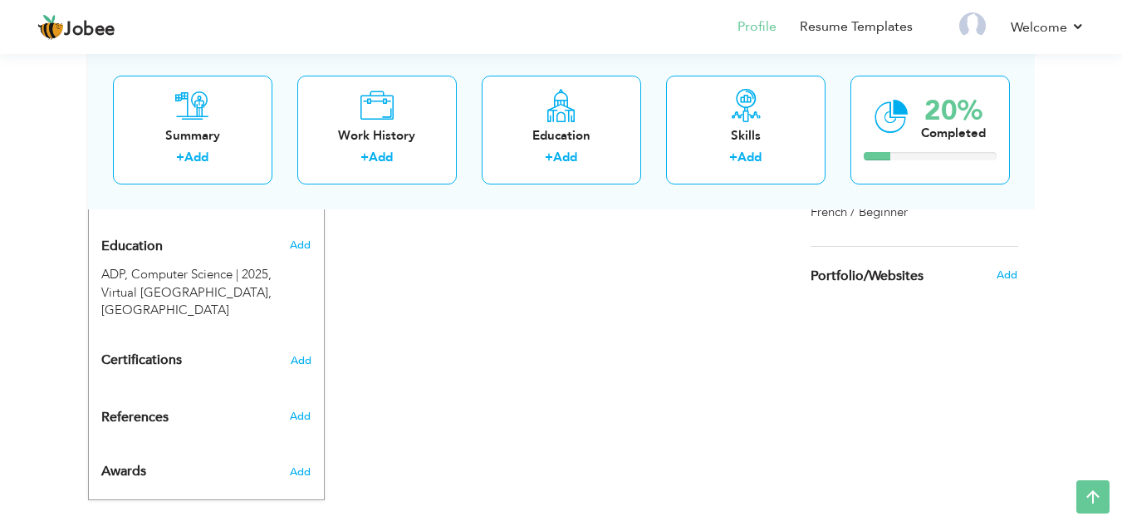
click at [607, 394] on div "CV Import Profile Strength 0% Select an Item from right menu Work History * Job…" at bounding box center [562, 62] width 474 height 835
click at [576, 152] on link "Add" at bounding box center [565, 157] width 24 height 17
radio input "true"
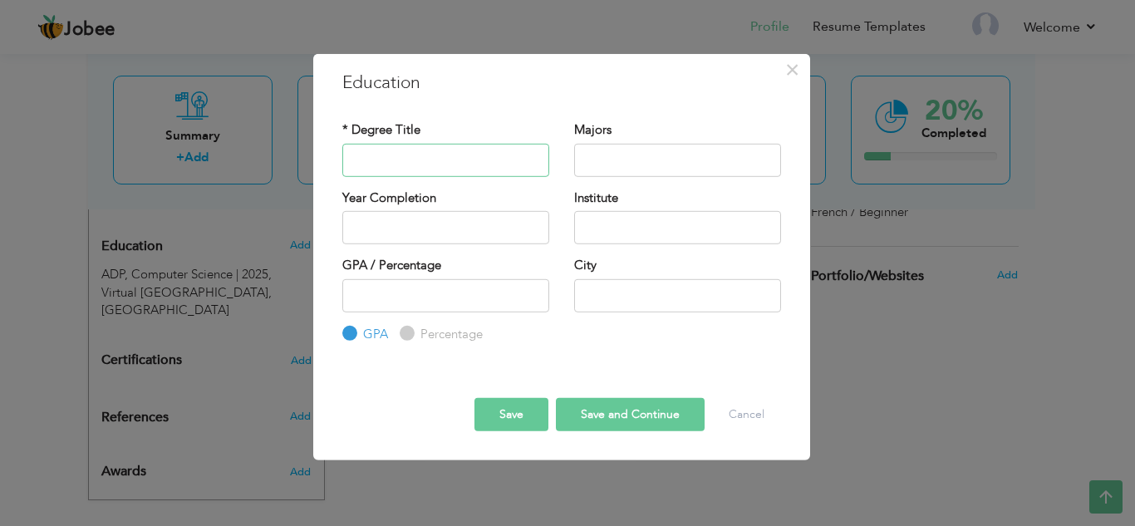
click at [430, 159] on input "text" at bounding box center [445, 159] width 207 height 33
click at [742, 417] on button "Cancel" at bounding box center [746, 414] width 69 height 33
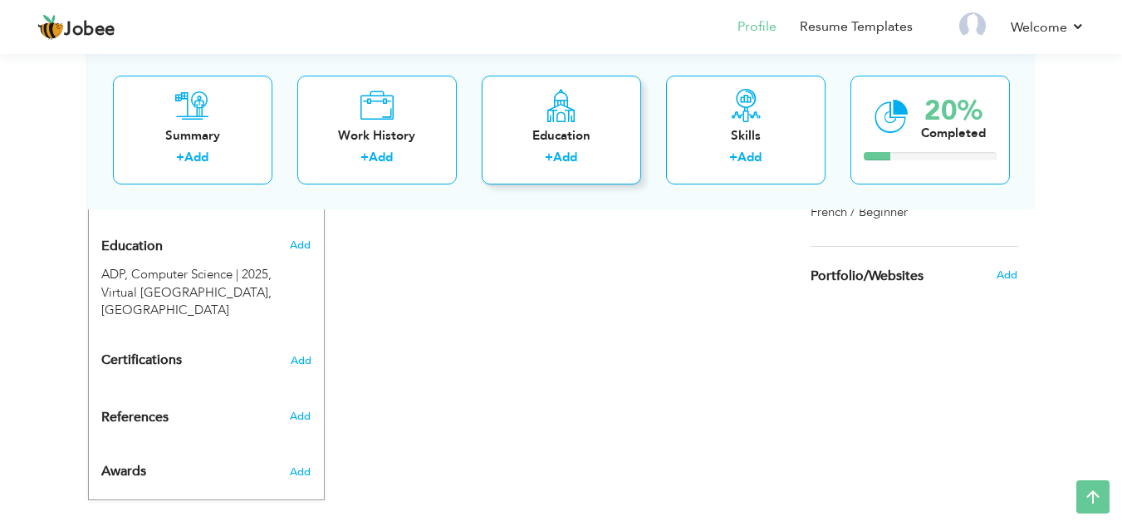
click at [581, 158] on div "+ Add" at bounding box center [561, 160] width 133 height 22
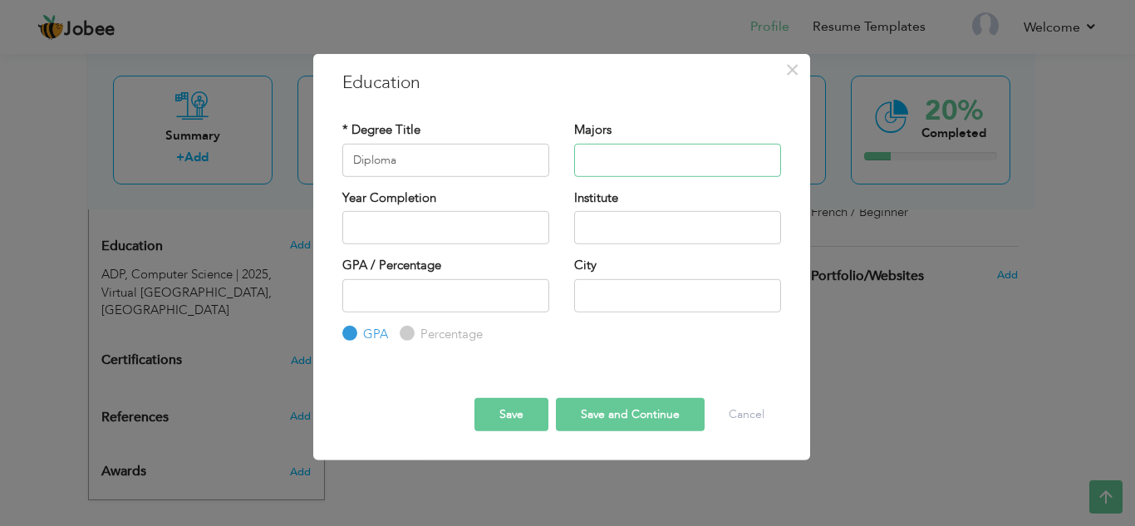
click at [597, 165] on input "text" at bounding box center [677, 159] width 207 height 33
click at [544, 162] on input "Diploma" at bounding box center [445, 159] width 207 height 33
type input "Diploma in French"
click at [594, 158] on input "text" at bounding box center [677, 159] width 207 height 33
type input "French"
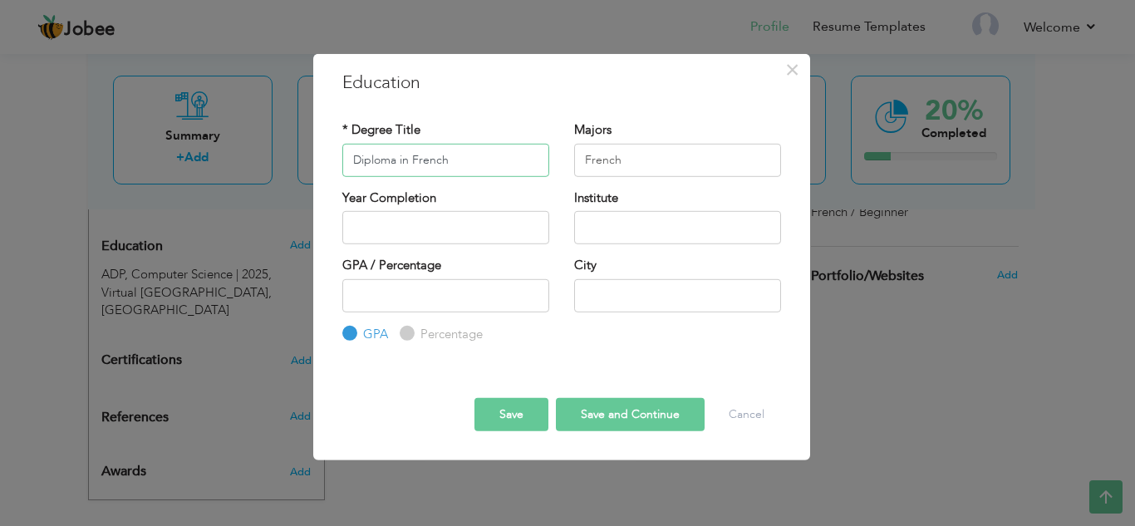
click at [496, 160] on input "Diploma in French" at bounding box center [445, 159] width 207 height 33
type input "Diploma"
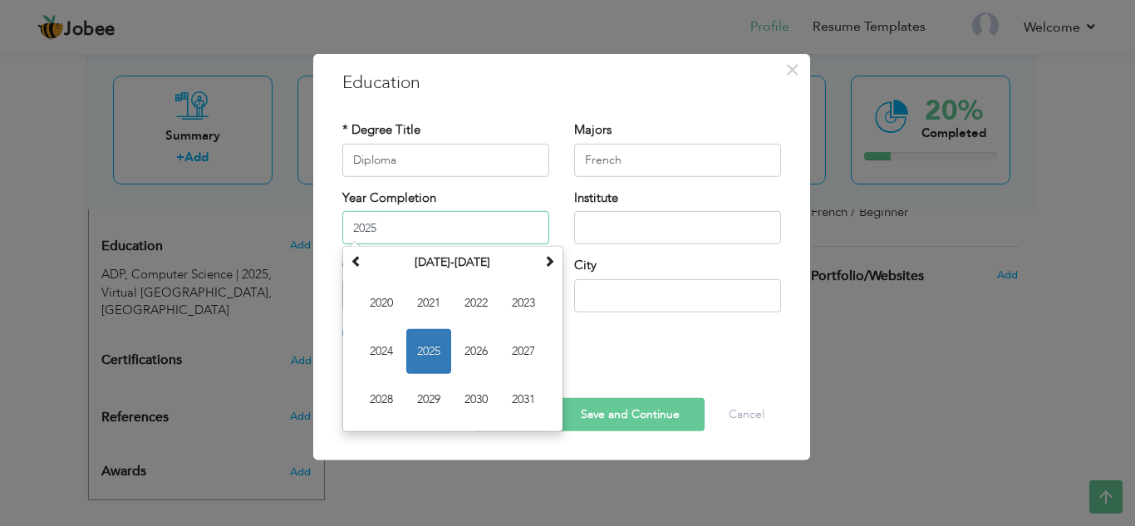
click at [484, 239] on input "2025" at bounding box center [445, 227] width 207 height 33
click at [484, 309] on span "2022" at bounding box center [476, 303] width 45 height 45
type input "2022"
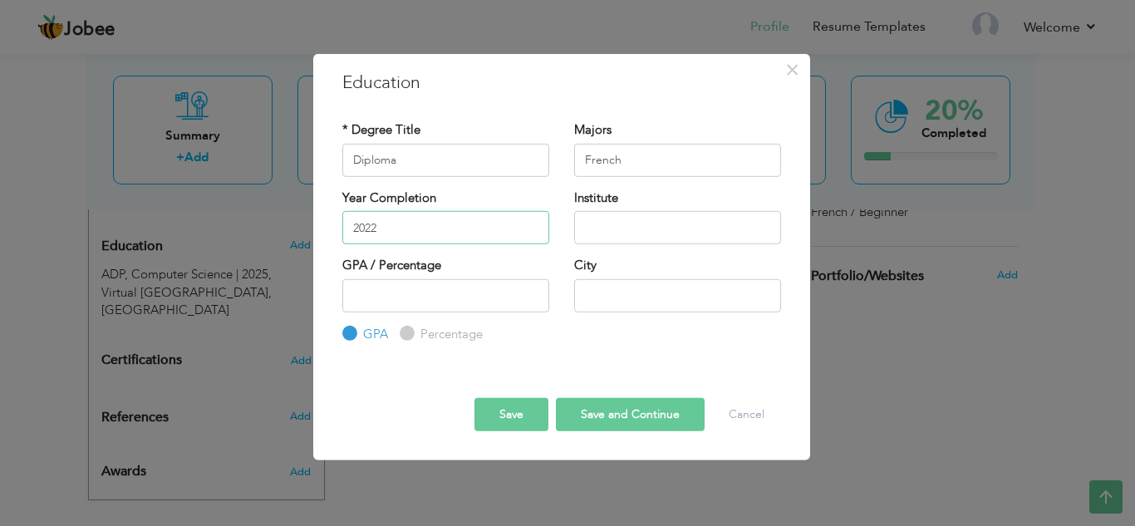
click at [454, 222] on input "2022" at bounding box center [445, 227] width 207 height 33
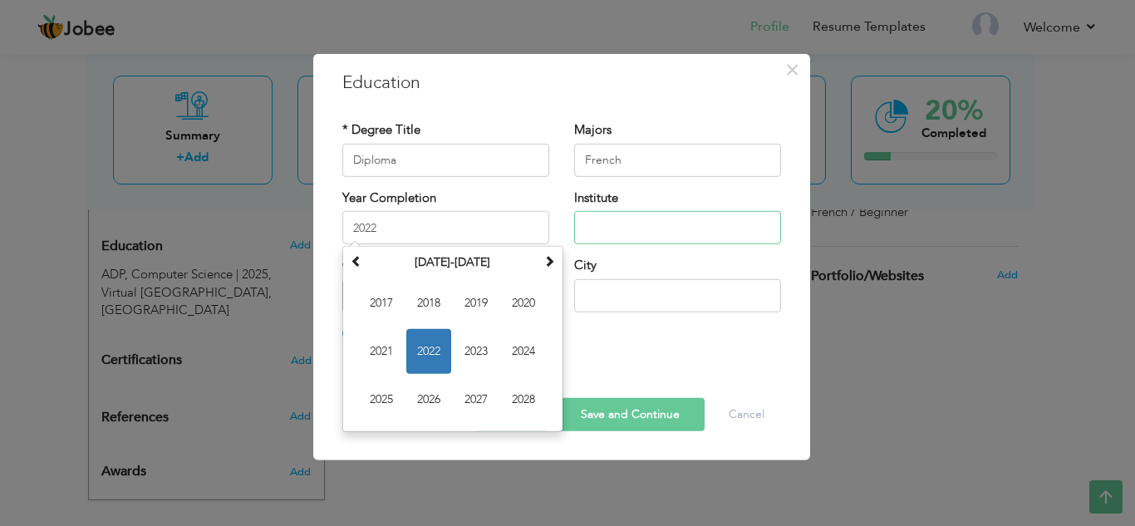
click at [619, 223] on input "text" at bounding box center [677, 227] width 207 height 33
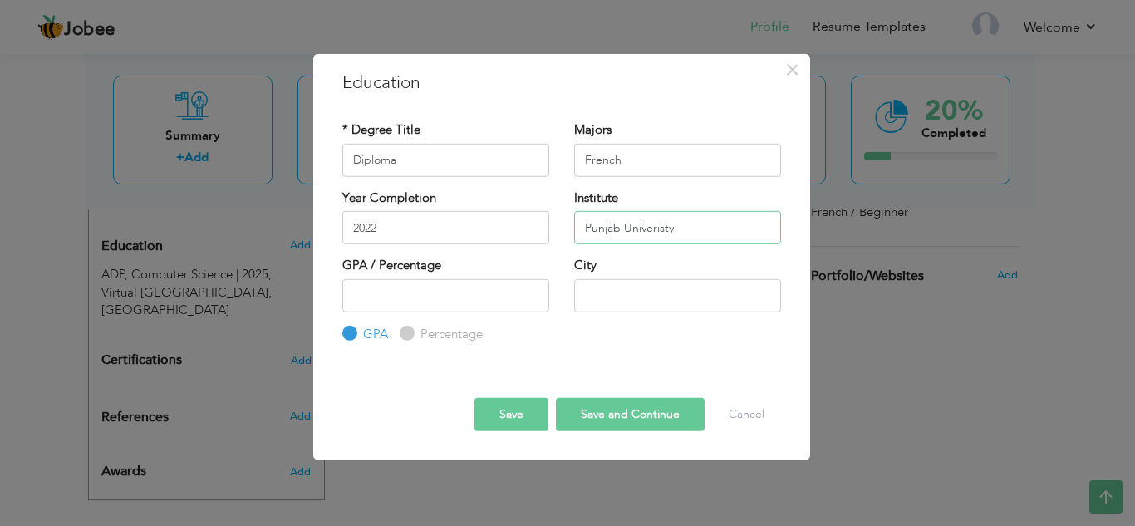
type input "Punjab Univeristy"
click at [621, 289] on input "text" at bounding box center [677, 294] width 207 height 33
type input "[GEOGRAPHIC_DATA]"
click at [529, 419] on button "Save" at bounding box center [511, 414] width 74 height 33
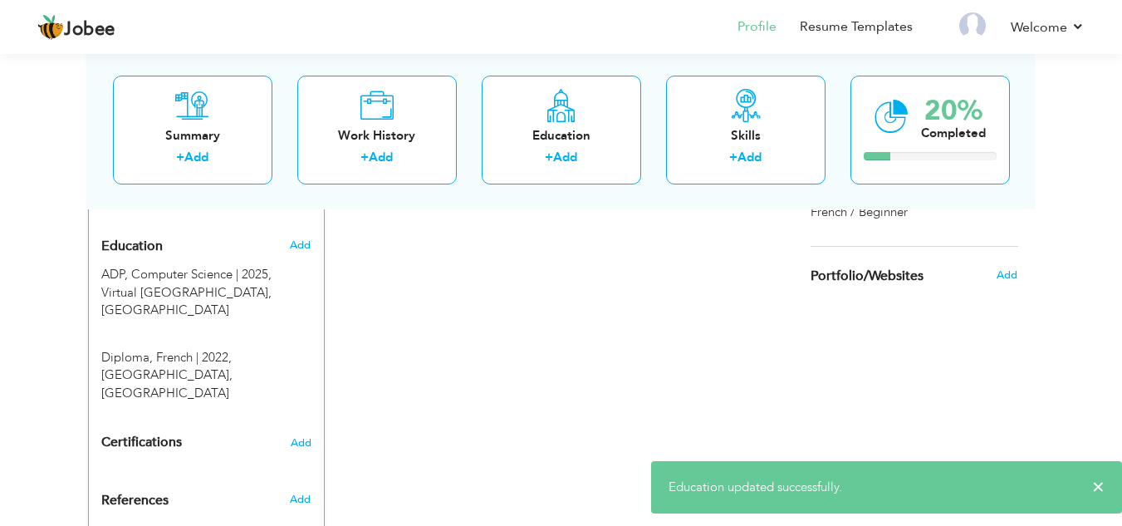
scroll to position [639, 0]
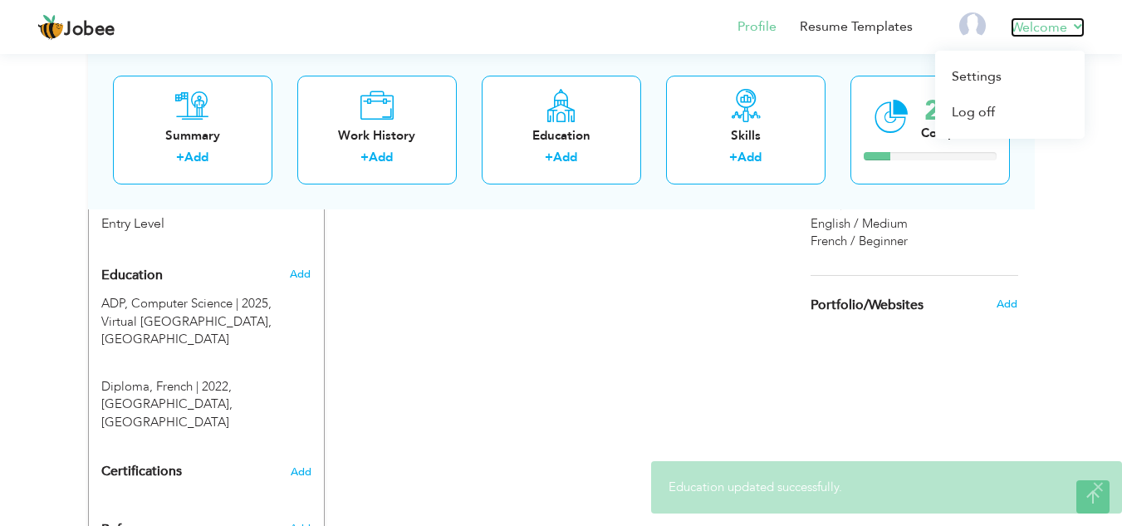
click at [1020, 33] on link "Welcome" at bounding box center [1048, 27] width 74 height 20
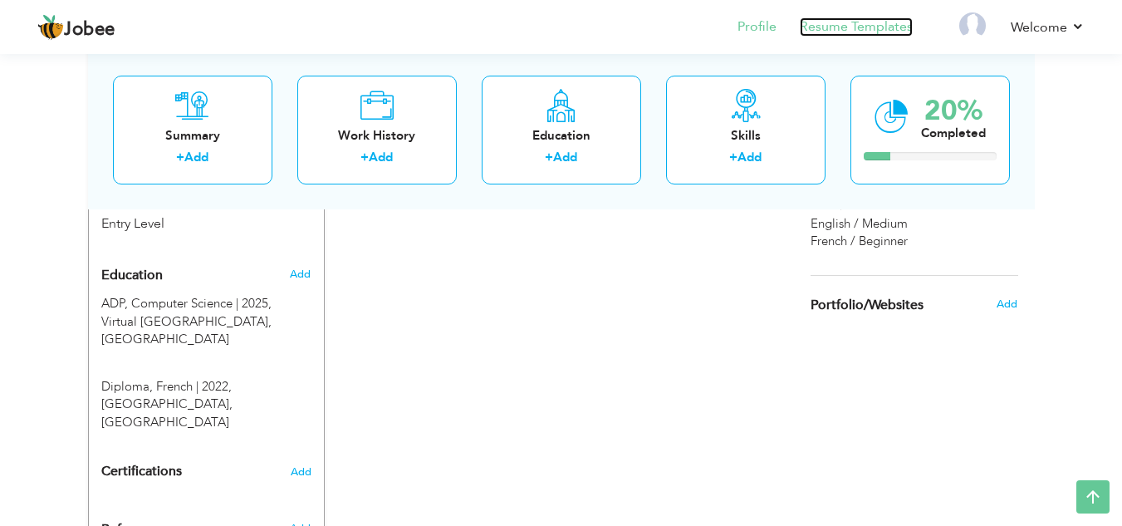
click at [901, 31] on link "Resume Templates" at bounding box center [856, 26] width 113 height 19
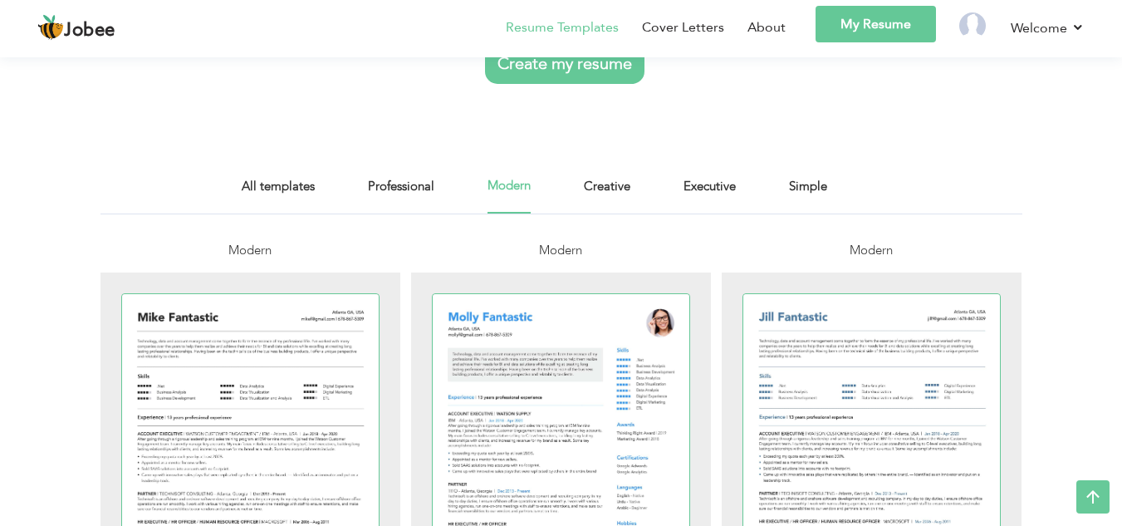
scroll to position [210, 0]
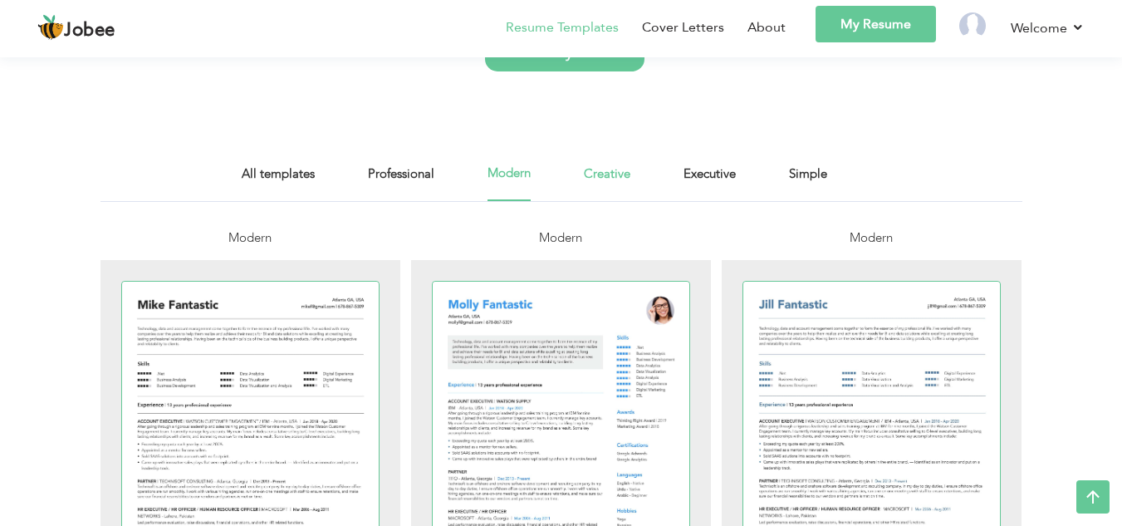
click at [592, 180] on link "Creative" at bounding box center [607, 182] width 47 height 37
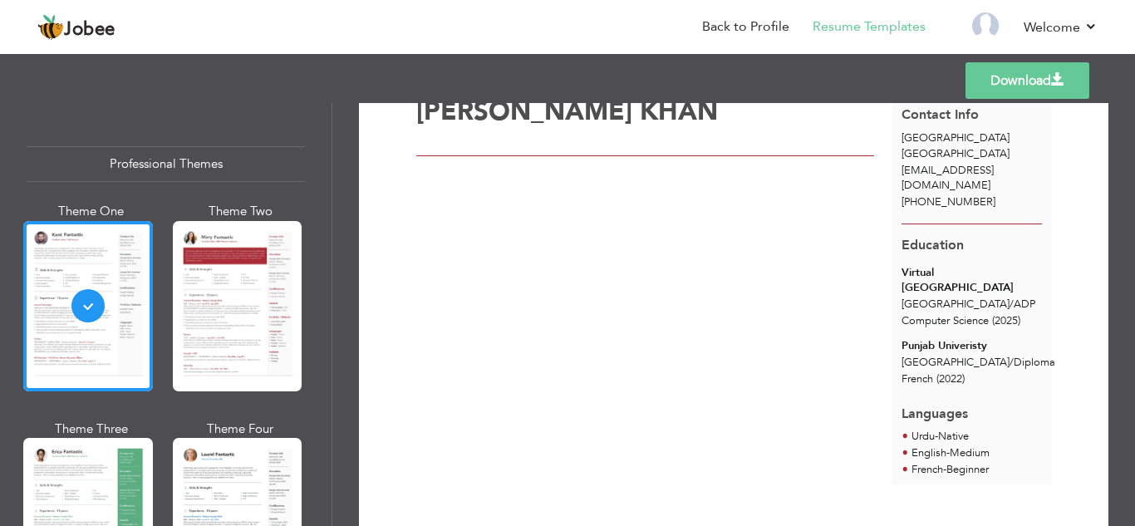
scroll to position [58, 0]
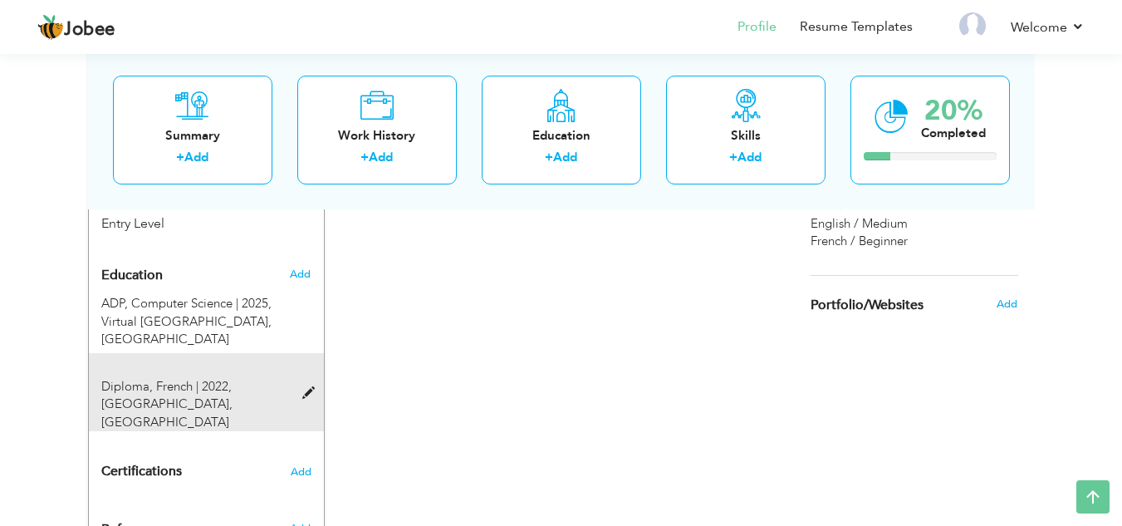
click at [306, 387] on span at bounding box center [312, 393] width 21 height 12
type input "Diploma"
type input "French"
type input "2022"
type input "Punjab Univeristy"
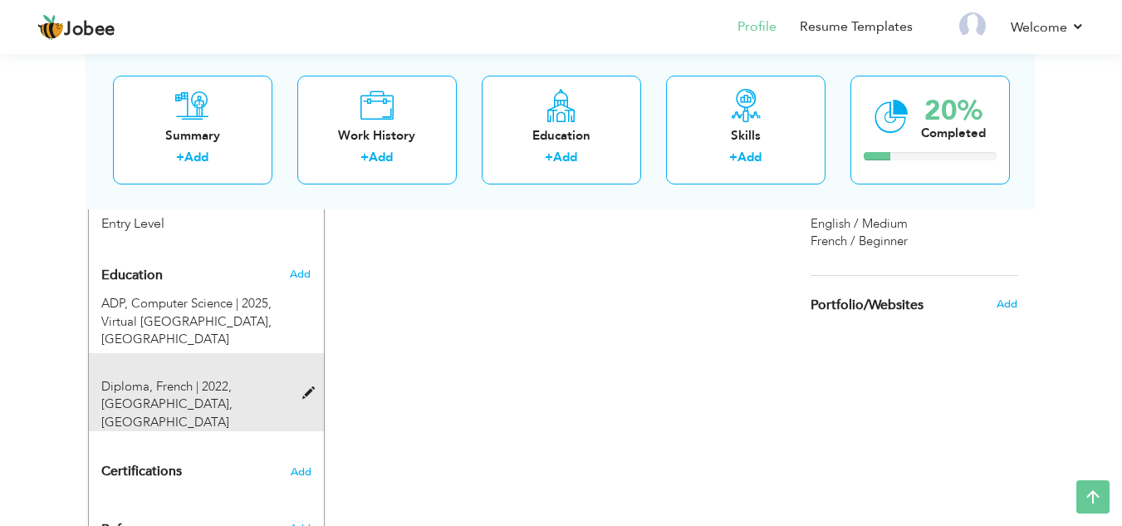
radio input "true"
type input "[GEOGRAPHIC_DATA]"
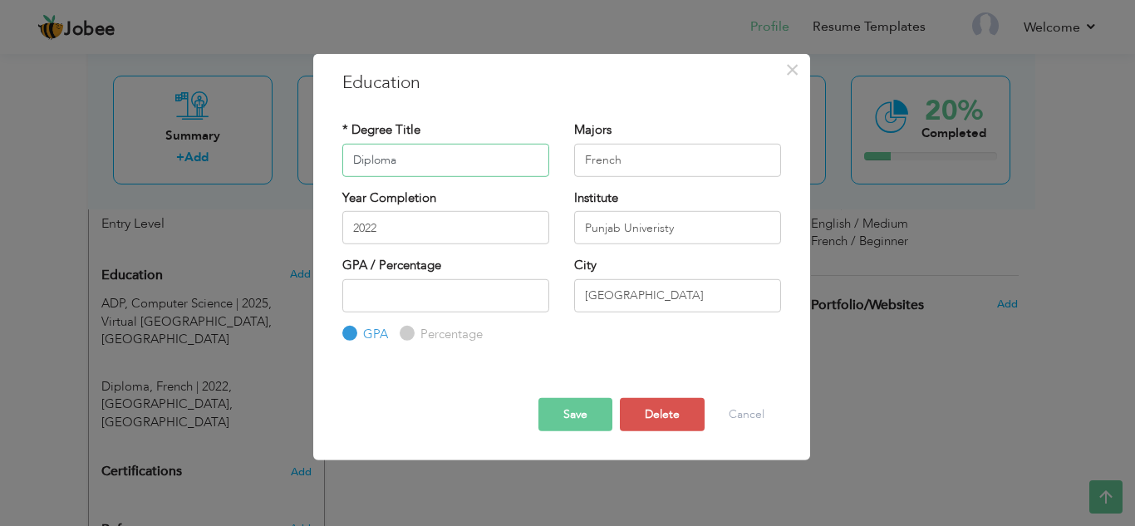
click at [424, 161] on input "Diploma" at bounding box center [445, 159] width 207 height 33
click at [515, 168] on input "Diploma" at bounding box center [445, 159] width 207 height 33
type input "Diploma DELF"
click at [587, 421] on button "Save" at bounding box center [575, 414] width 74 height 33
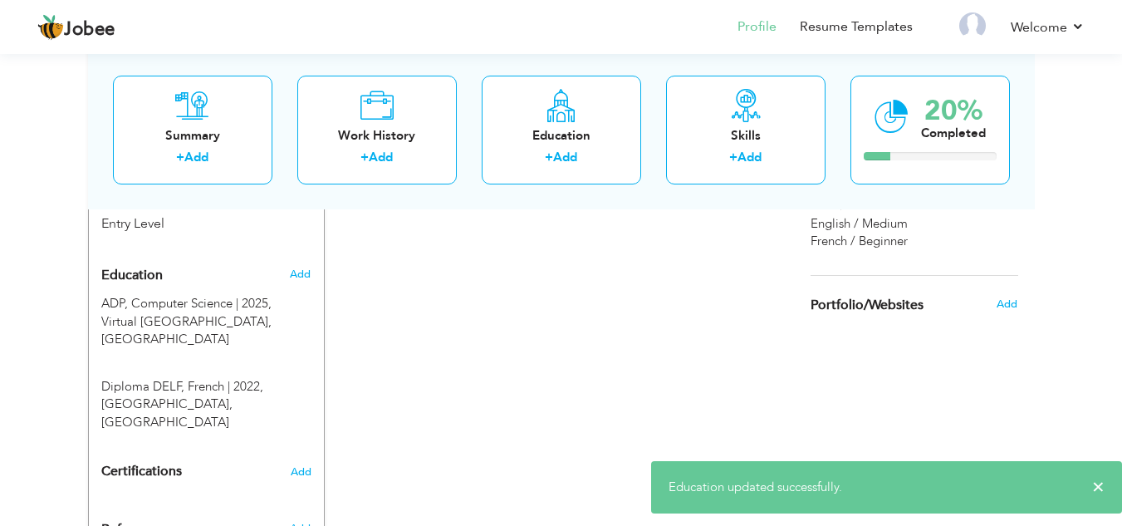
click at [638, 376] on div "CV Import Profile Strength 0% Select an Item from right menu Work History * Job…" at bounding box center [562, 124] width 474 height 900
click at [840, 35] on link "Resume Templates" at bounding box center [856, 26] width 113 height 19
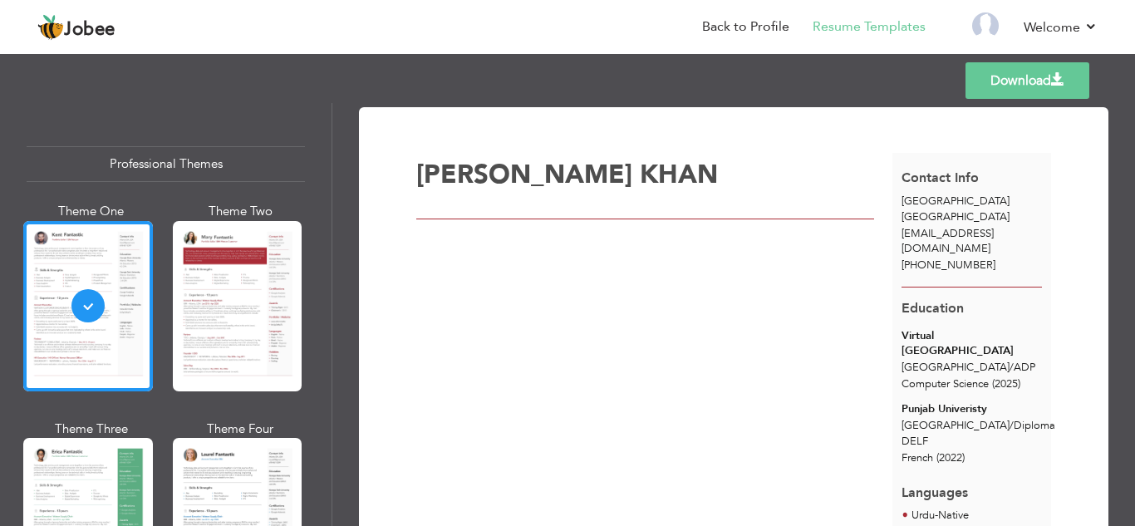
click at [720, 283] on div "[PERSON_NAME]" at bounding box center [654, 355] width 476 height 404
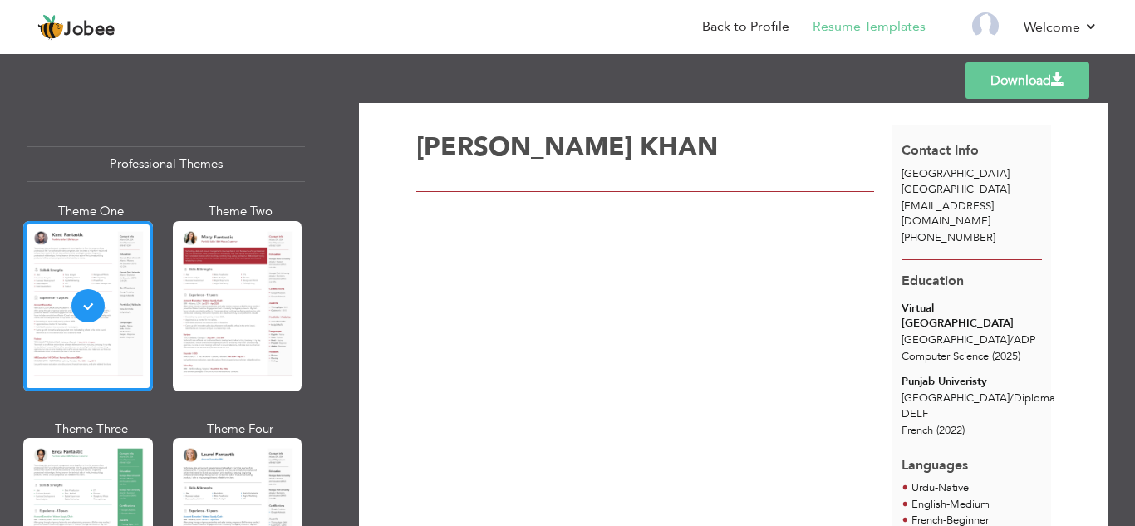
scroll to position [19, 0]
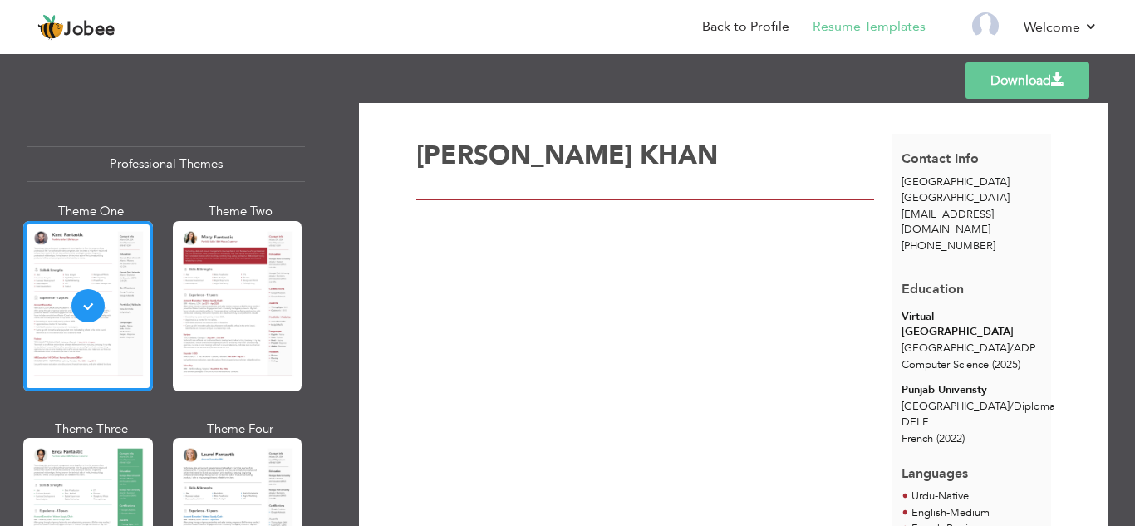
click at [823, 292] on div "[PERSON_NAME]" at bounding box center [654, 336] width 476 height 404
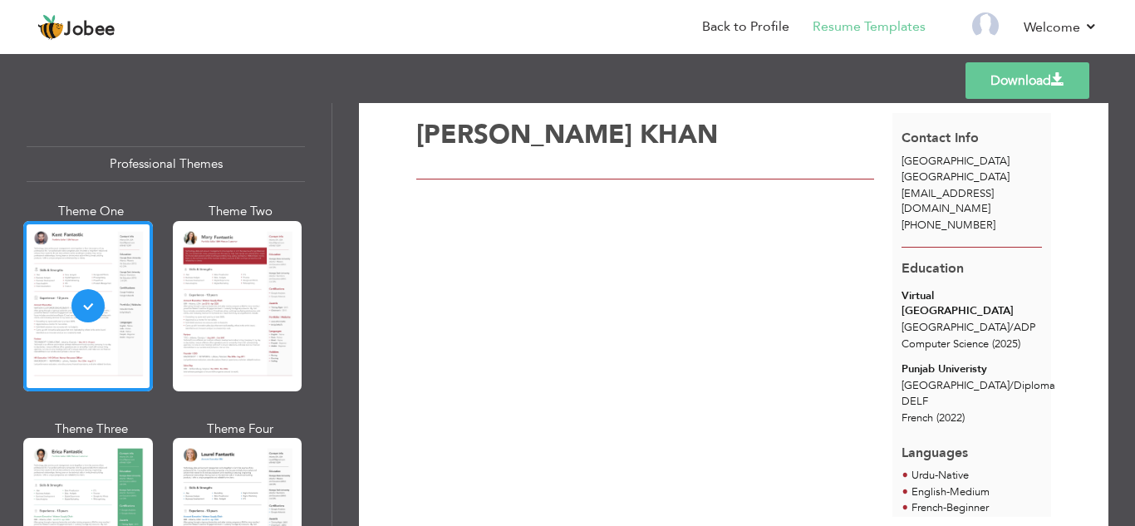
scroll to position [0, 0]
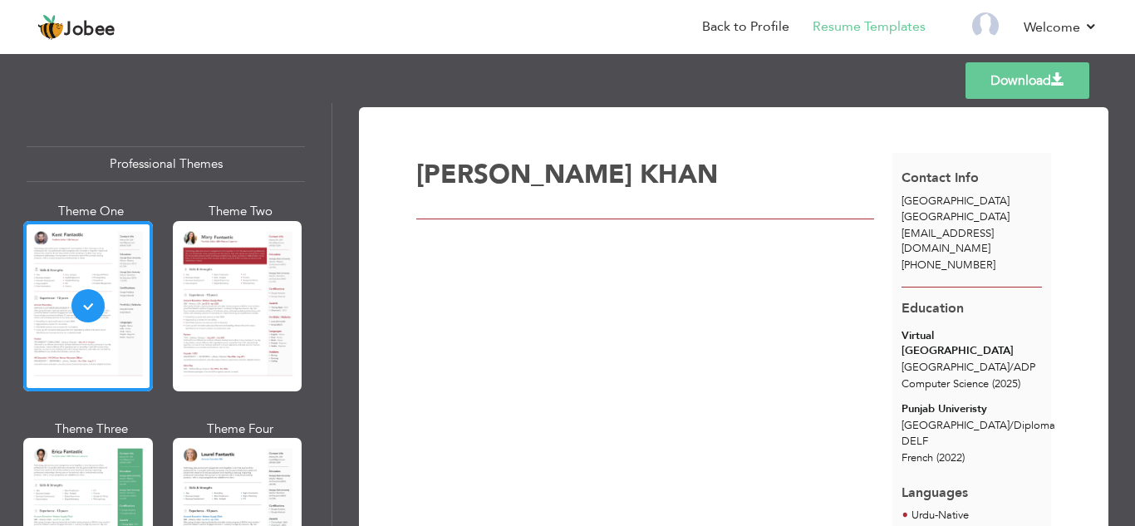
click at [802, 374] on div "[PERSON_NAME]" at bounding box center [654, 355] width 476 height 404
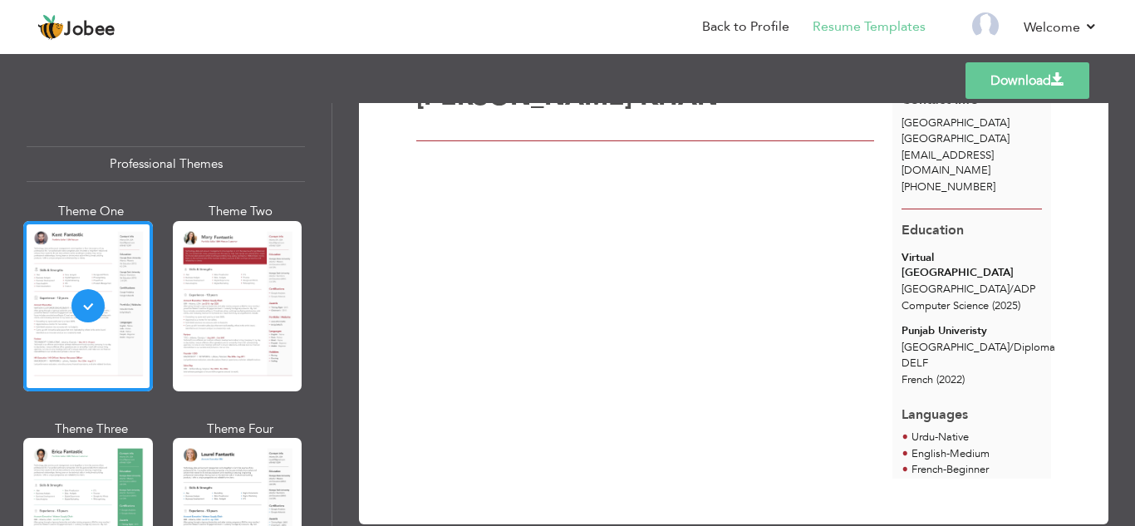
scroll to position [97, 0]
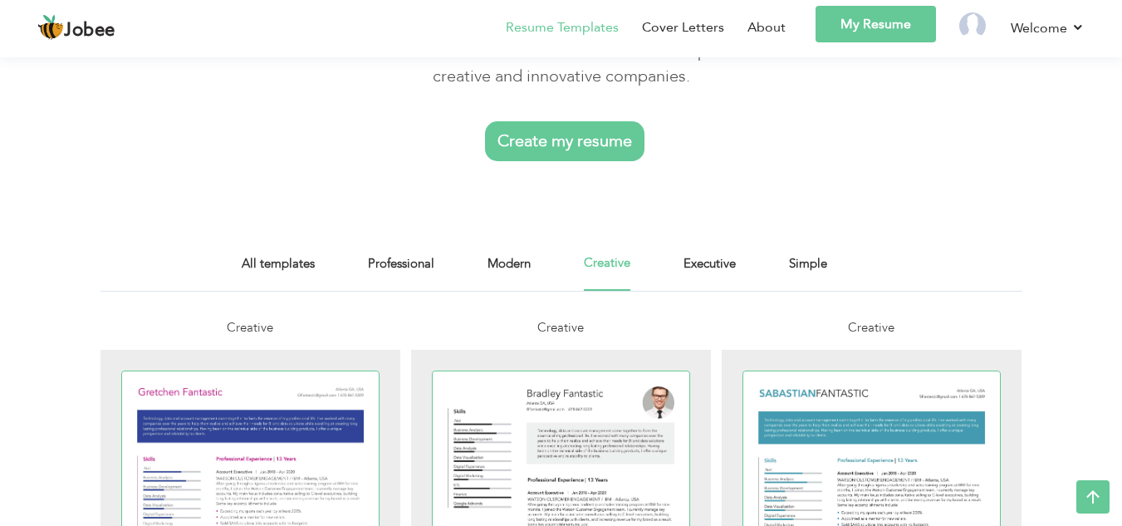
scroll to position [91, 0]
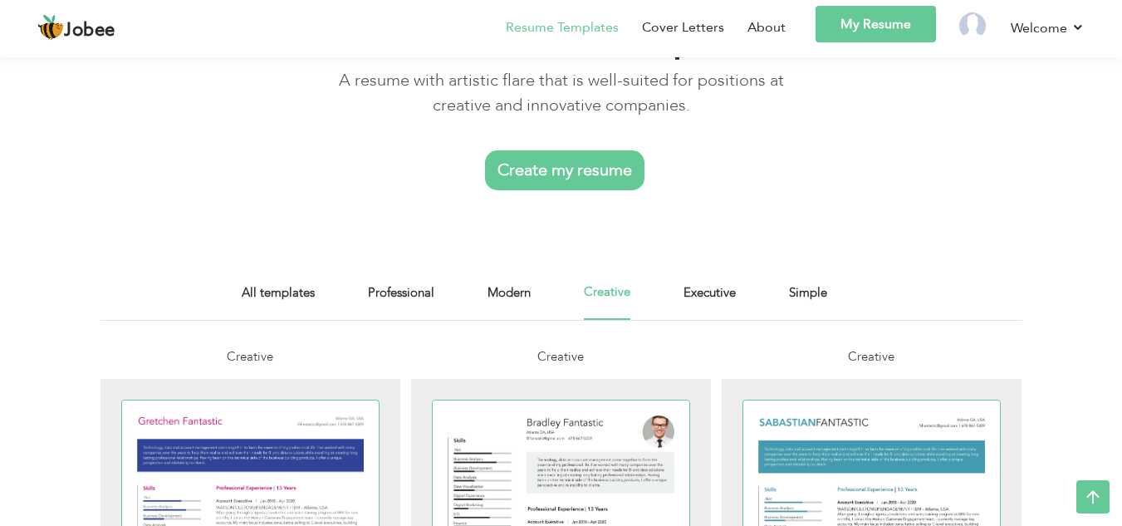
drag, startPoint x: 1134, startPoint y: 75, endPoint x: 1128, endPoint y: 91, distance: 16.8
click at [700, 282] on link "Executive" at bounding box center [710, 300] width 52 height 37
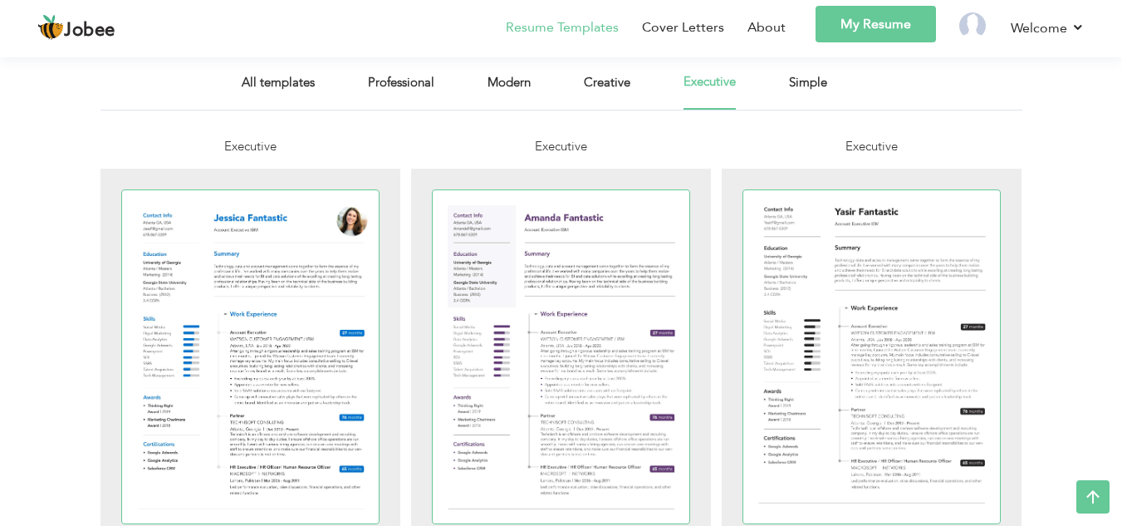
scroll to position [249, 0]
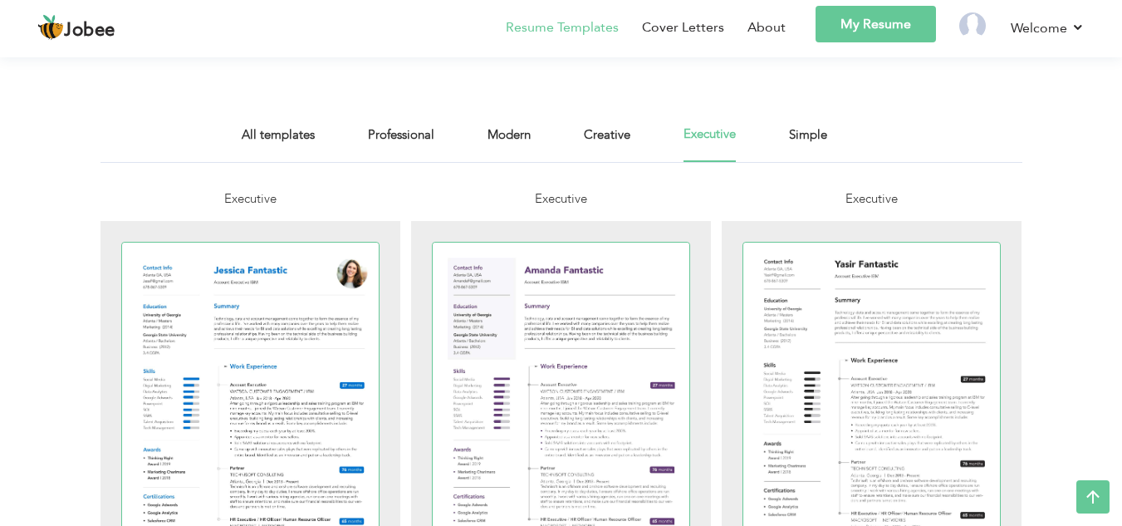
drag, startPoint x: 1134, startPoint y: 83, endPoint x: 1134, endPoint y: 135, distance: 51.5
click at [820, 125] on link "Simple" at bounding box center [808, 143] width 38 height 37
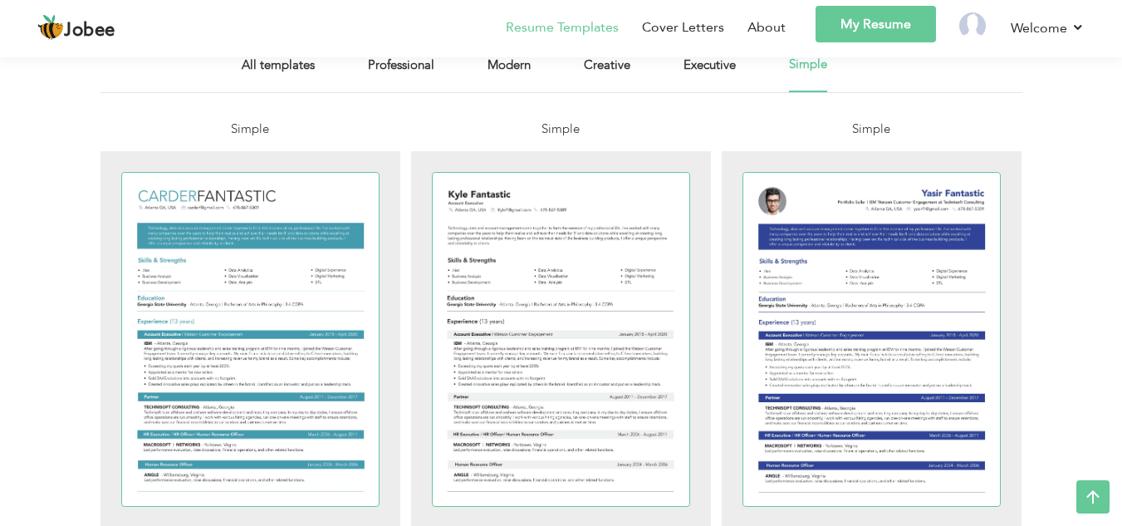
scroll to position [366, 0]
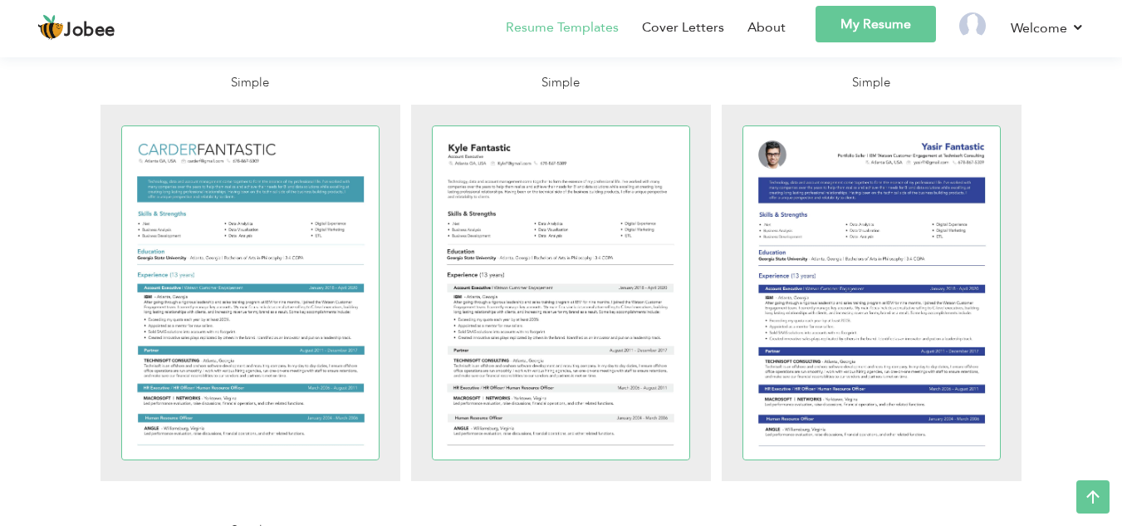
drag, startPoint x: 849, startPoint y: 257, endPoint x: 725, endPoint y: 445, distance: 225.6
click at [725, 445] on div "Simple Simple Simple Simple" at bounding box center [562, 521] width 922 height 896
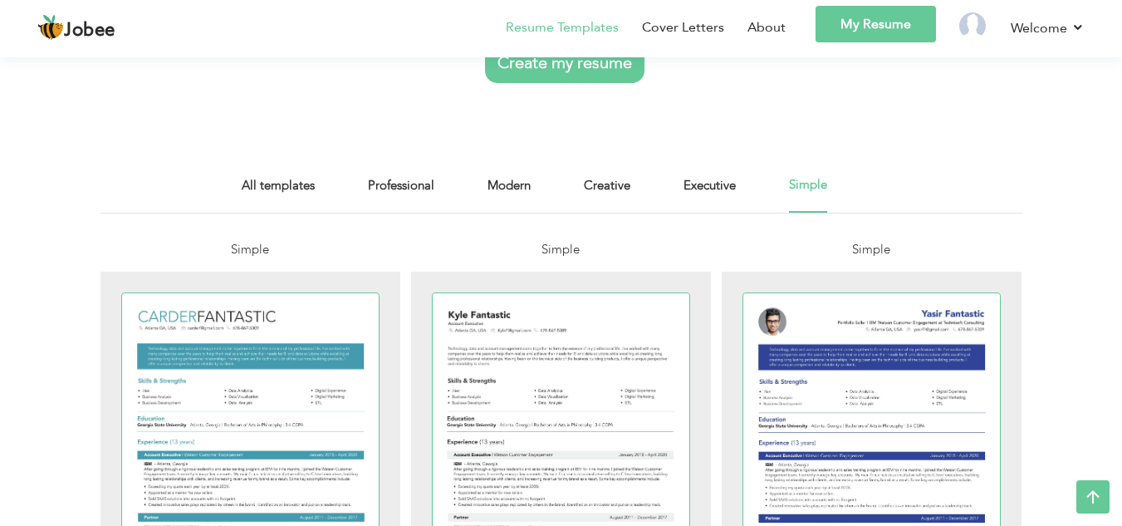
scroll to position [305, 0]
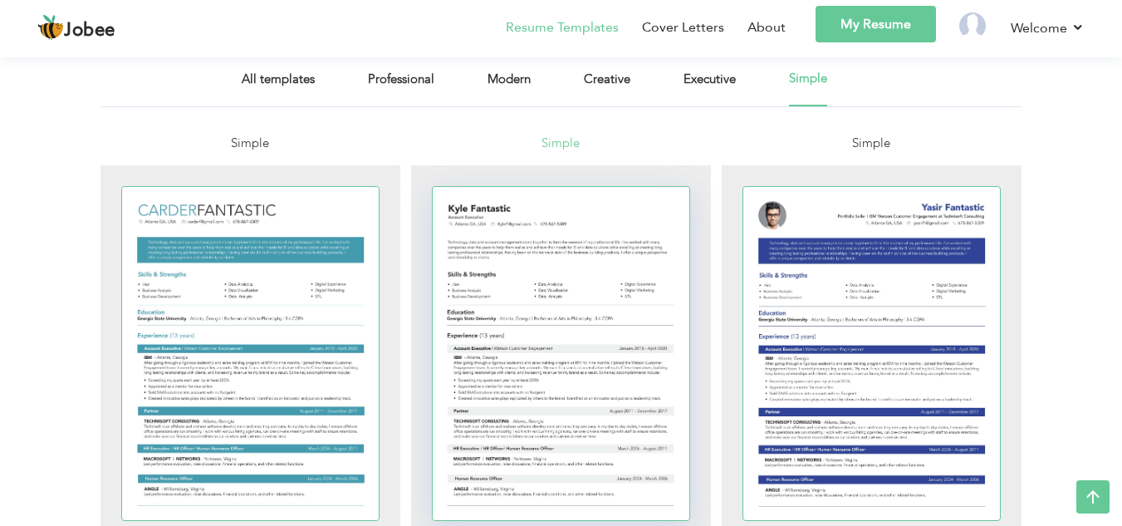
click at [516, 268] on div at bounding box center [562, 353] width 258 height 333
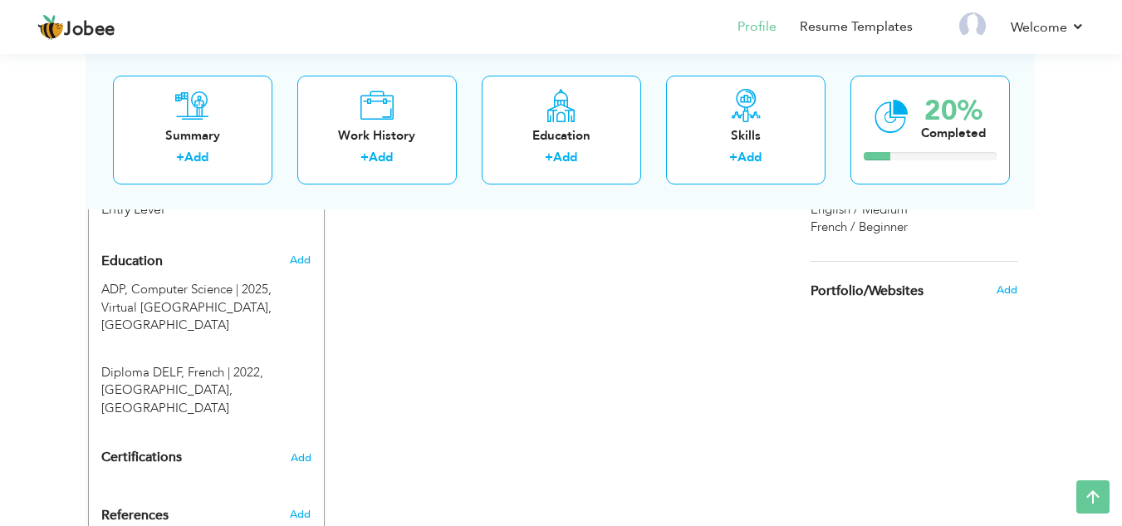
scroll to position [657, 0]
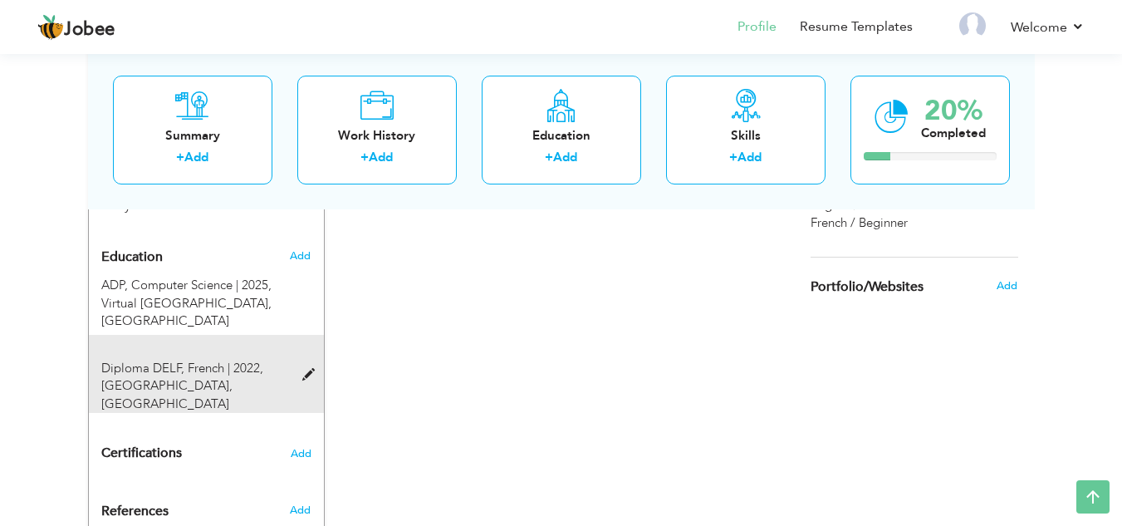
click at [304, 360] on div at bounding box center [314, 366] width 20 height 12
type input "Diploma DELF"
type input "French"
type input "2022"
type input "Punjab Univeristy"
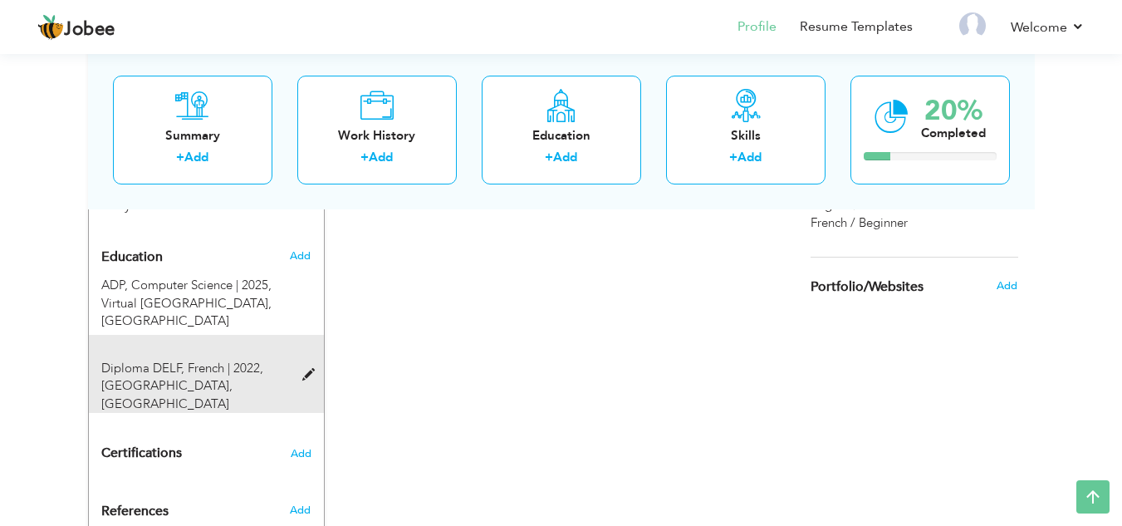
radio input "true"
type input "[GEOGRAPHIC_DATA]"
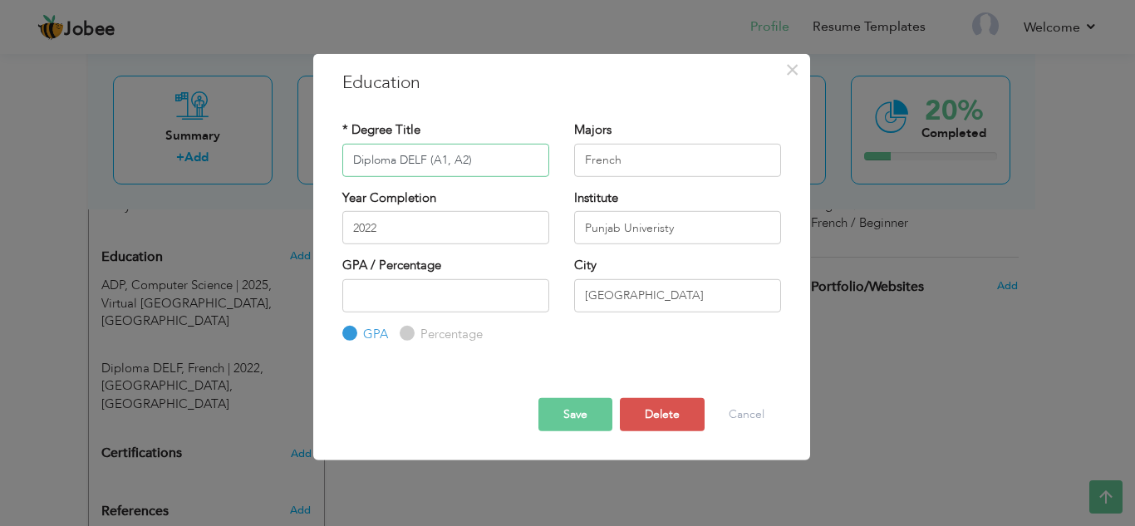
type input "Diploma DELF (A1, A2)"
click at [586, 414] on button "Save" at bounding box center [575, 414] width 74 height 33
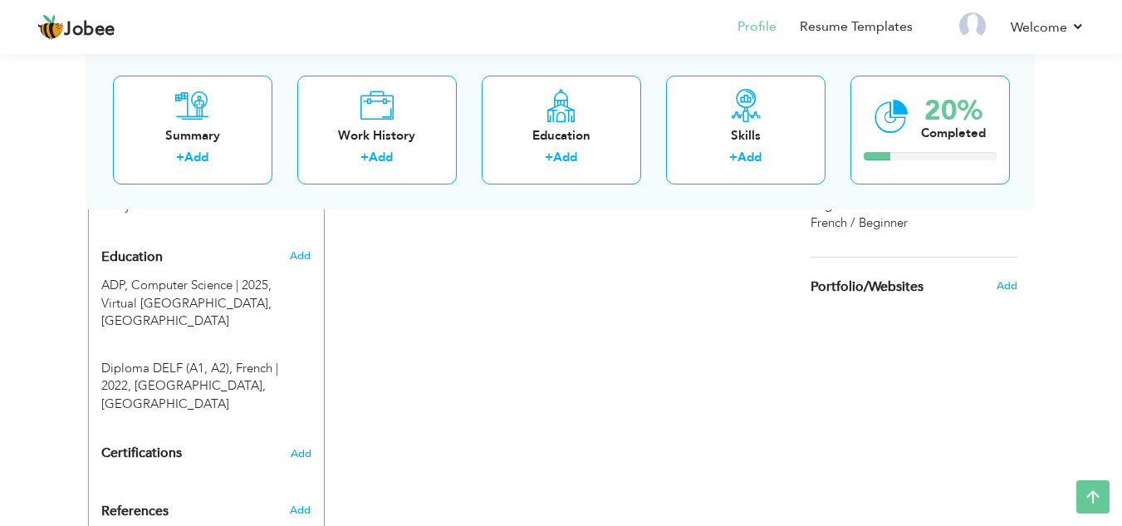
click at [508, 316] on div "CV Import Profile Strength 0% Select an Item from right menu Work History * Job…" at bounding box center [562, 106] width 474 height 900
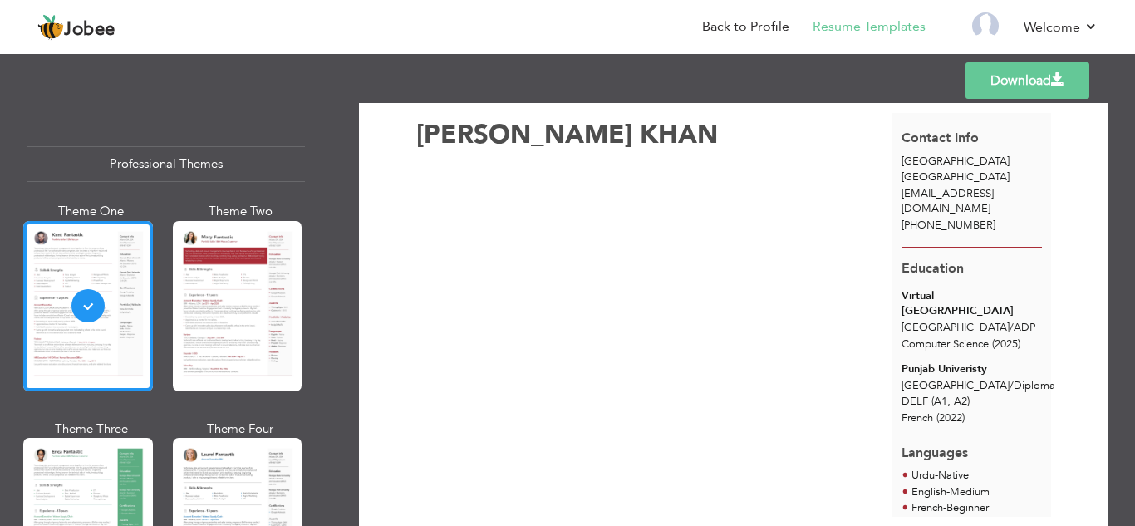
scroll to position [43, 0]
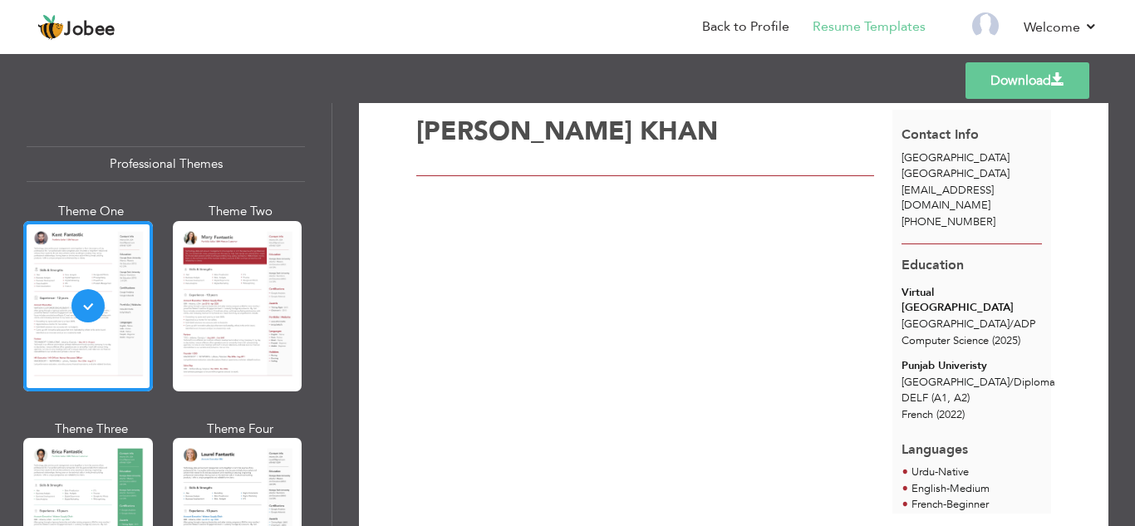
drag, startPoint x: 720, startPoint y: 342, endPoint x: 714, endPoint y: 366, distance: 24.2
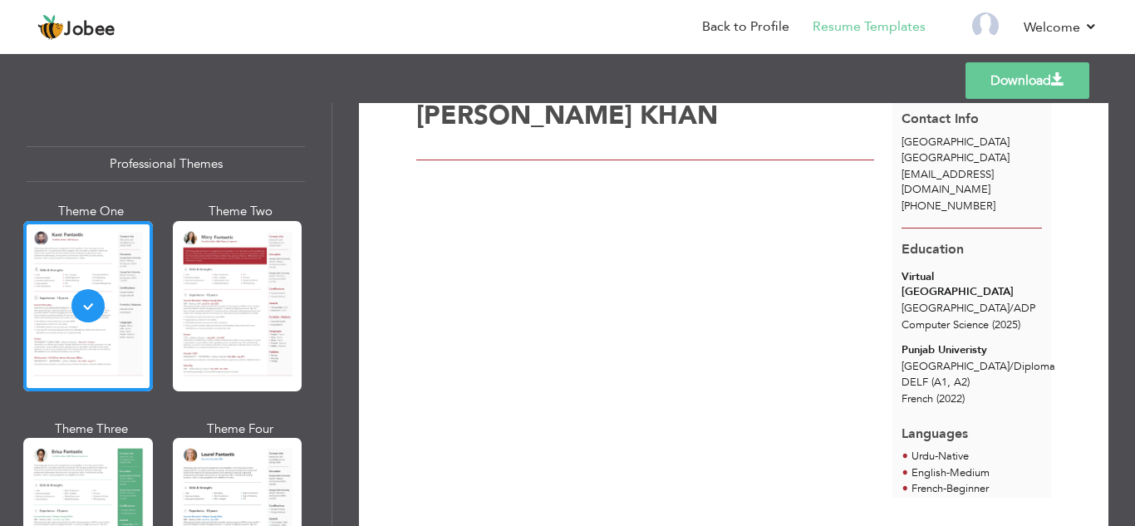
click at [749, 256] on div "[PERSON_NAME]" at bounding box center [654, 296] width 476 height 404
